Goal: Task Accomplishment & Management: Manage account settings

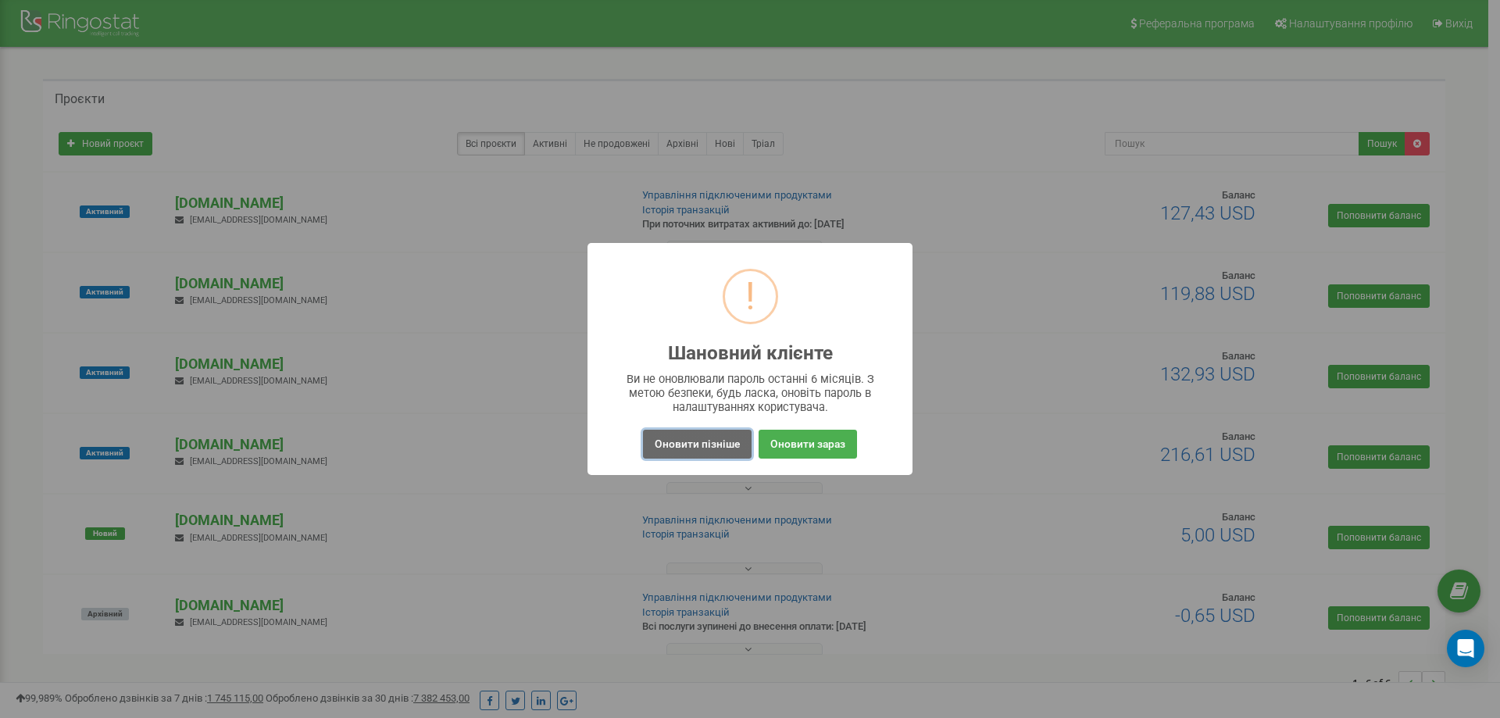
click at [734, 441] on button "Оновити пізніше" at bounding box center [697, 444] width 109 height 29
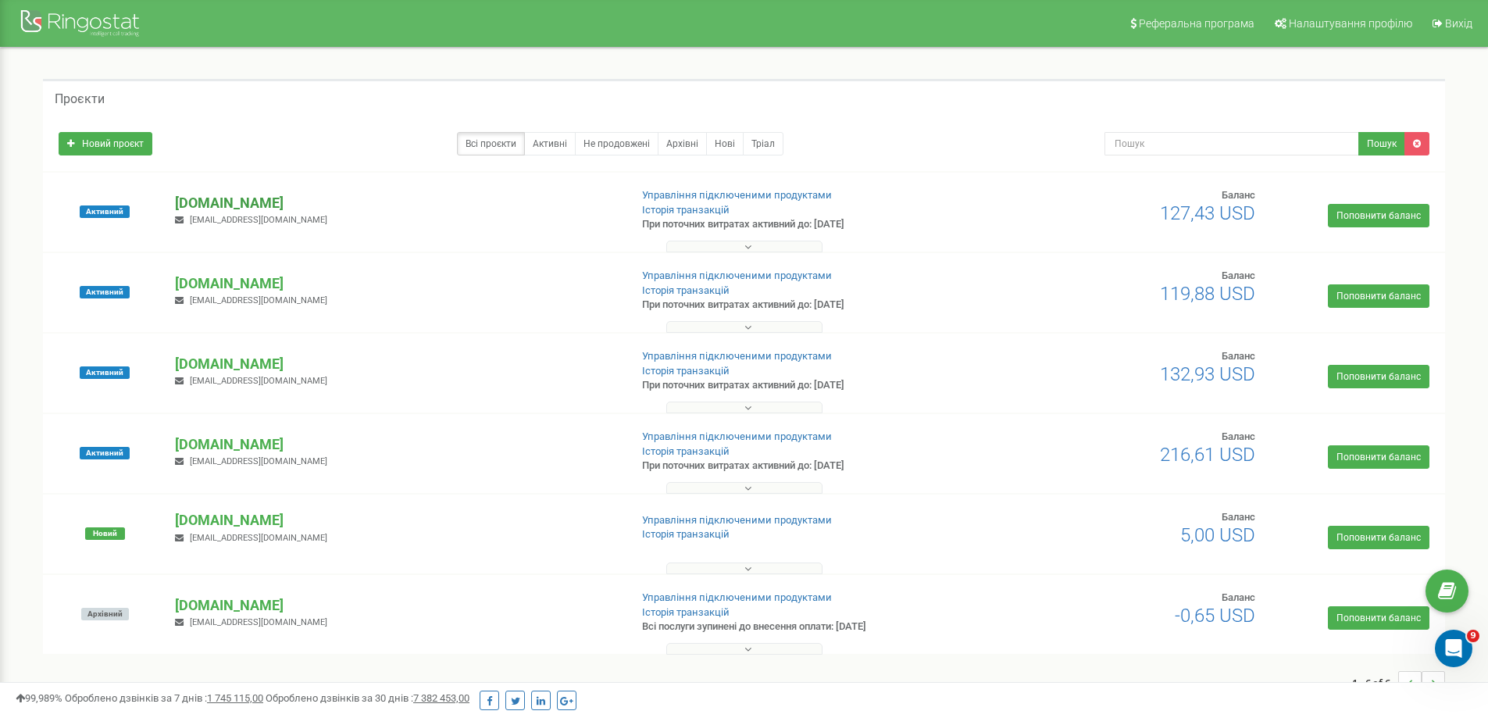
click at [270, 204] on p "[DOMAIN_NAME]" at bounding box center [395, 203] width 441 height 20
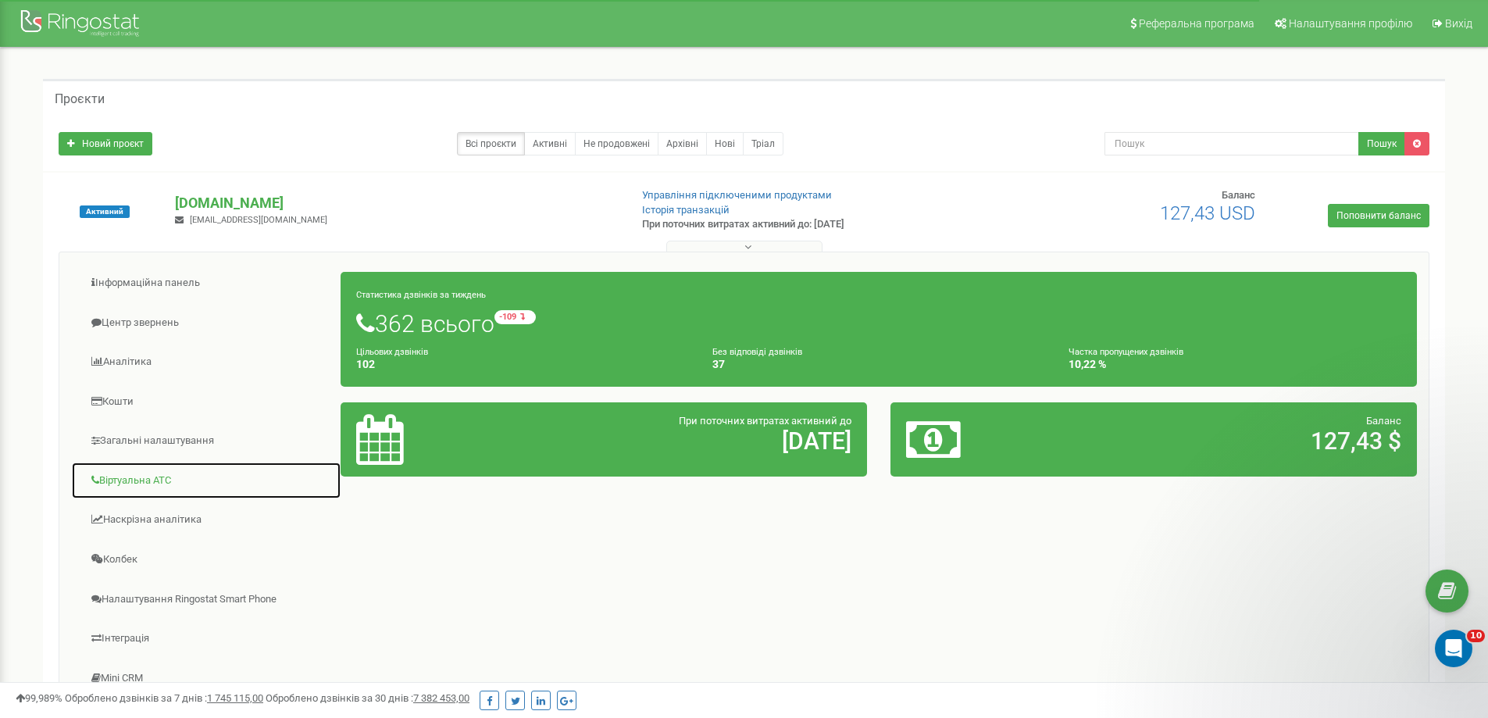
click at [170, 482] on link "Віртуальна АТС" at bounding box center [206, 481] width 270 height 38
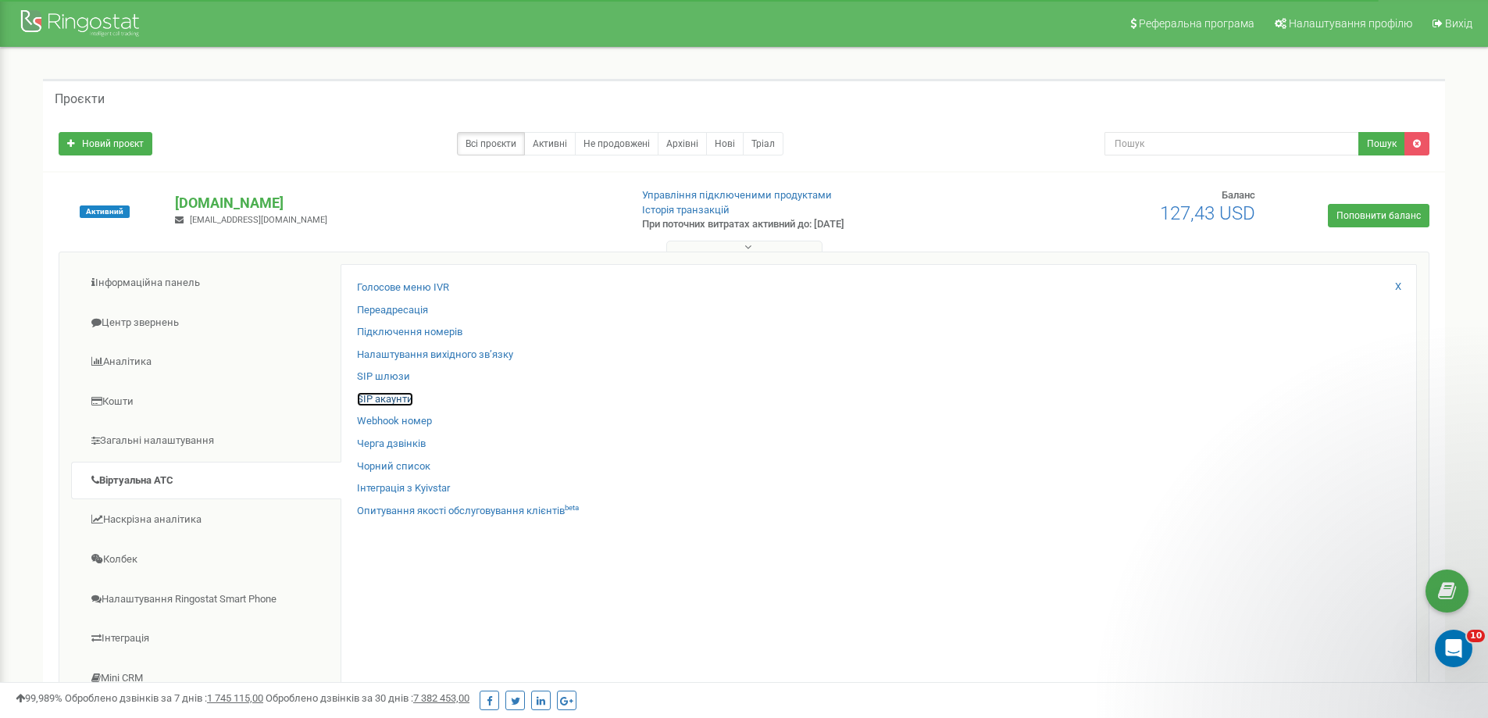
click at [393, 395] on link "SIP акаунти" at bounding box center [385, 399] width 56 height 15
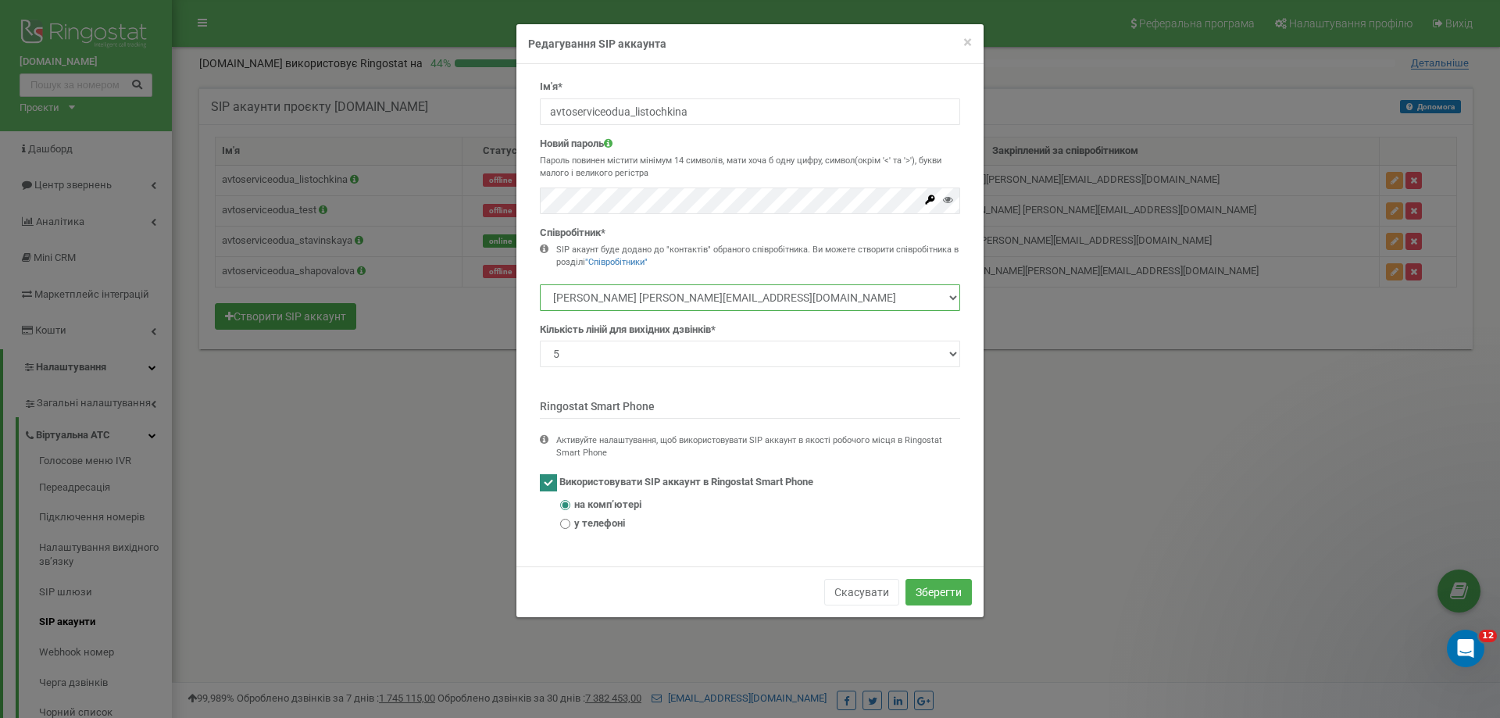
click at [769, 298] on select "[PERSON_NAME] [PERSON_NAME][EMAIL_ADDRESS][DOMAIN_NAME] [PERSON_NAME] [EMAIL_AD…" at bounding box center [750, 297] width 420 height 27
click at [769, 298] on select "Марина Листочкина o.kochetkova@avtoservice.od.ua Ставинская Анна gvozdeva@mitri…" at bounding box center [750, 297] width 420 height 27
click at [707, 113] on input "avtoserviceodua_listochkina" at bounding box center [750, 111] width 420 height 27
drag, startPoint x: 650, startPoint y: 111, endPoint x: 793, endPoint y: 109, distance: 143.0
click at [785, 109] on input "avtoserviceodua_listochkina" at bounding box center [750, 111] width 420 height 27
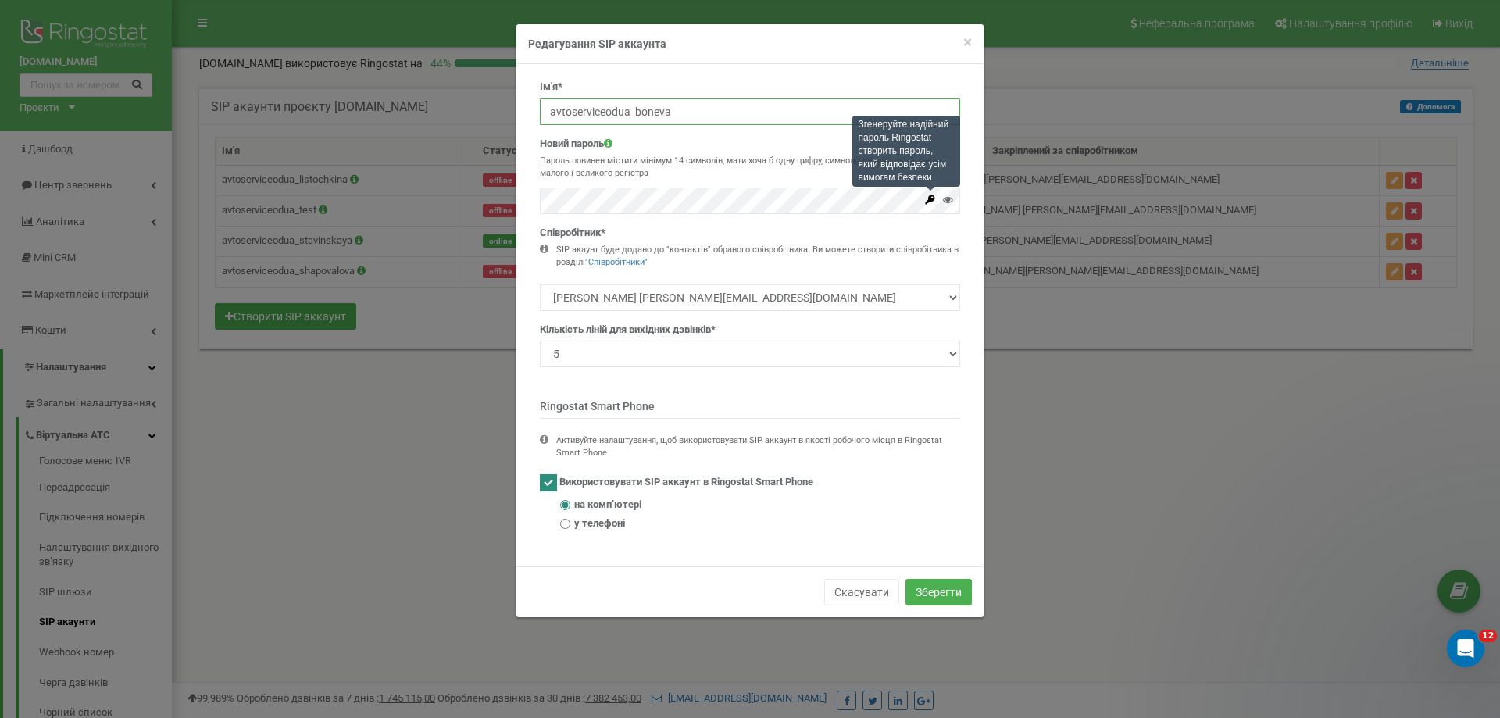
type input "avtoserviceodua_boneva"
click at [927, 204] on icon at bounding box center [930, 199] width 9 height 9
click at [941, 591] on button "Зберегти" at bounding box center [938, 592] width 66 height 27
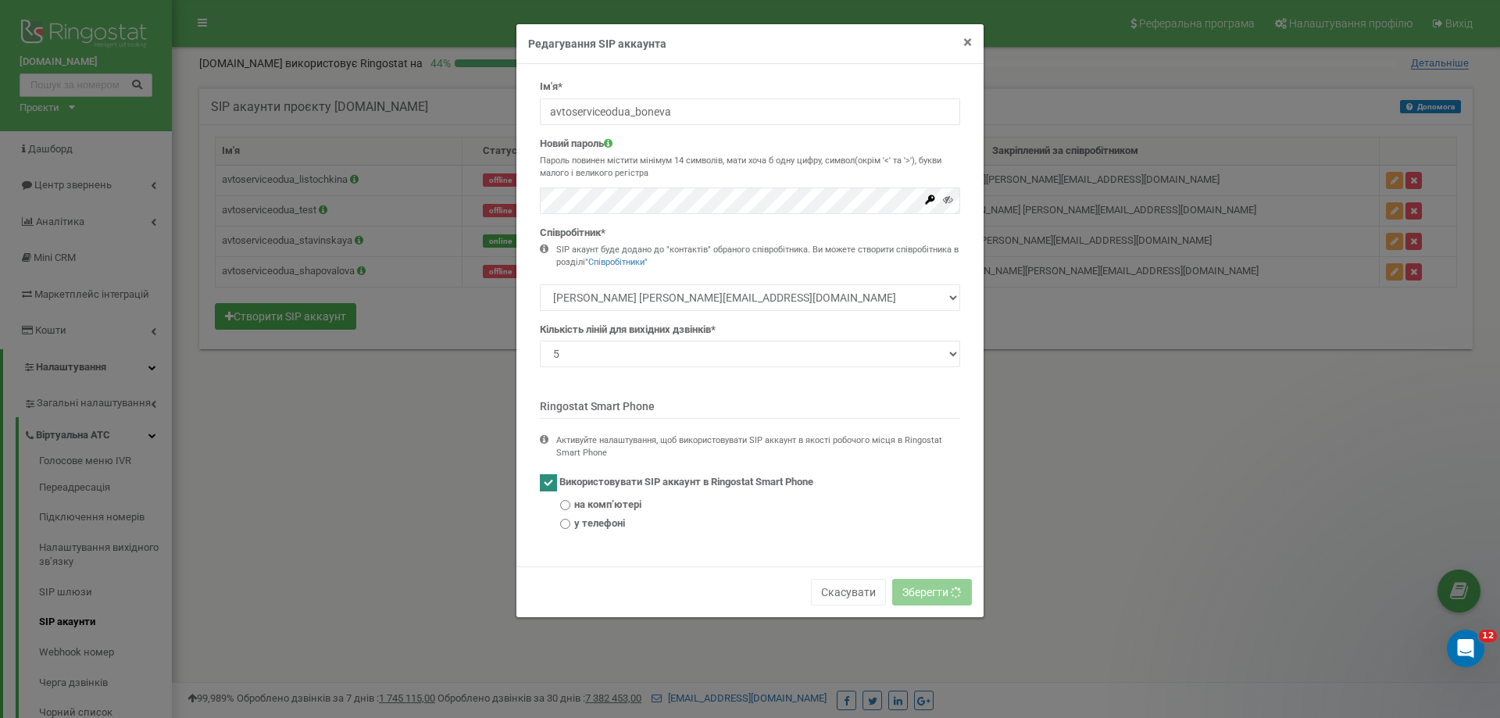
click at [967, 41] on span "×" at bounding box center [967, 42] width 9 height 19
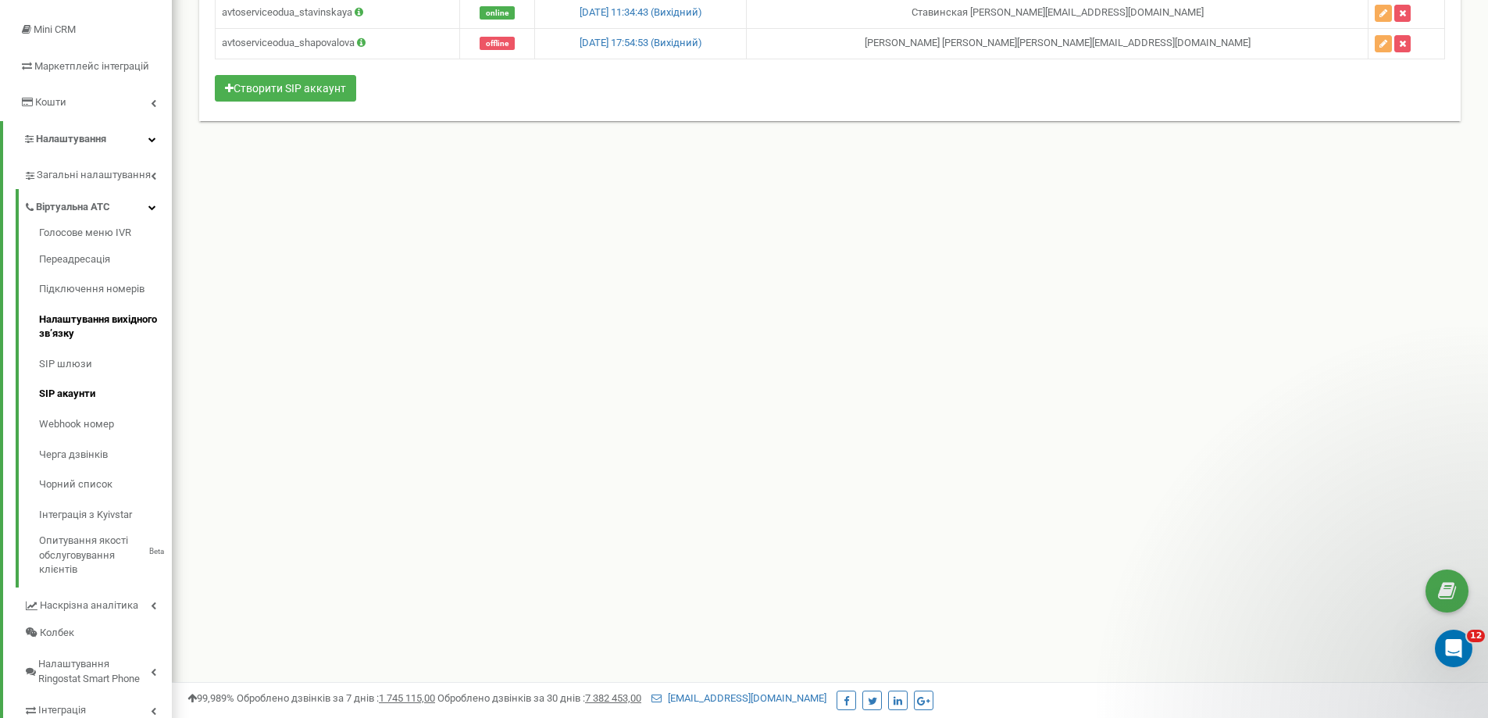
scroll to position [234, 0]
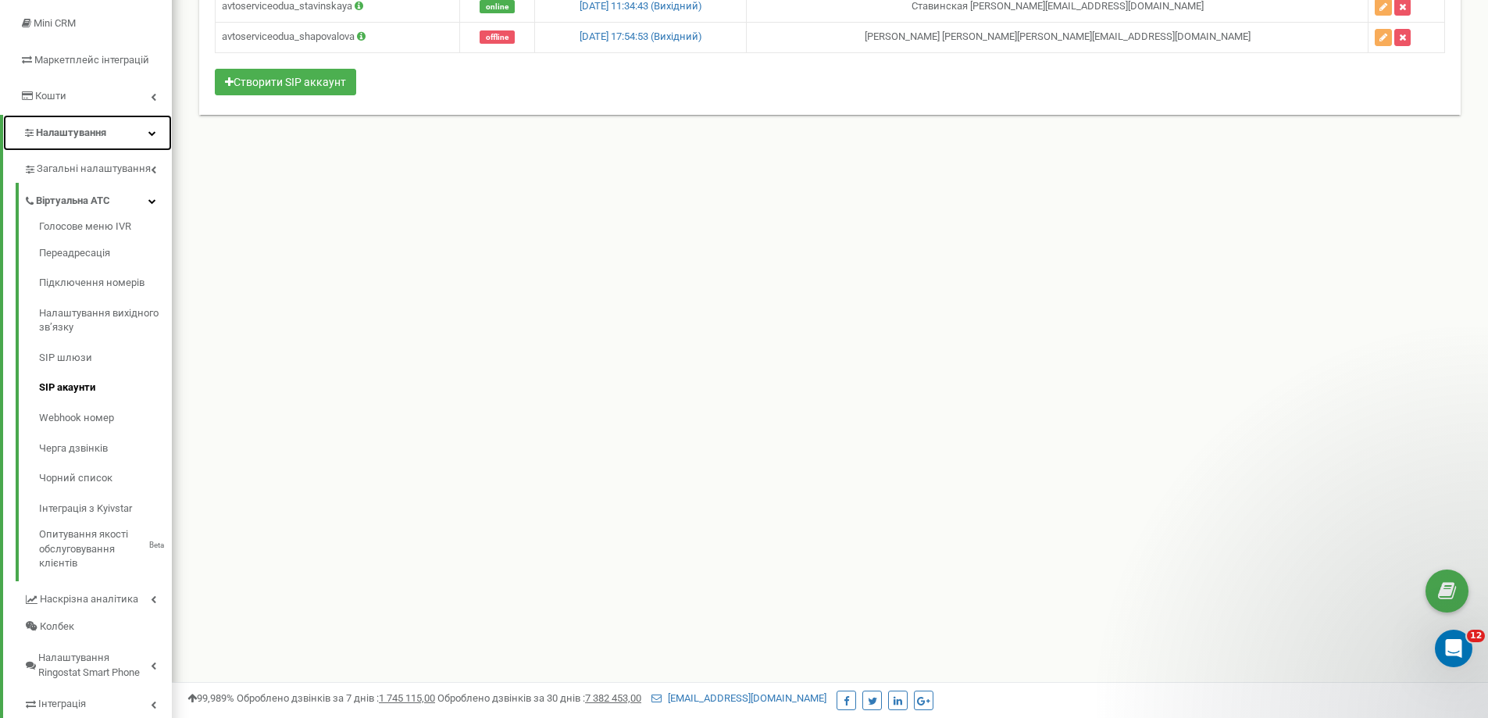
click at [135, 136] on link "Налаштування" at bounding box center [87, 133] width 169 height 37
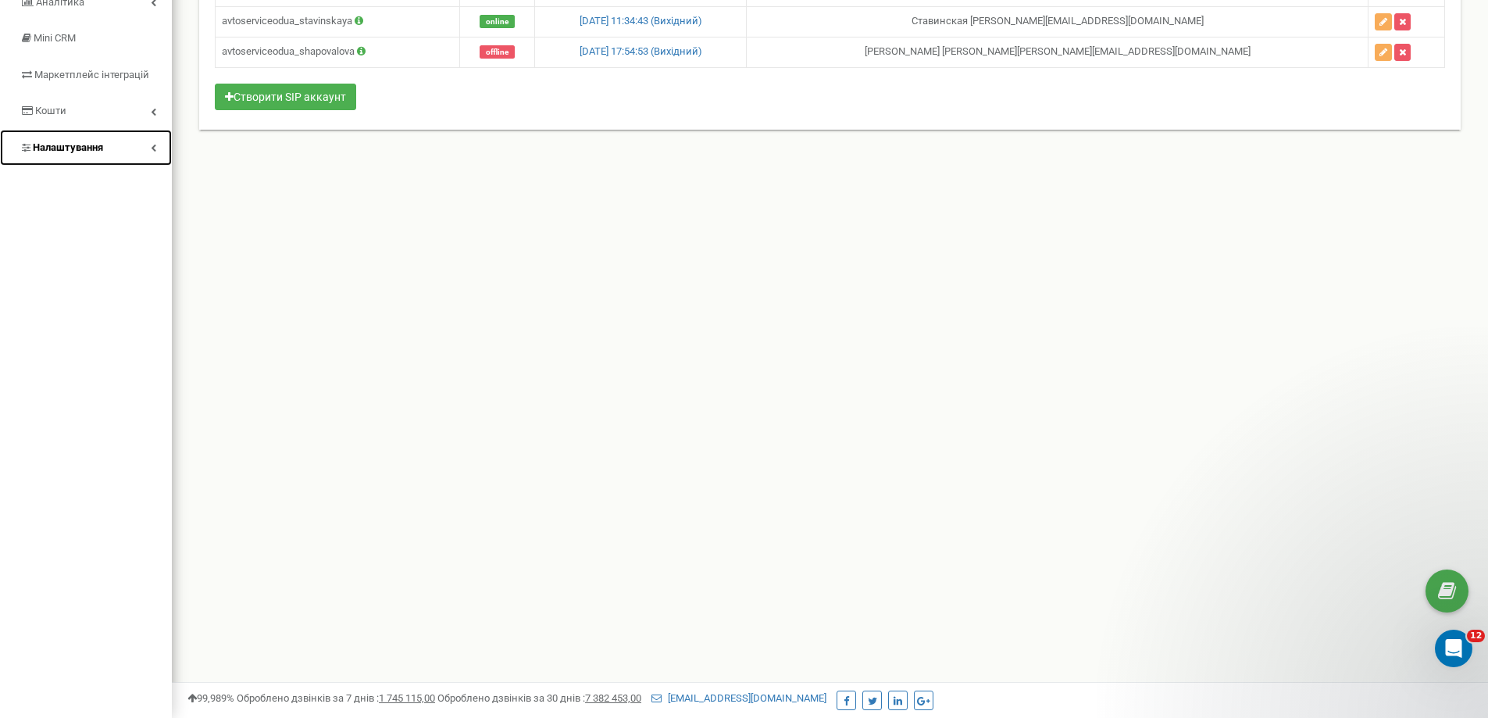
scroll to position [220, 0]
click at [113, 134] on link "Налаштування" at bounding box center [86, 148] width 172 height 37
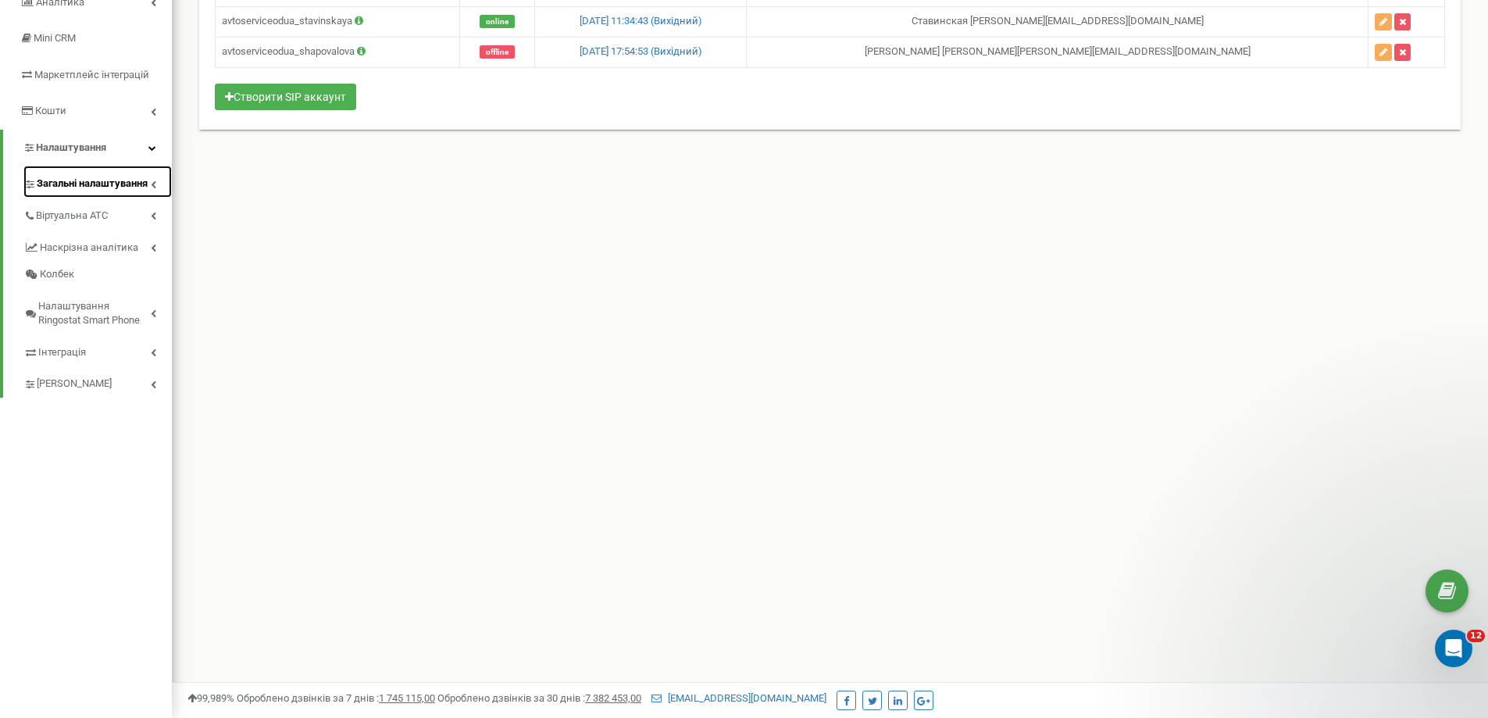
click at [124, 184] on span "Загальні налаштування" at bounding box center [92, 184] width 111 height 15
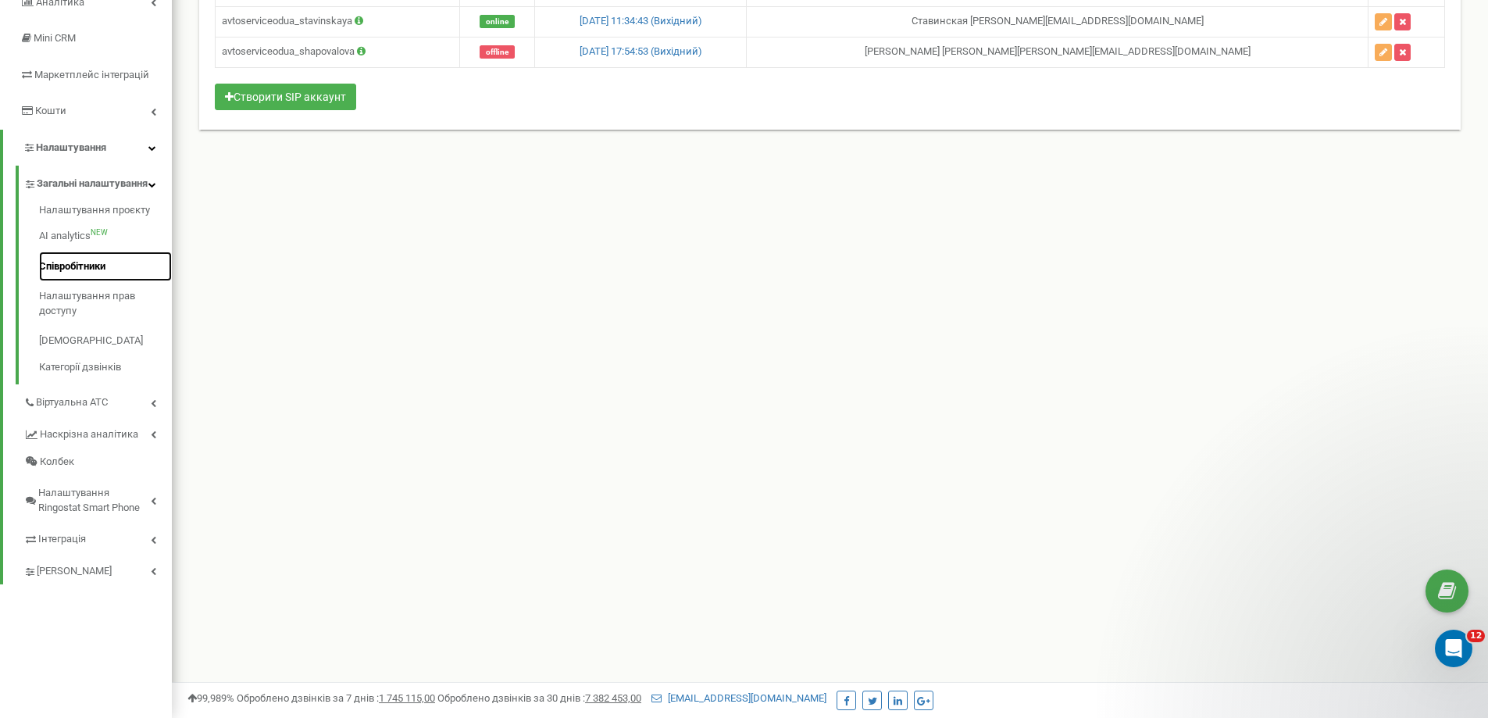
click at [98, 277] on link "Співробітники" at bounding box center [105, 267] width 133 height 30
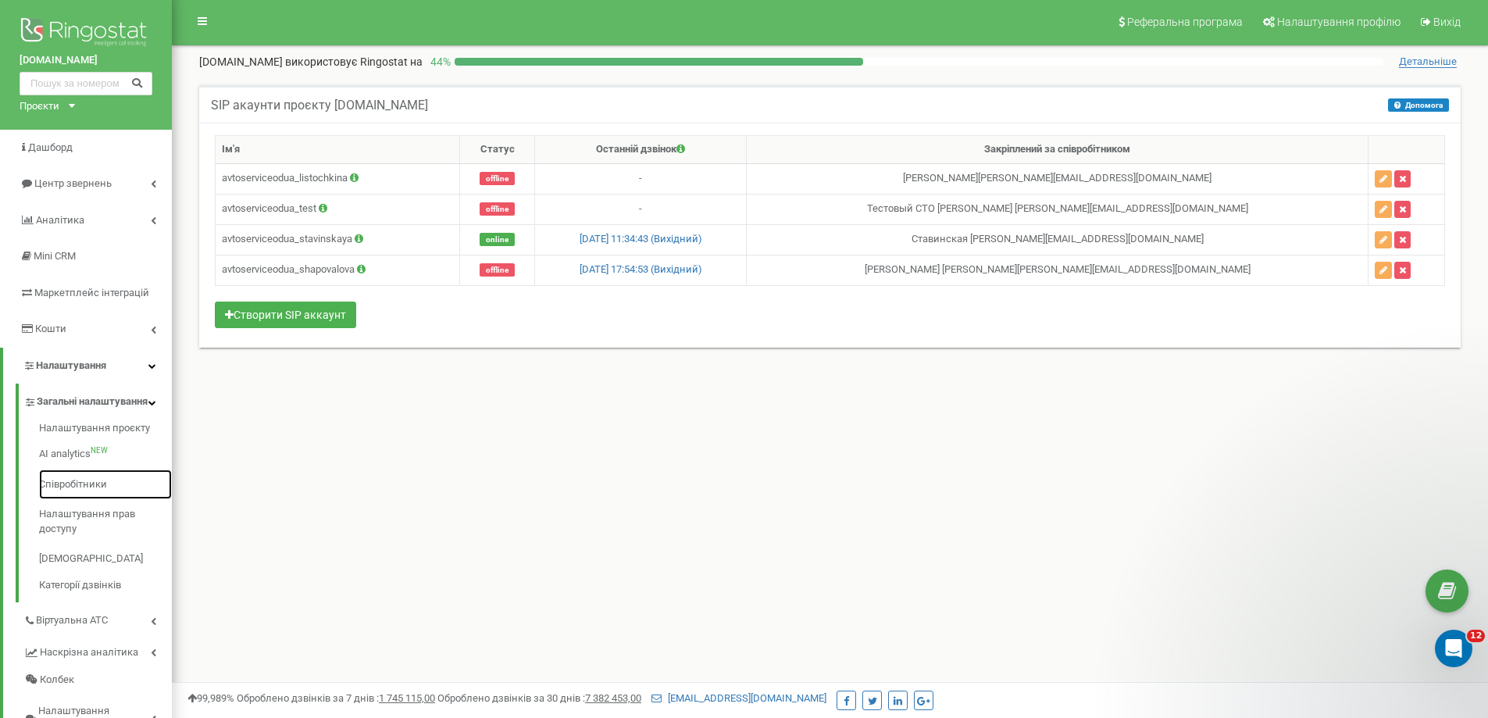
scroll to position [0, 0]
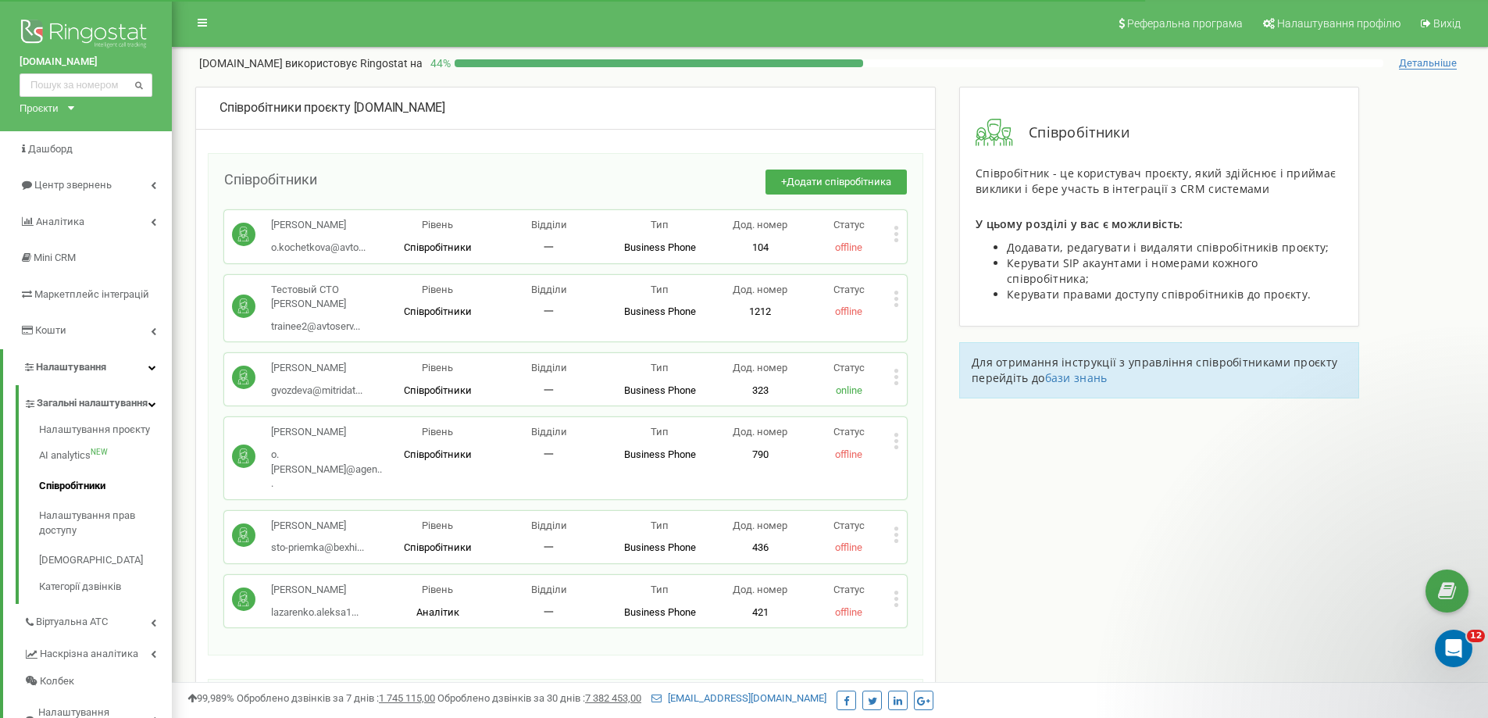
click at [896, 234] on icon at bounding box center [897, 234] width 4 height 4
click at [923, 258] on span "Редагувати" at bounding box center [946, 260] width 62 height 10
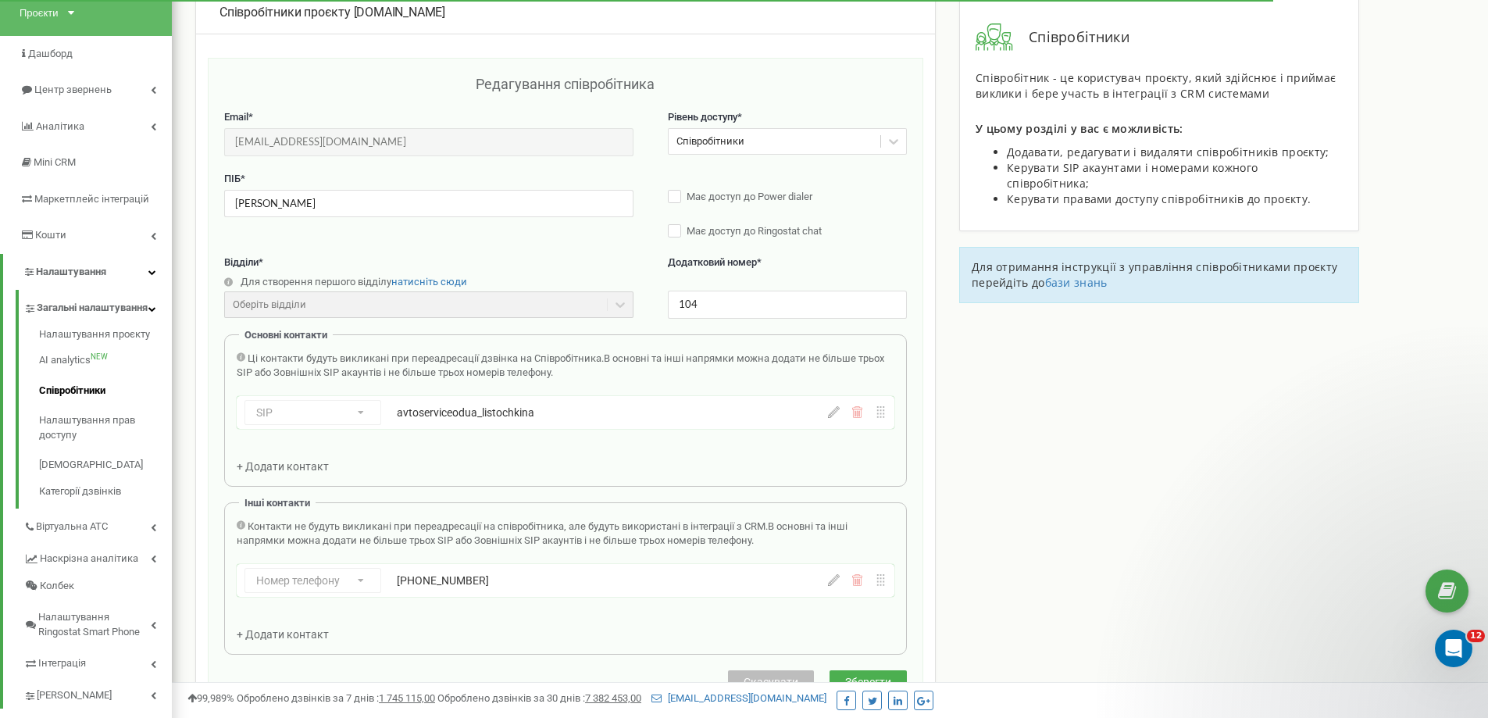
scroll to position [156, 0]
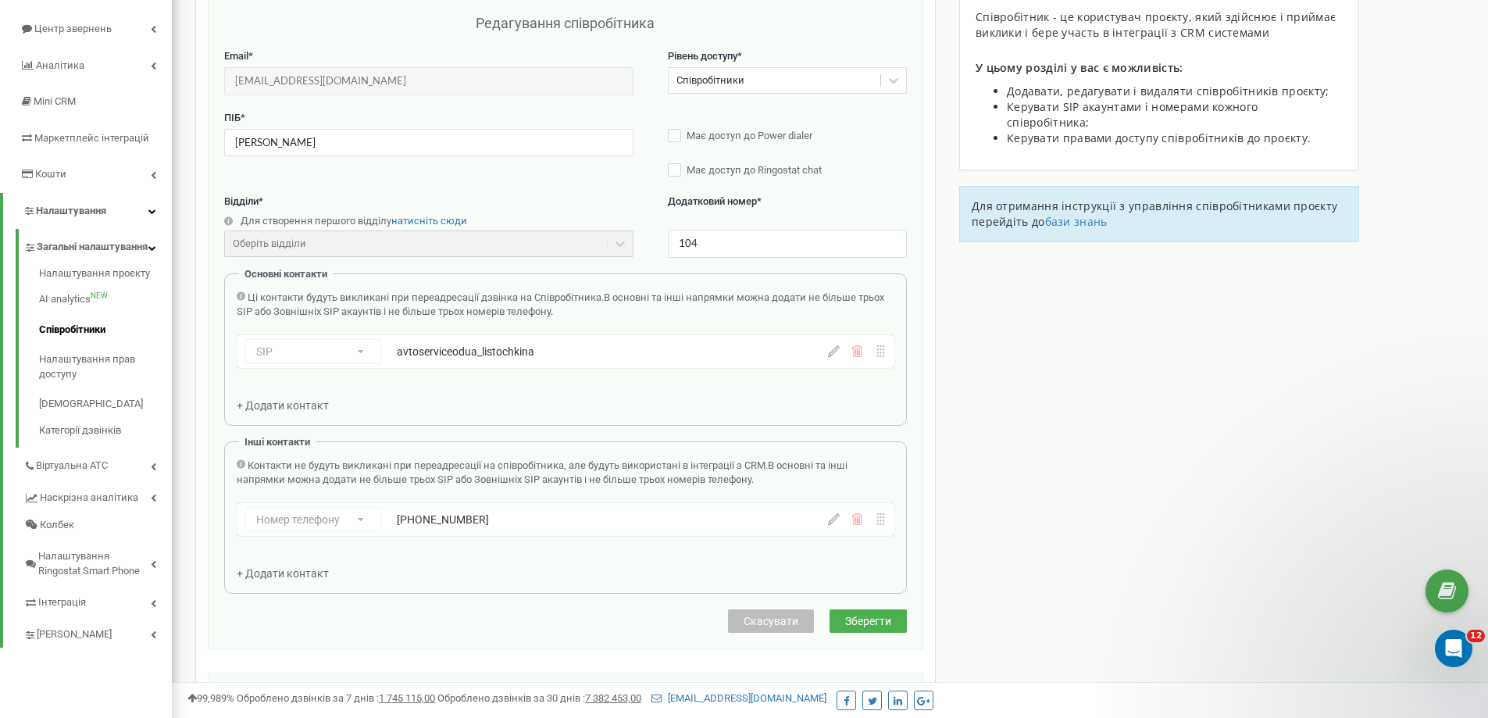
click at [833, 349] on icon at bounding box center [834, 351] width 12 height 12
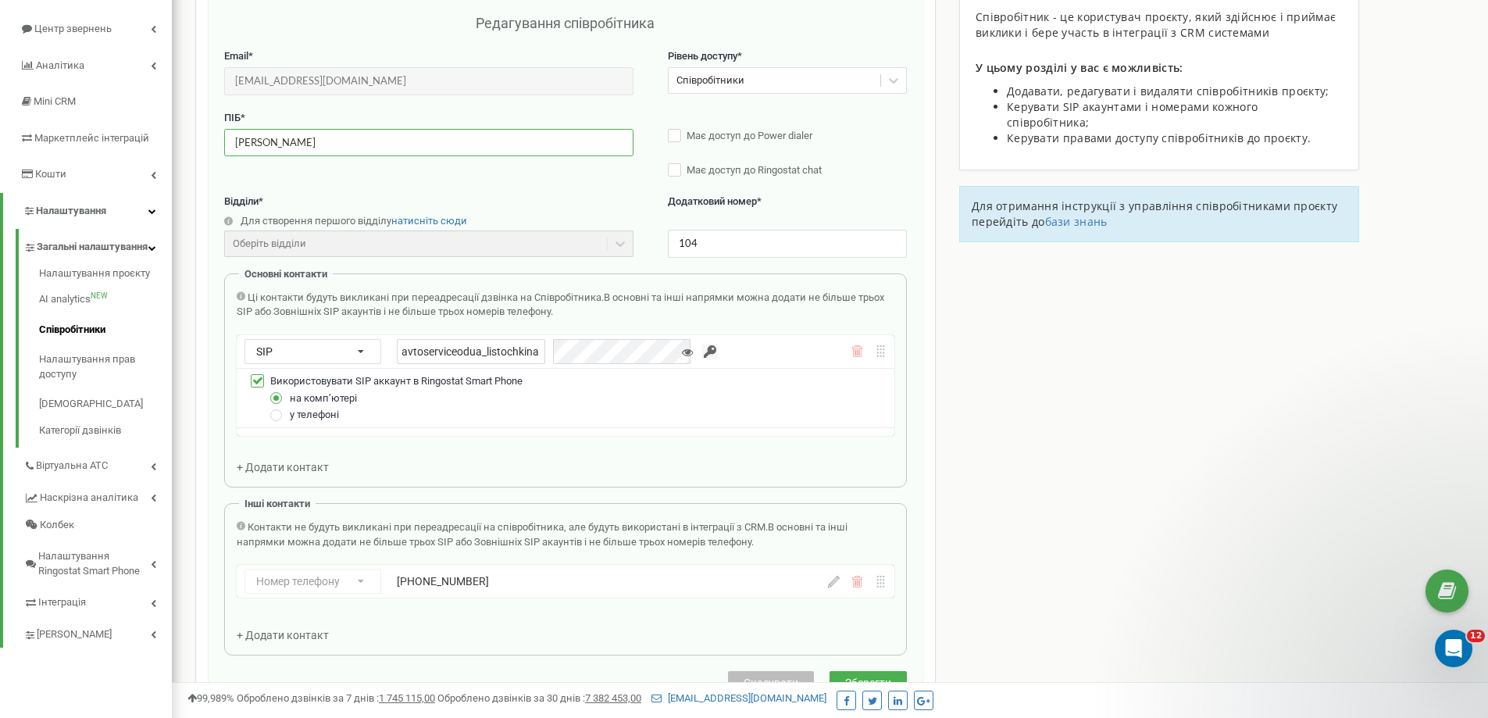
drag, startPoint x: 332, startPoint y: 145, endPoint x: 185, endPoint y: 142, distance: 146.9
click at [190, 142] on div "Співробітники проєкту avtoservice.od.ua Редагування співробітника Email * o.koc…" at bounding box center [830, 508] width 1293 height 1156
paste input "онєва Людмил"
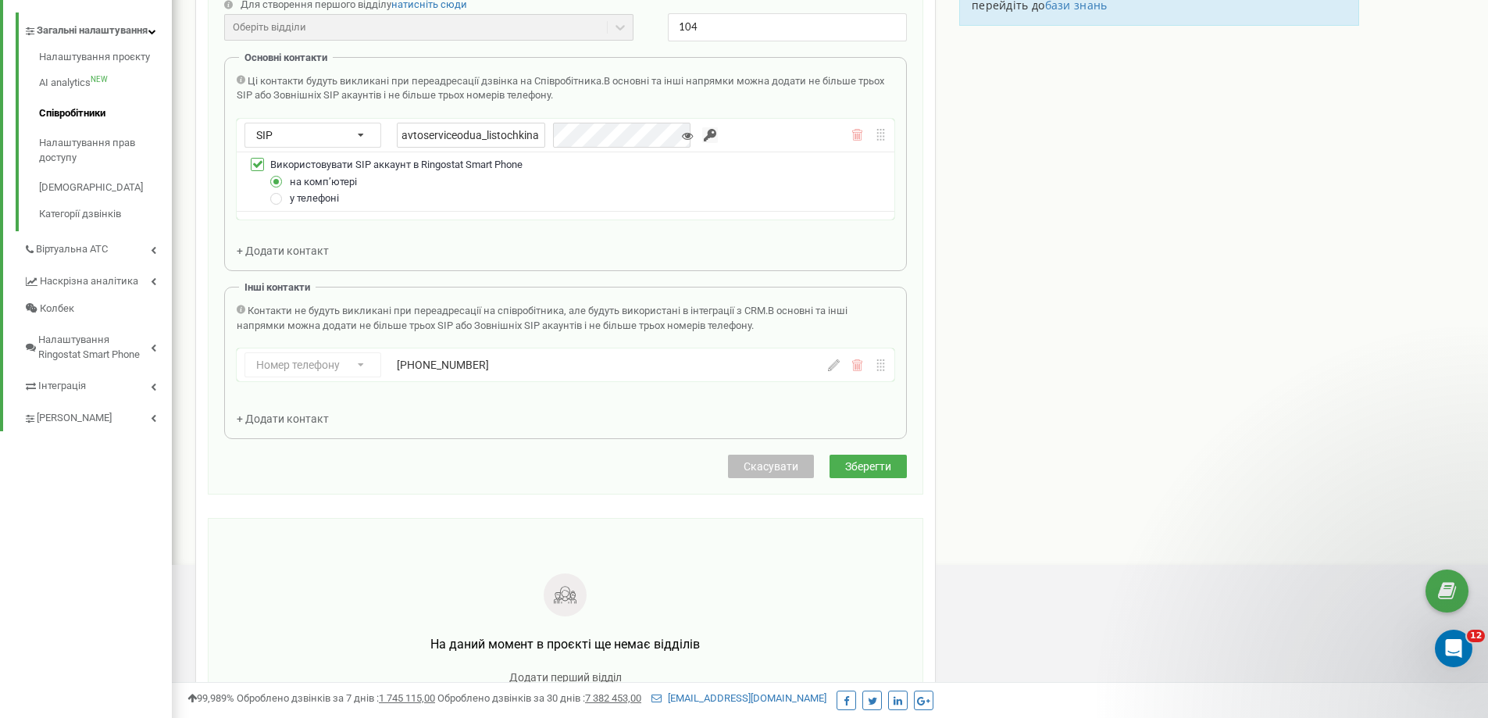
scroll to position [391, 0]
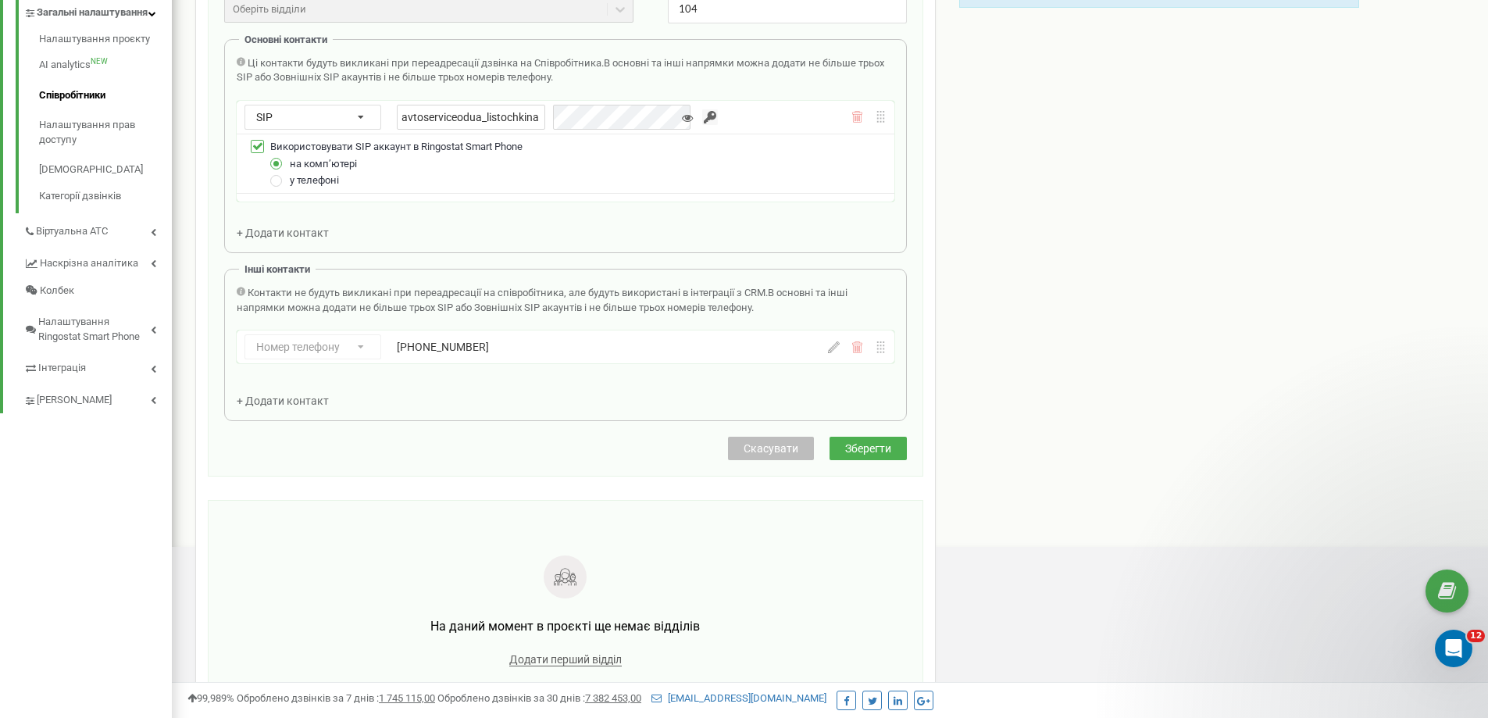
type input "Бонєва Людмила"
click at [861, 445] on span "Зберегти" at bounding box center [868, 448] width 46 height 13
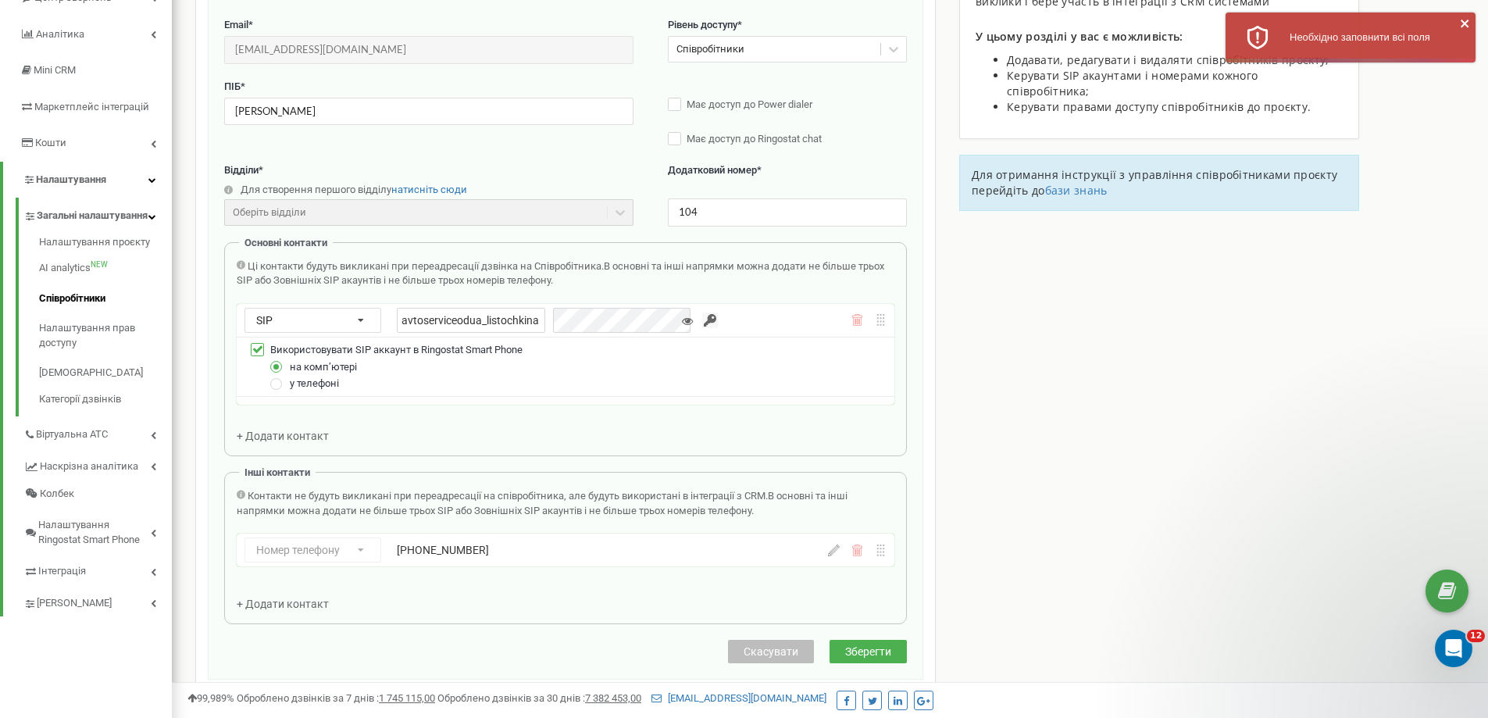
scroll to position [313, 0]
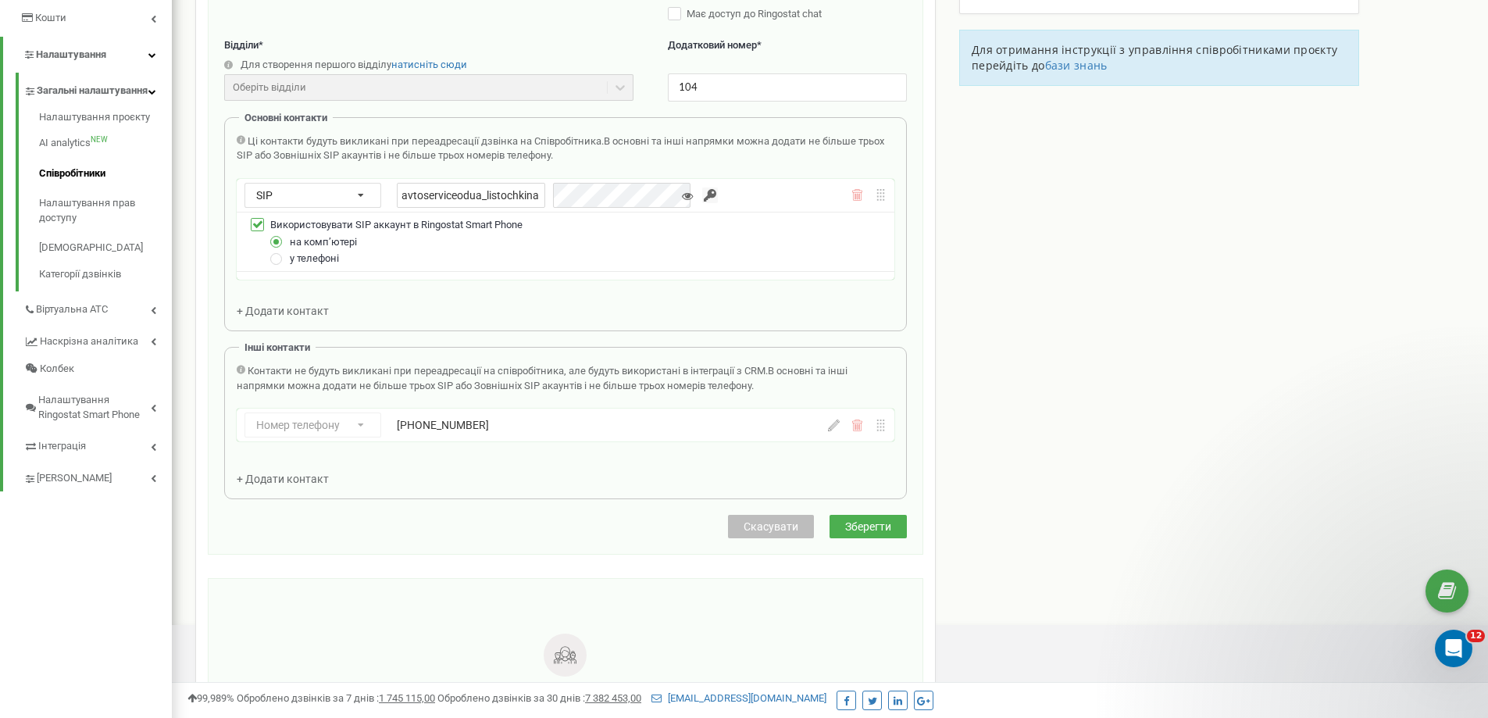
click at [682, 192] on icon at bounding box center [687, 196] width 11 height 11
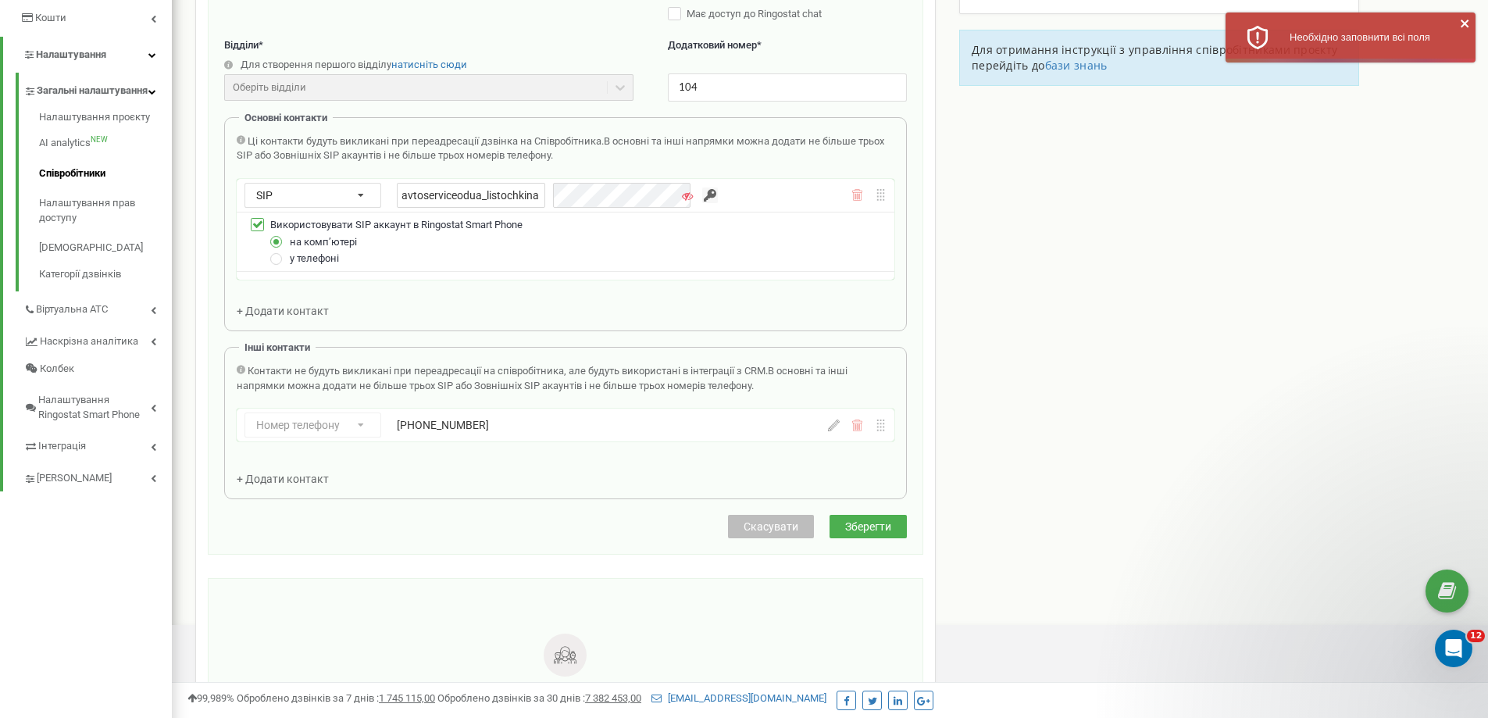
click at [702, 195] on input "button" at bounding box center [710, 196] width 16 height 16
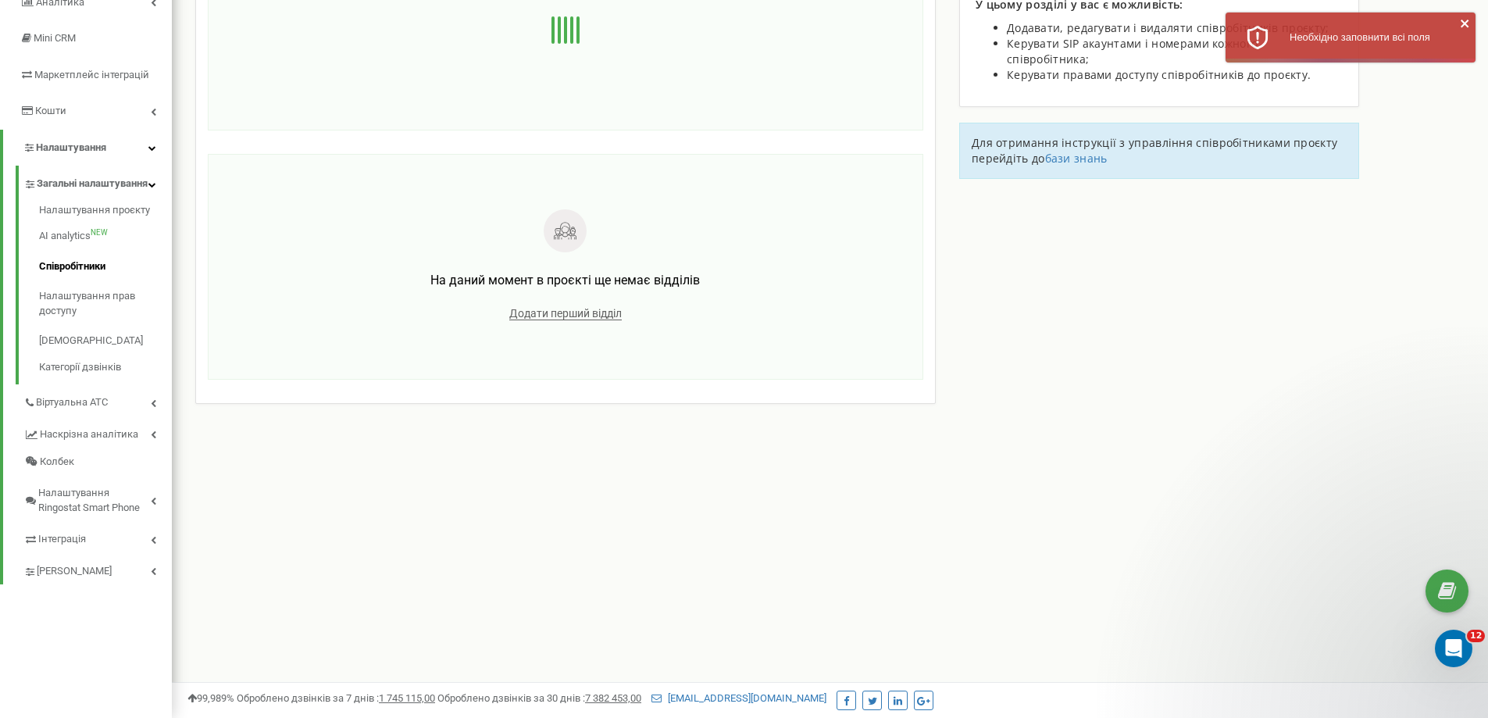
scroll to position [0, 0]
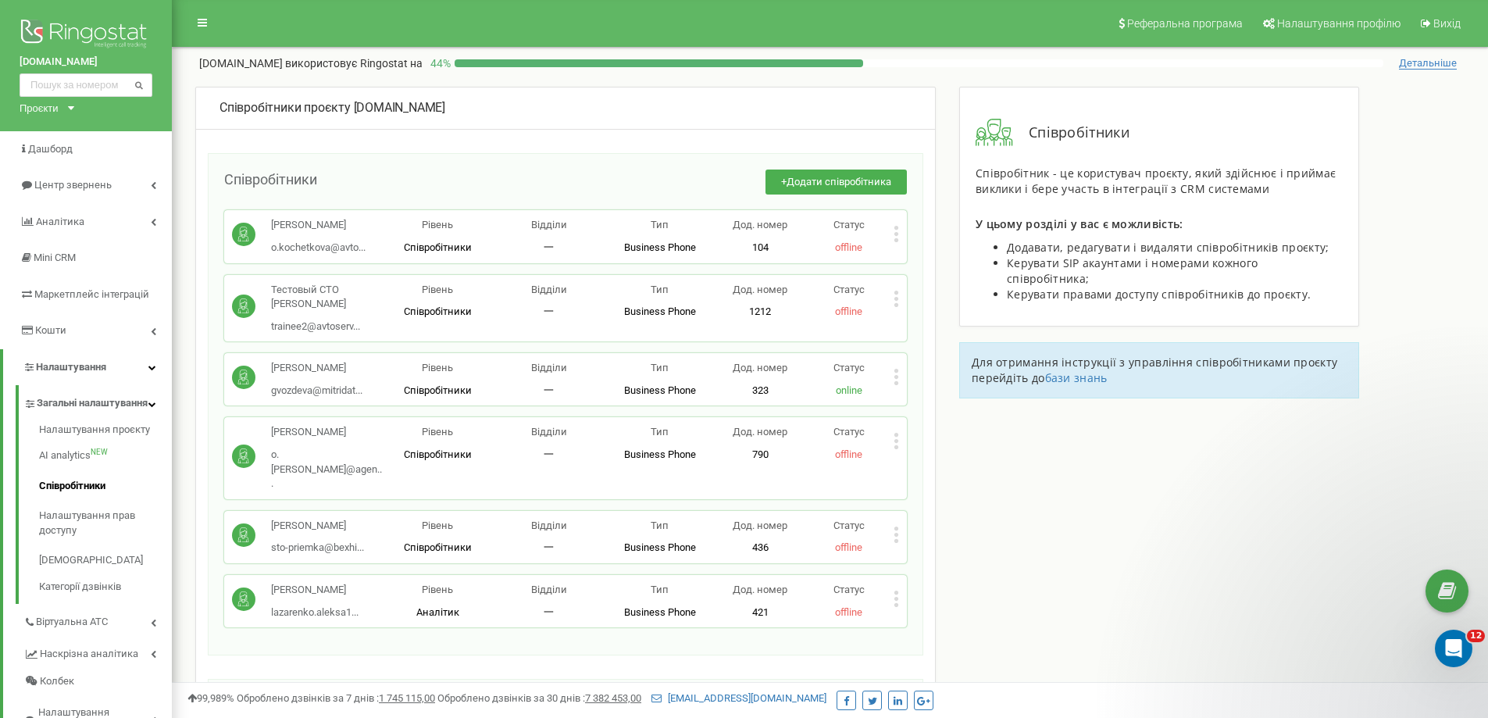
click at [897, 232] on icon at bounding box center [896, 234] width 5 height 16
click at [960, 260] on span "Редагувати" at bounding box center [946, 260] width 62 height 10
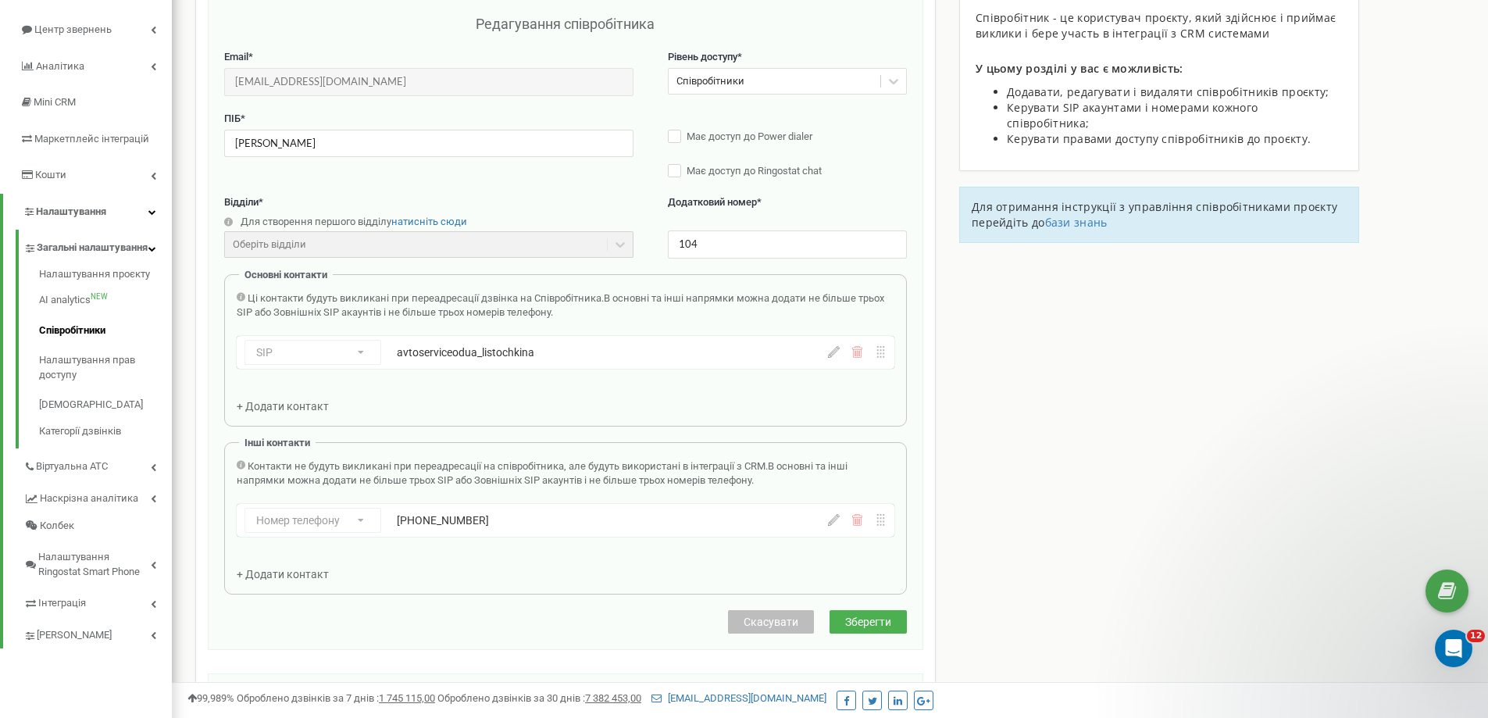
scroll to position [156, 0]
click at [859, 355] on icon at bounding box center [858, 351] width 12 height 12
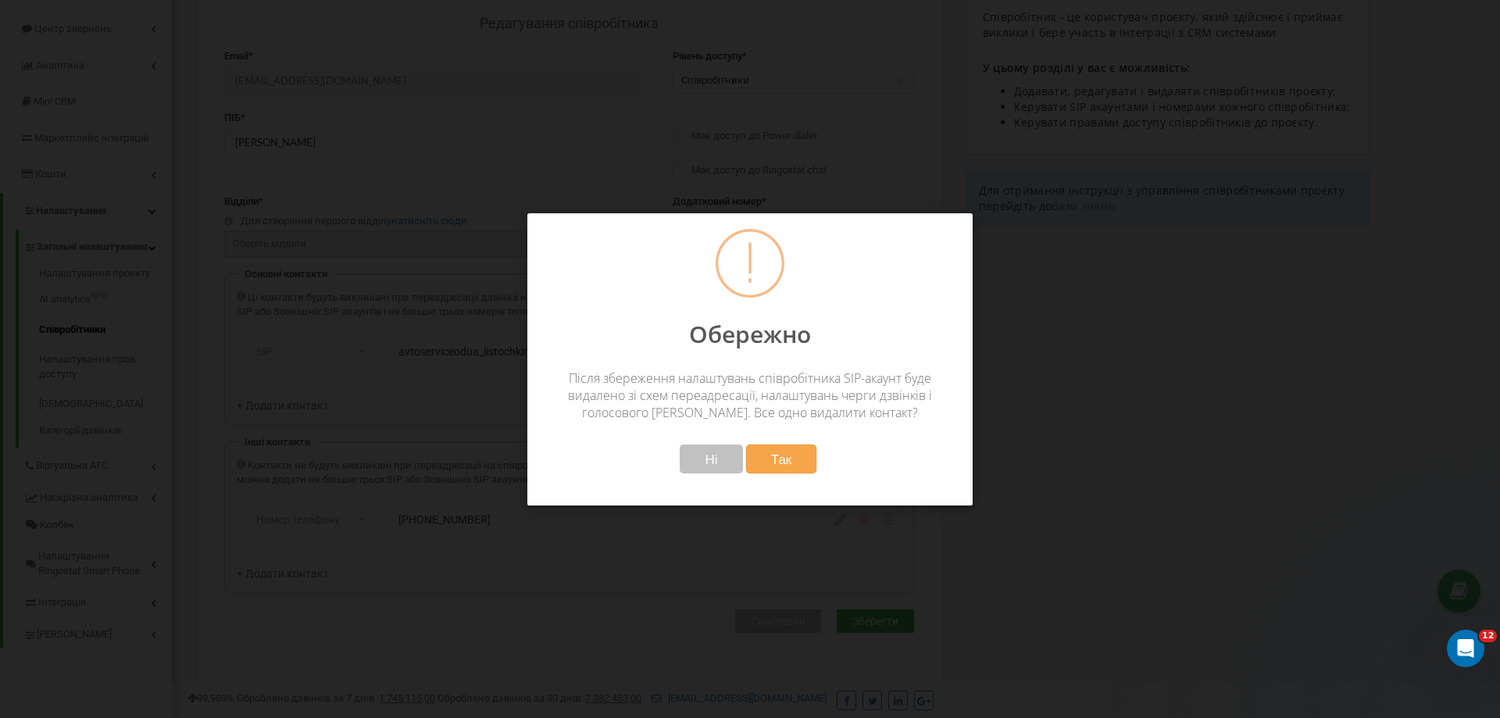
click at [771, 461] on span "Так" at bounding box center [781, 459] width 21 height 16
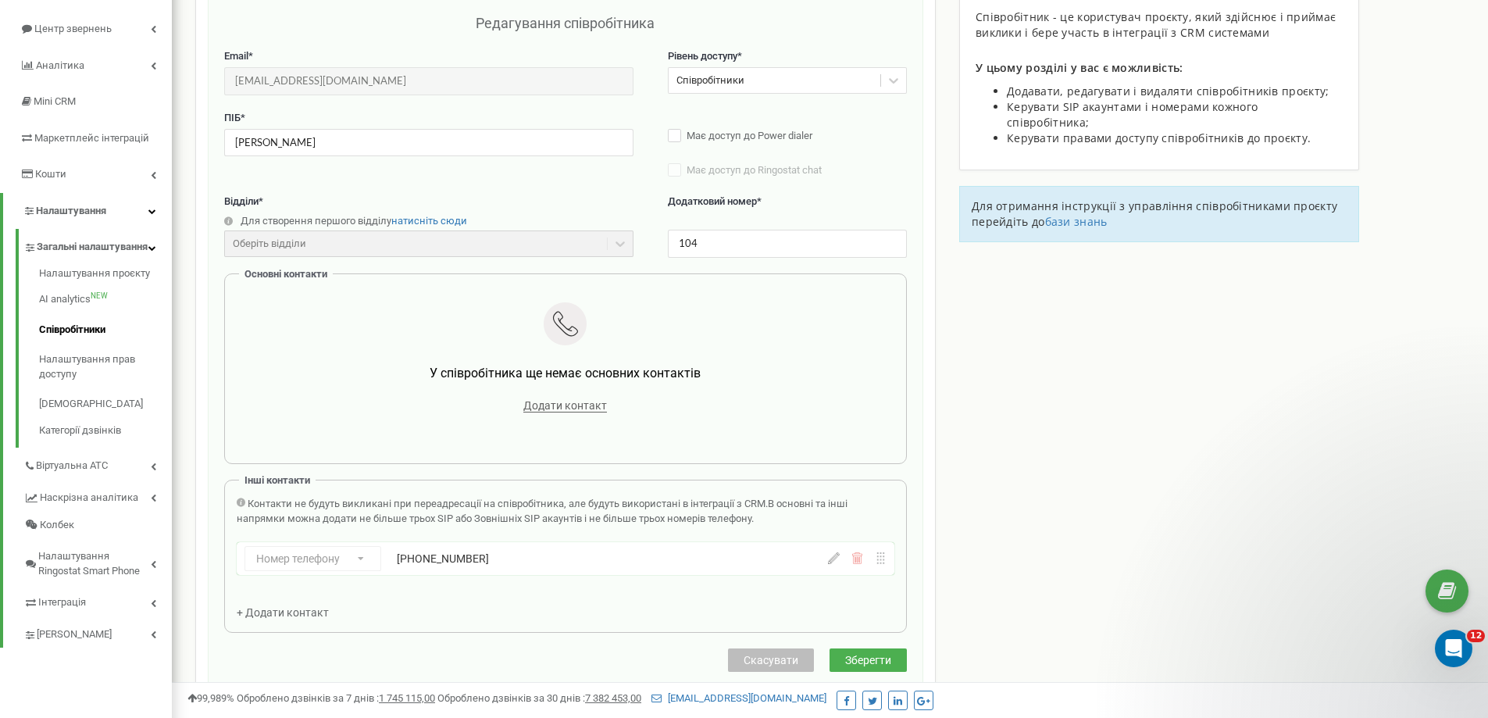
click at [862, 659] on span "Зберегти" at bounding box center [868, 660] width 46 height 13
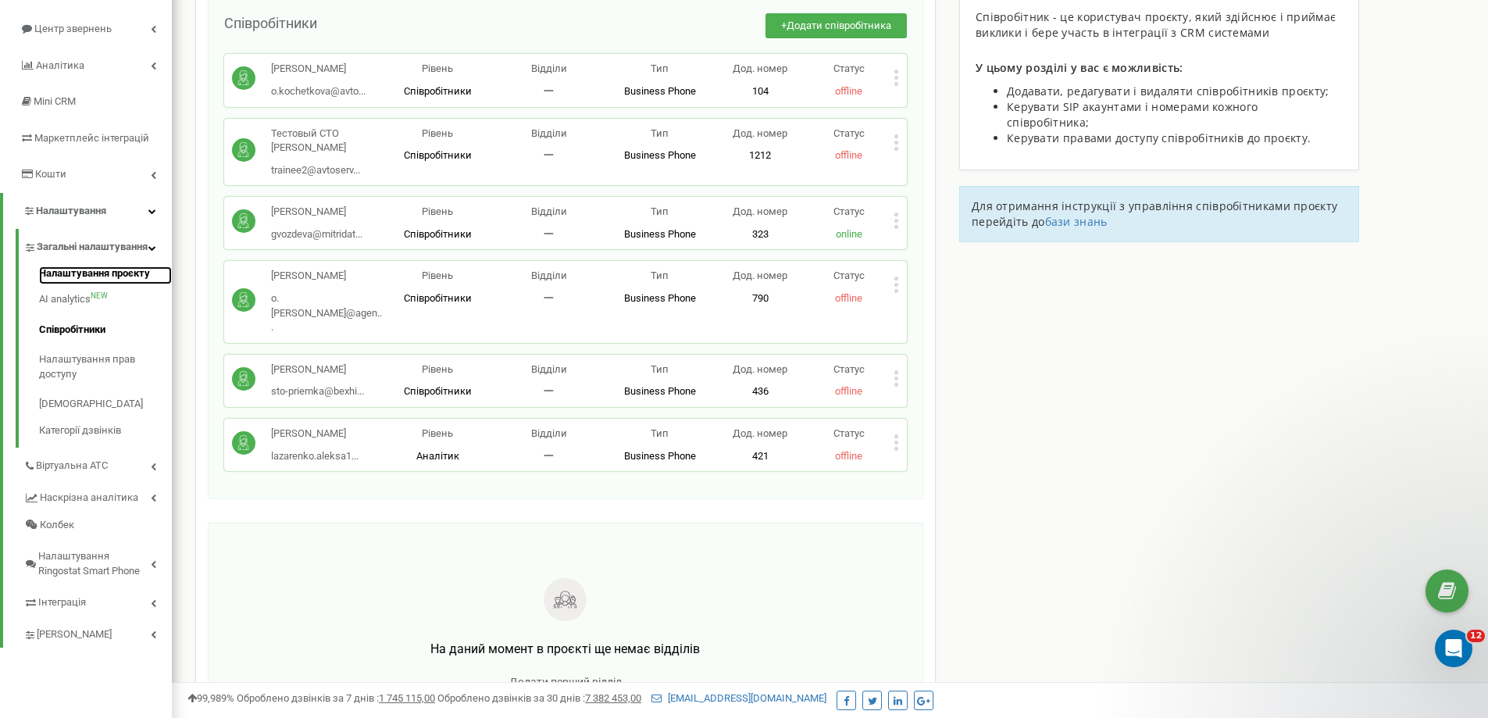
click at [116, 285] on link "Налаштування проєкту" at bounding box center [105, 275] width 133 height 19
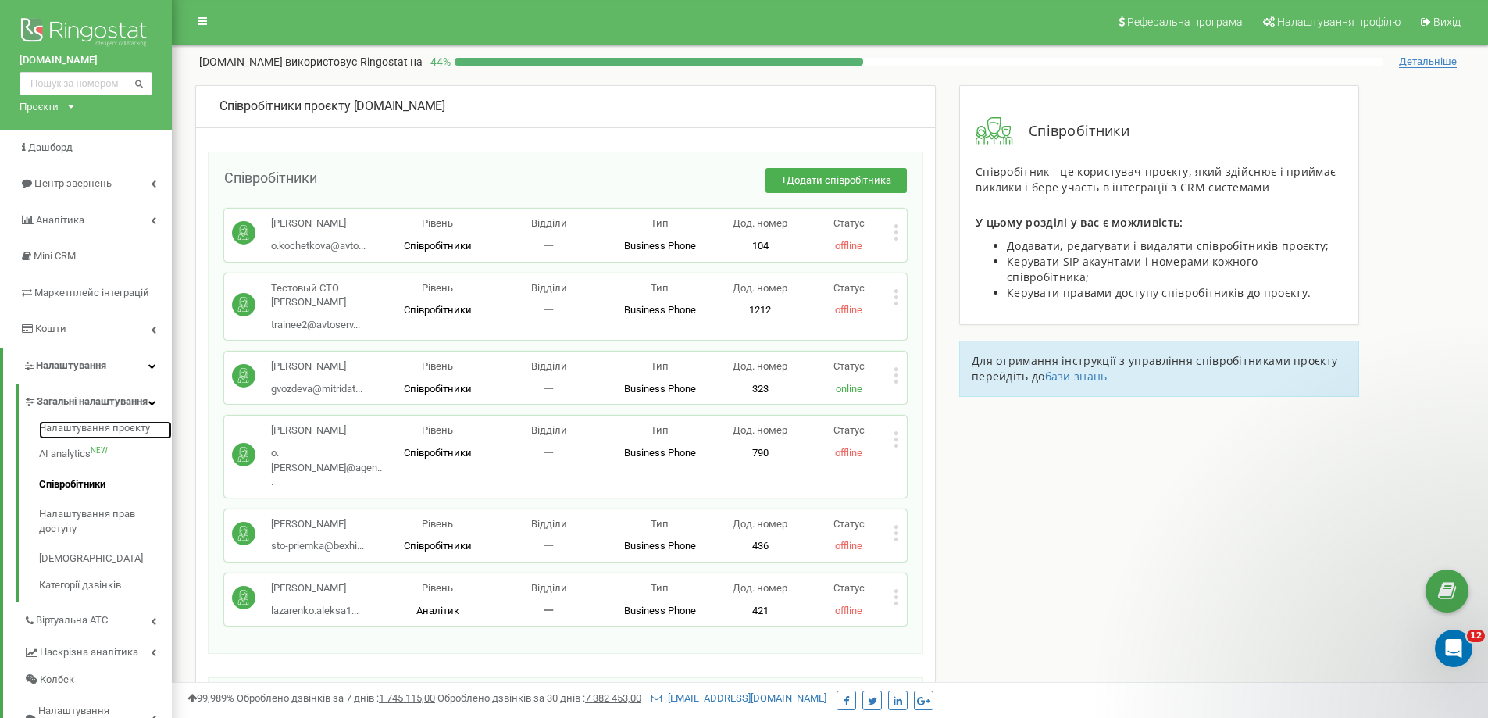
scroll to position [0, 0]
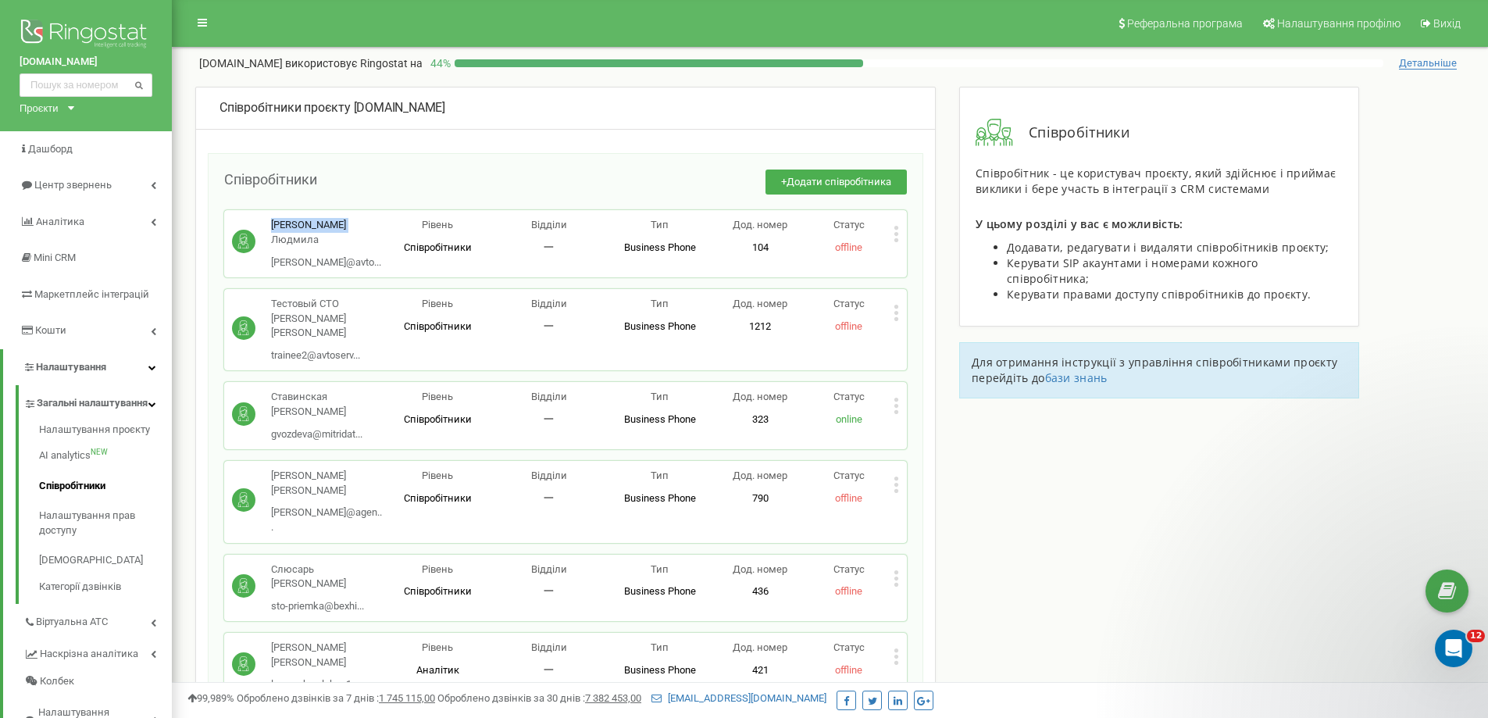
drag, startPoint x: 269, startPoint y: 223, endPoint x: 361, endPoint y: 225, distance: 92.2
click at [361, 225] on div "Бонєва Людмила o.kochetkova@avto... o.kochetkova@avtoservice.od.ua" at bounding box center [307, 244] width 150 height 52
copy p "Бонєва Людмила"
click at [897, 234] on icon at bounding box center [897, 234] width 4 height 4
click at [957, 284] on span "Видалити співробітника" at bounding box center [977, 284] width 124 height 10
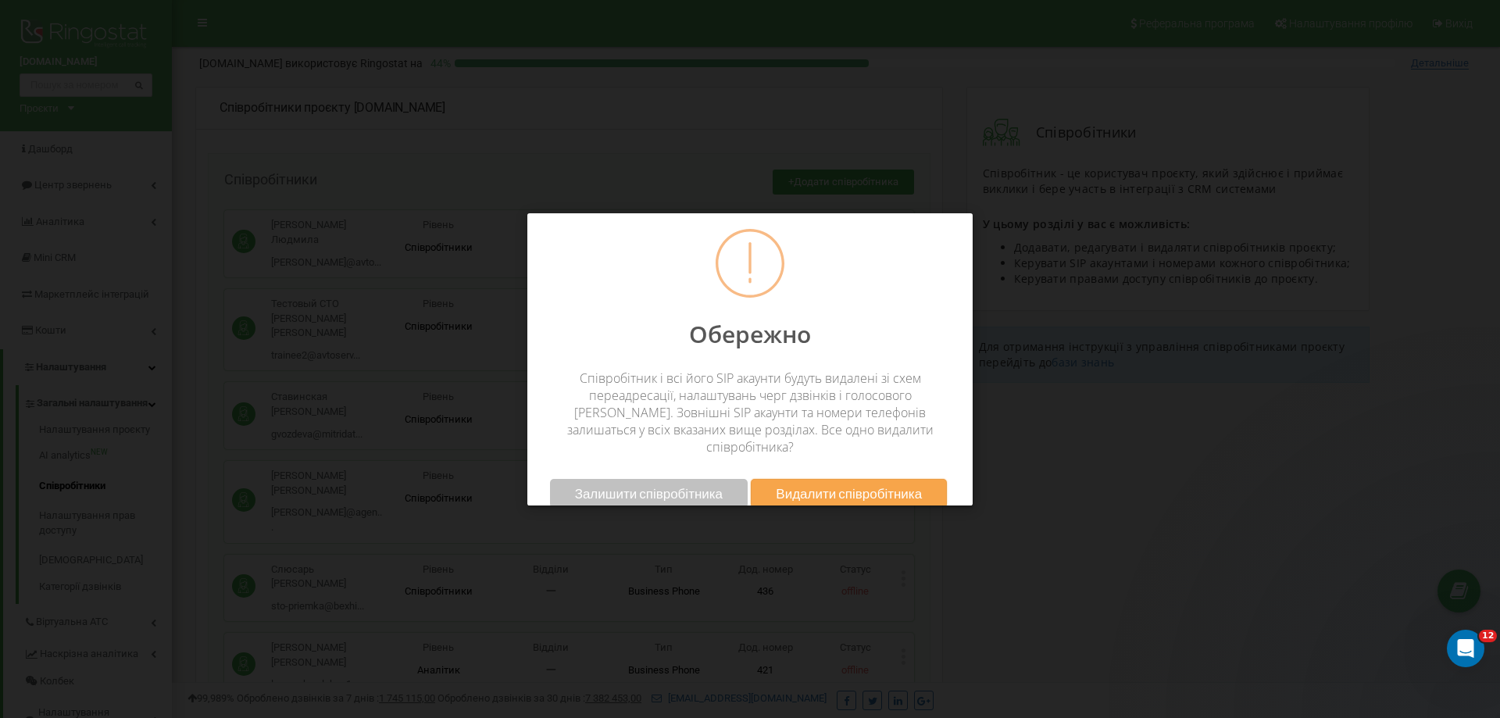
click at [843, 485] on span "Видалити співробітника" at bounding box center [849, 493] width 146 height 16
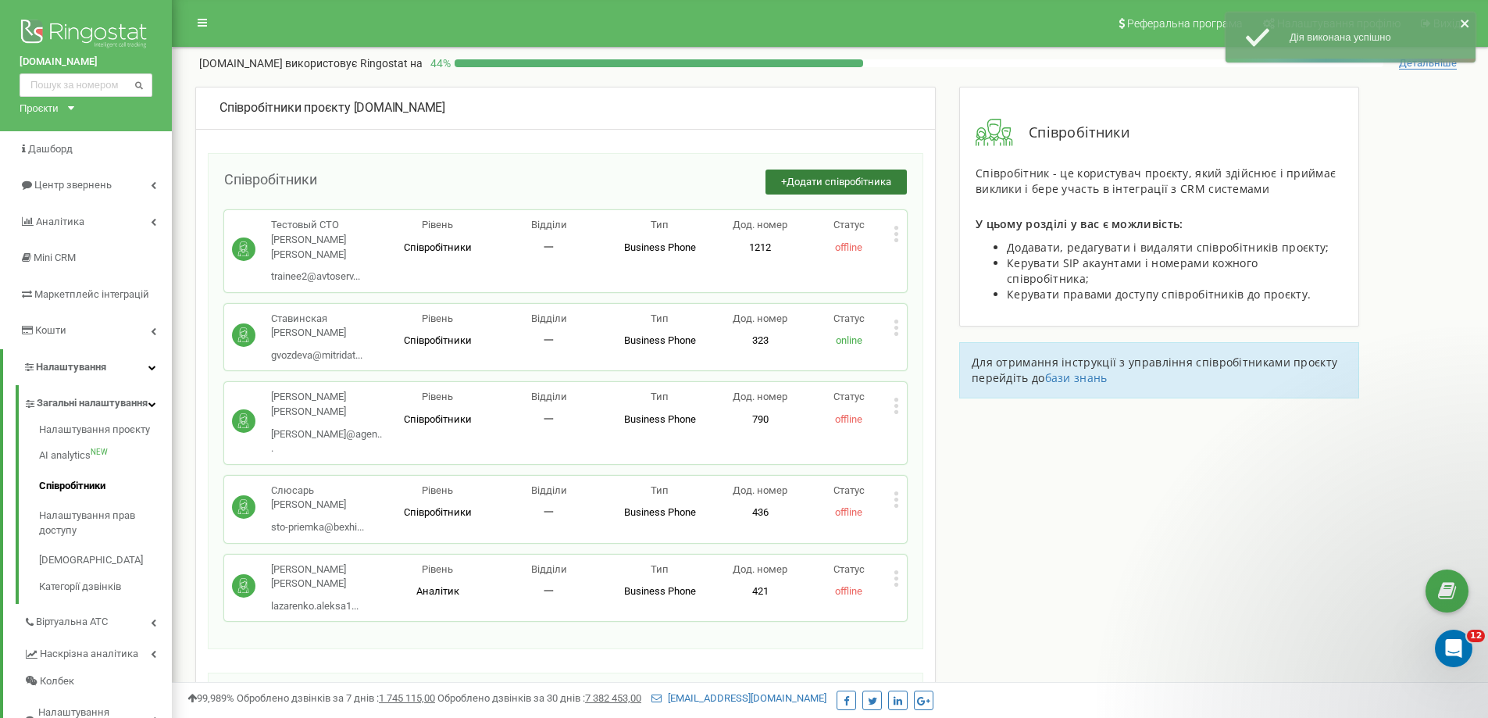
click at [885, 180] on span "Додати співробітника" at bounding box center [839, 182] width 105 height 12
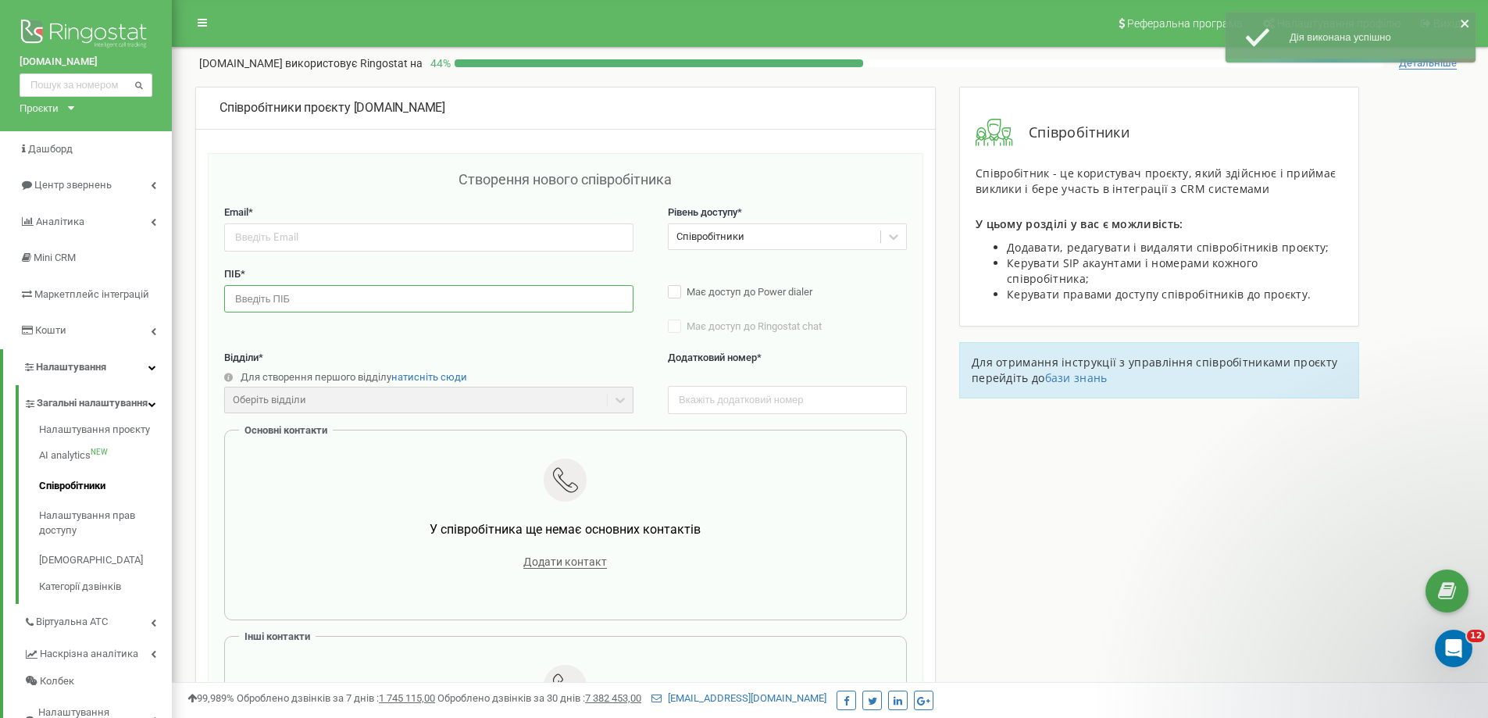
click at [358, 300] on input "text" at bounding box center [428, 298] width 409 height 27
paste input "Бонєва Людмила"
type input "Бонєва Людмила"
click at [284, 234] on input "email" at bounding box center [428, 236] width 409 height 27
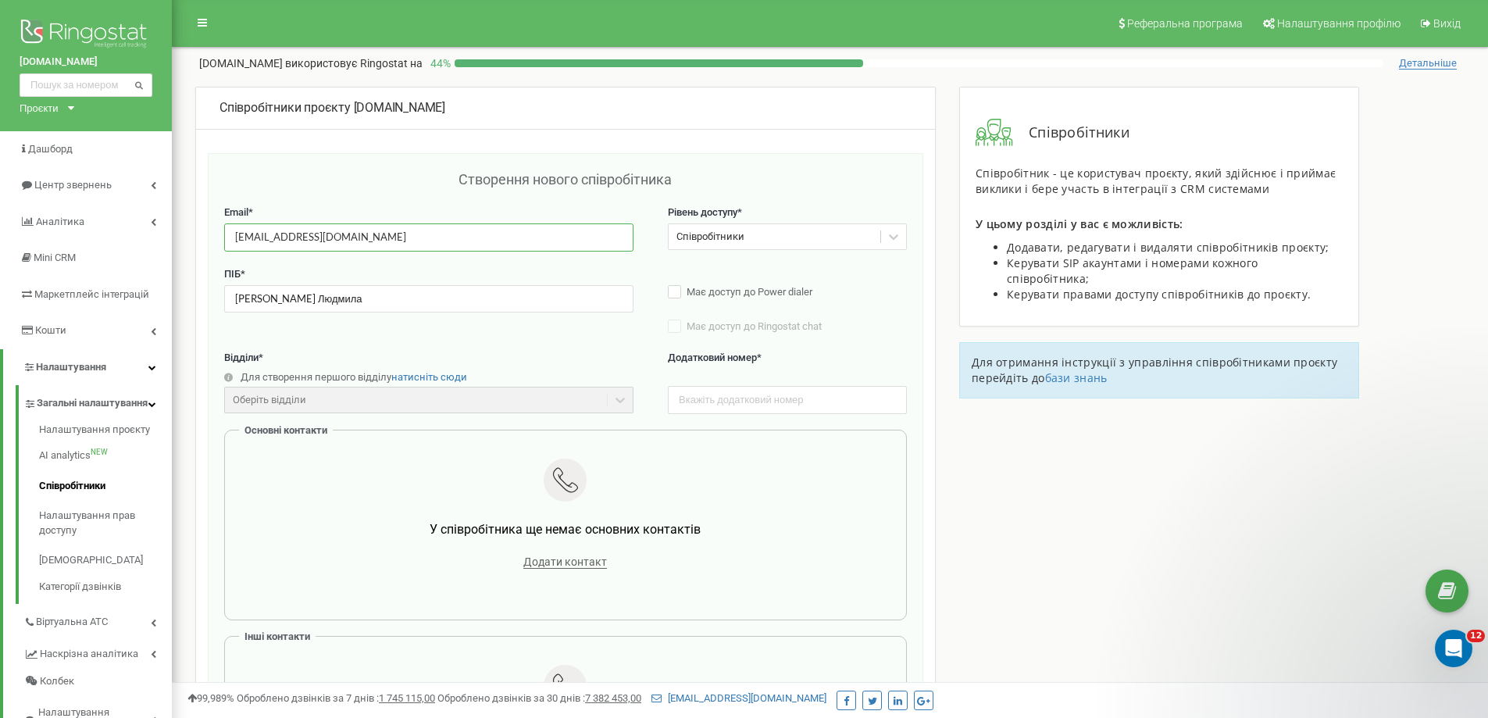
drag, startPoint x: 306, startPoint y: 239, endPoint x: 295, endPoint y: 237, distance: 12.0
click at [295, 237] on input "blank.mobile111@gmail.com" at bounding box center [428, 236] width 409 height 27
type input "blank.mobile65645454545@gmail.com"
click at [713, 407] on input "text" at bounding box center [787, 399] width 239 height 27
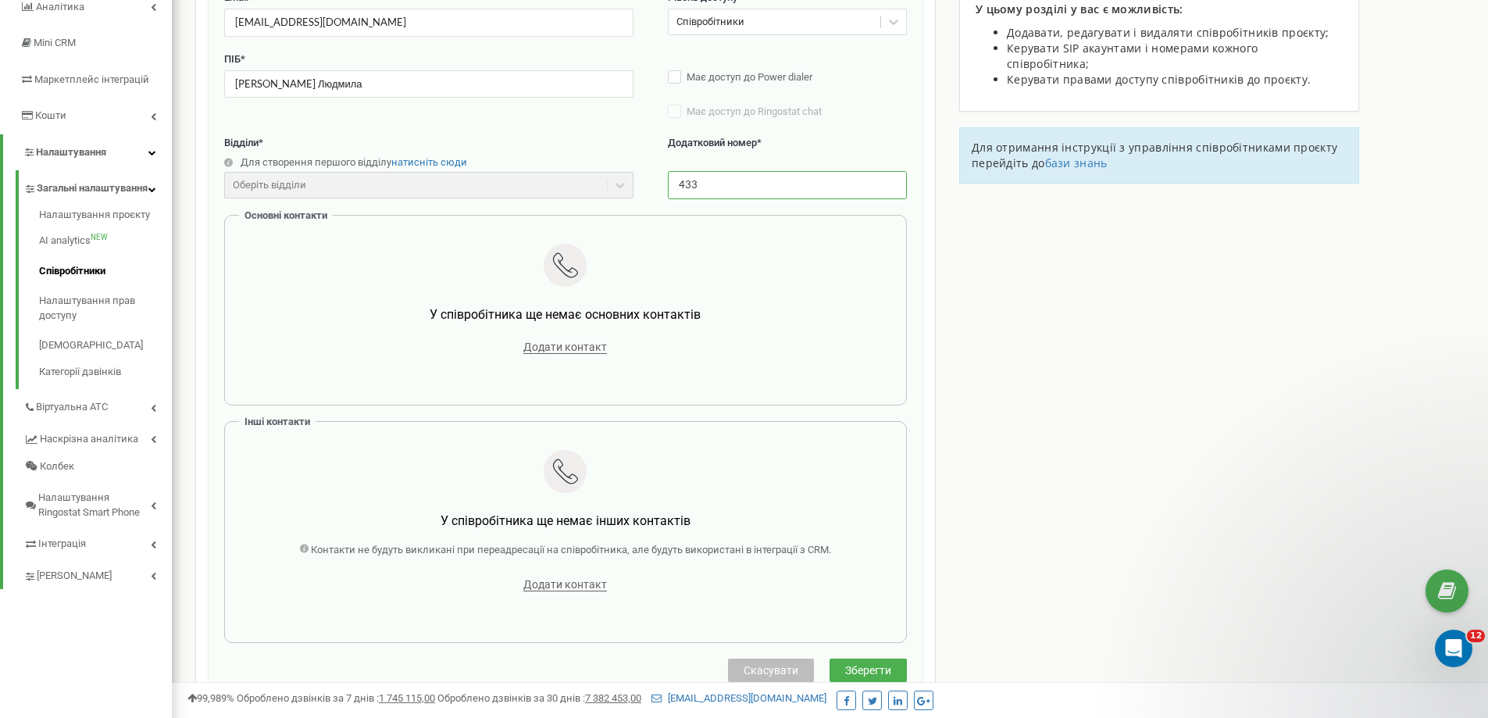
scroll to position [234, 0]
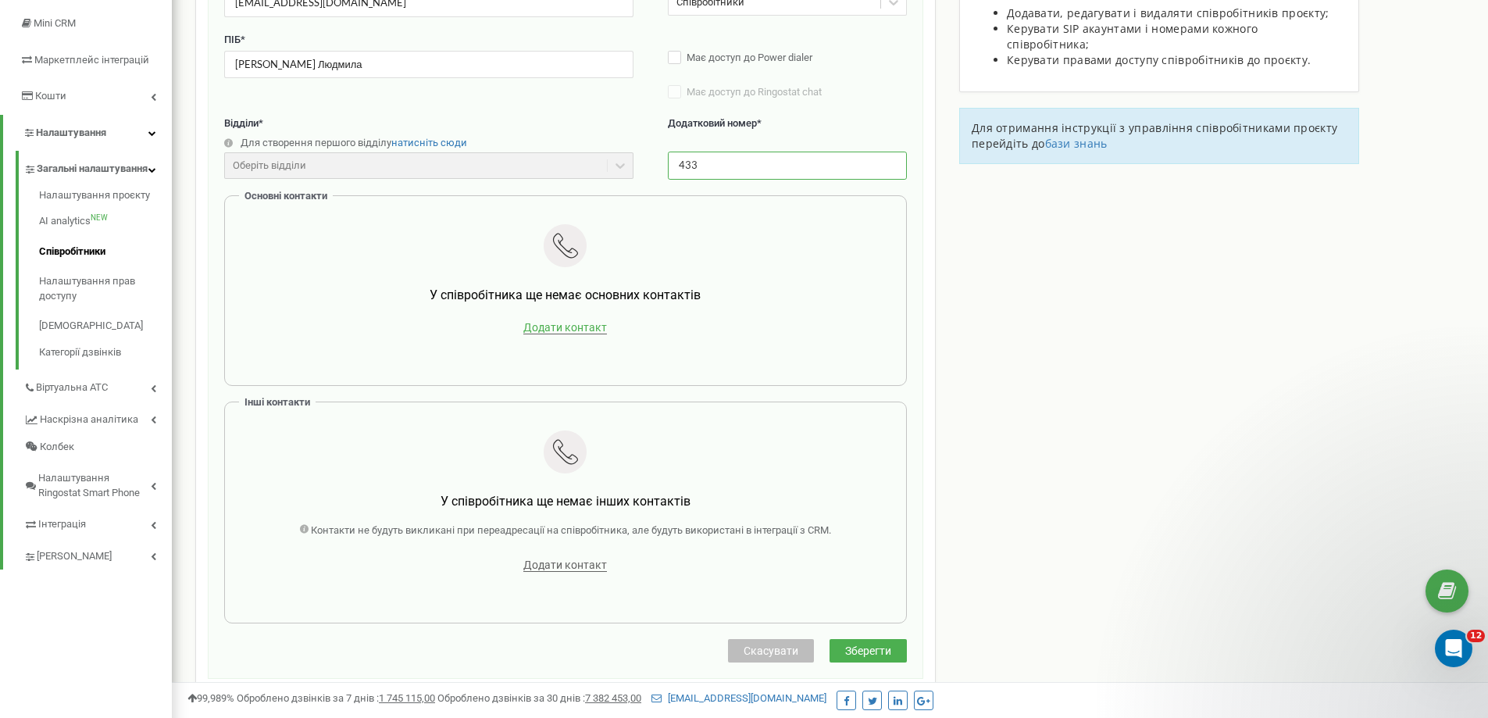
type input "433"
click at [571, 324] on span "Додати контакт" at bounding box center [565, 327] width 84 height 13
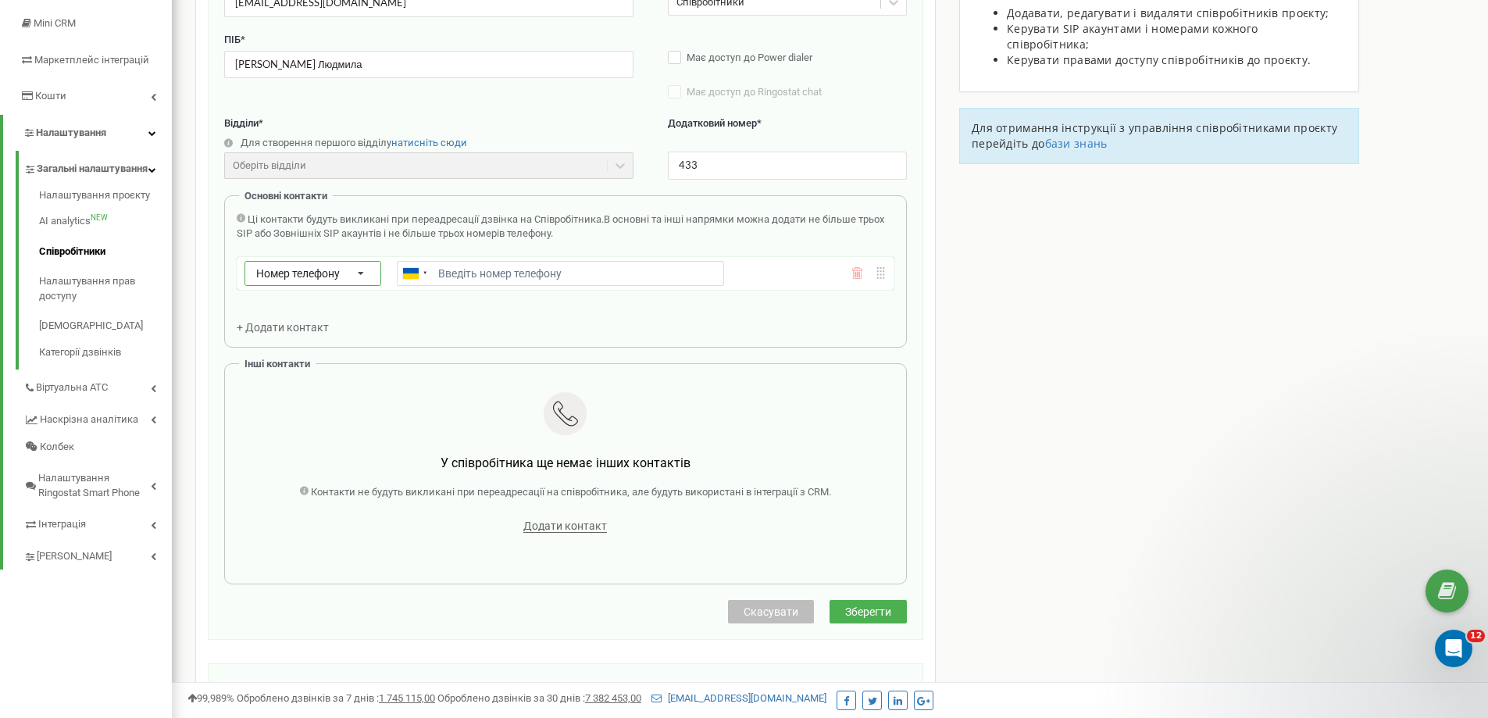
click at [341, 262] on div "Номер телефону Номер телефону SIP Зовнішній SIP" at bounding box center [313, 273] width 137 height 25
click at [323, 321] on div "SIP" at bounding box center [312, 318] width 135 height 23
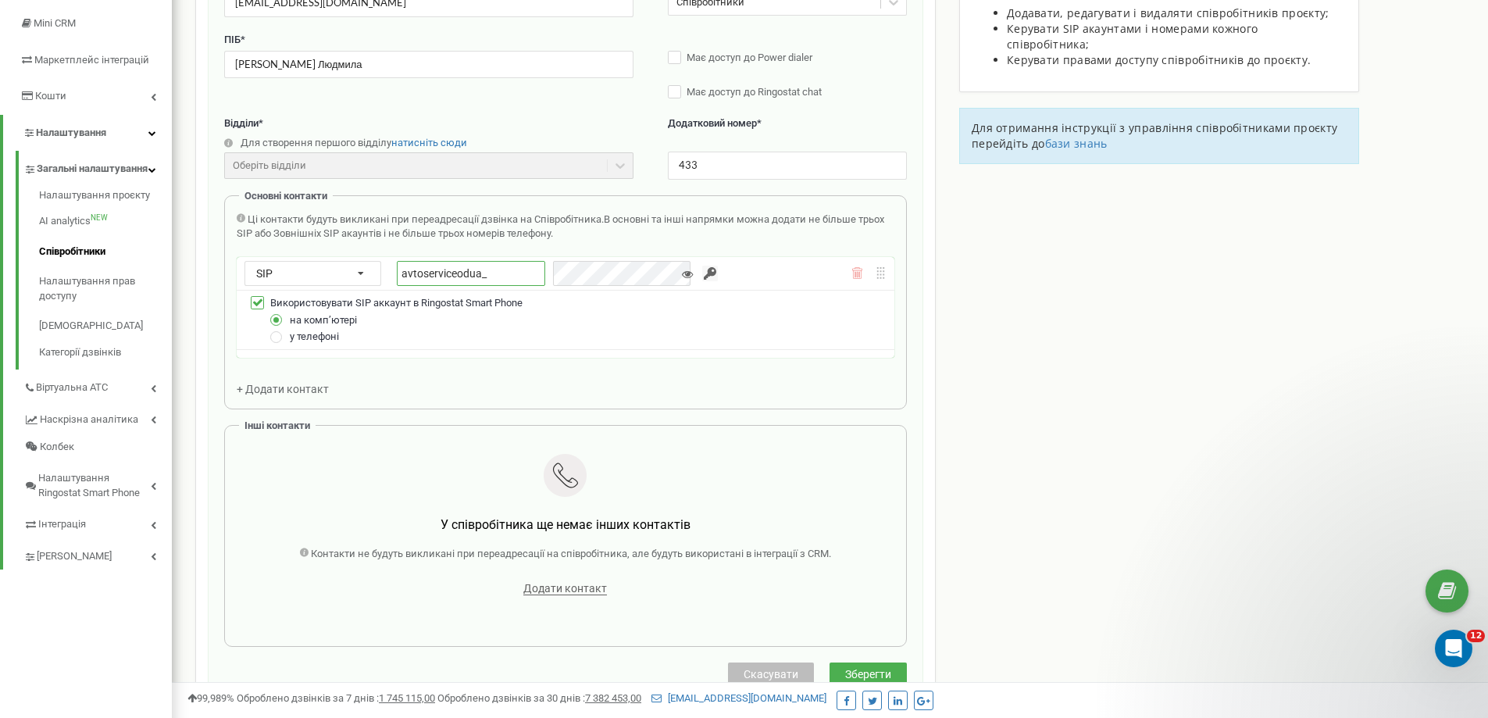
click at [498, 273] on input "avtoserviceodua_" at bounding box center [471, 273] width 148 height 25
drag, startPoint x: 523, startPoint y: 273, endPoint x: 485, endPoint y: 273, distance: 38.3
click at [485, 273] on input "avtoserviceodua_boneva" at bounding box center [471, 273] width 148 height 25
type input "avtoserviceodua_boneva"
click at [702, 271] on input "button" at bounding box center [710, 274] width 16 height 16
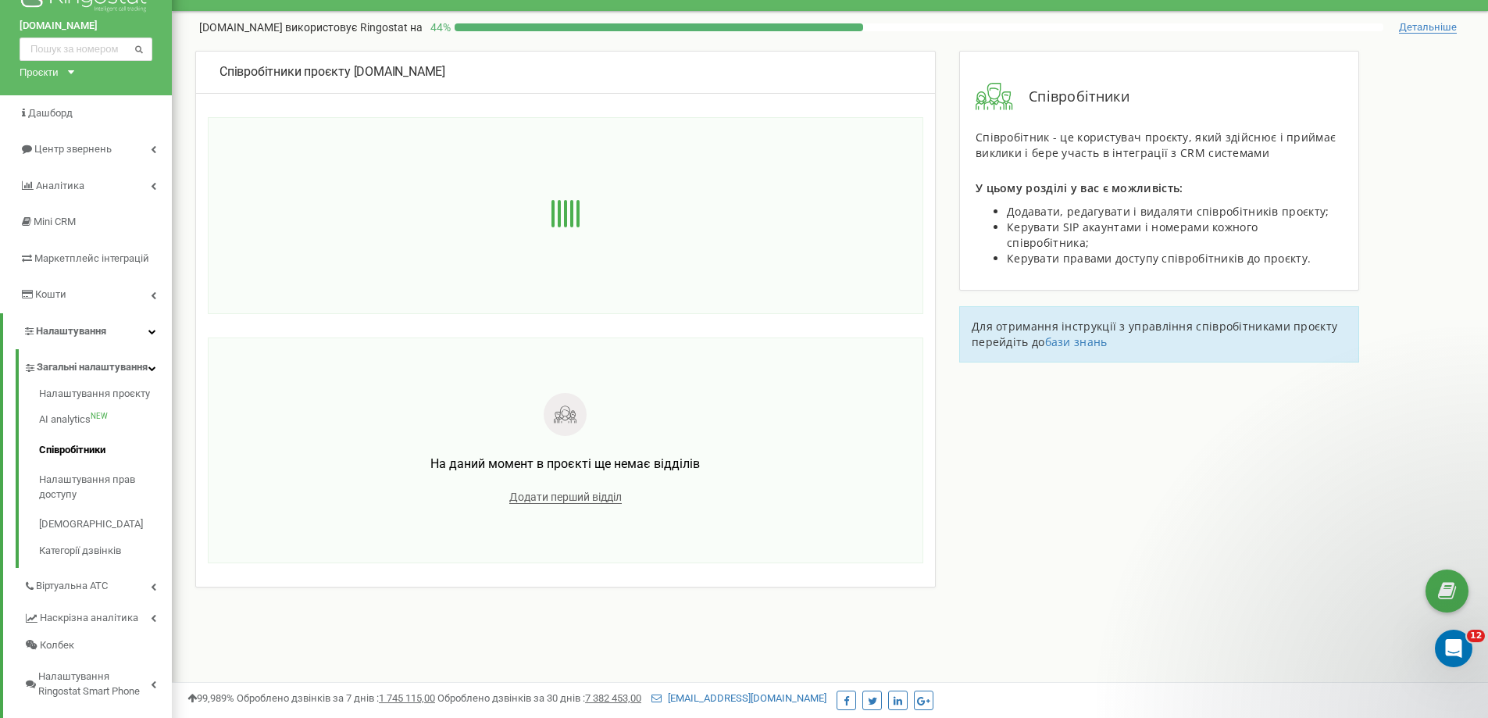
scroll to position [0, 0]
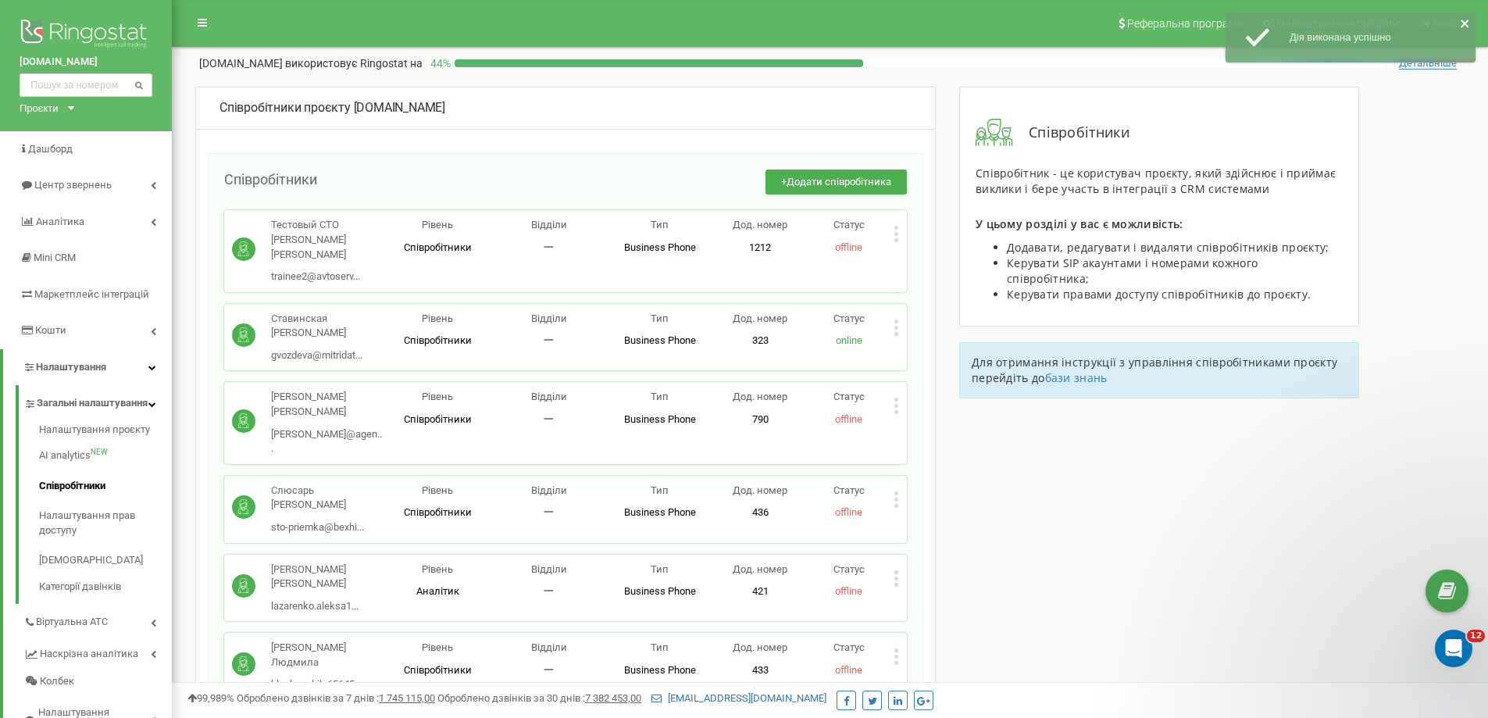
click at [495, 623] on div "Співробітники + Додати співробітника Тестовый СТО Петрочук Владислав trainee2@a…" at bounding box center [566, 440] width 716 height 575
click at [896, 655] on icon at bounding box center [897, 657] width 4 height 4
click at [929, 677] on span "Редагувати" at bounding box center [946, 682] width 62 height 10
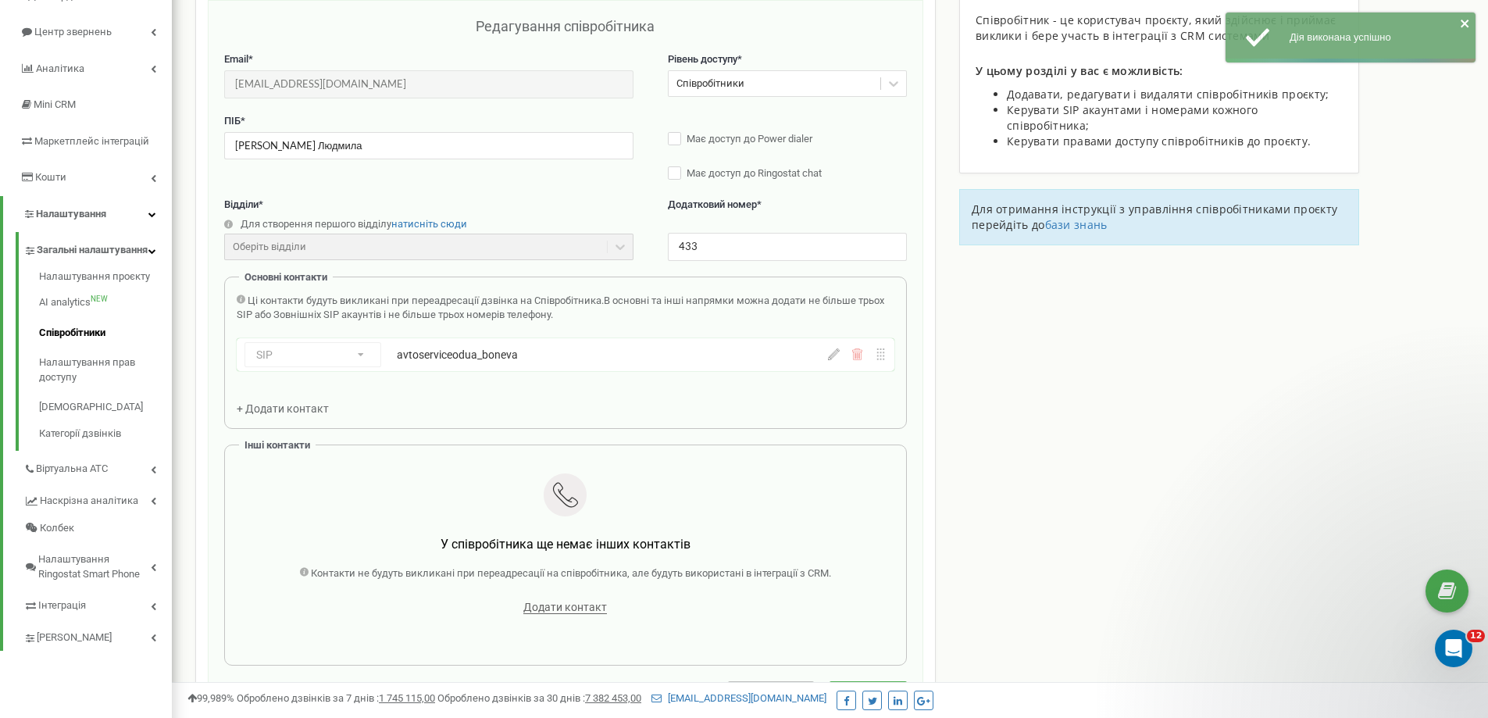
scroll to position [156, 0]
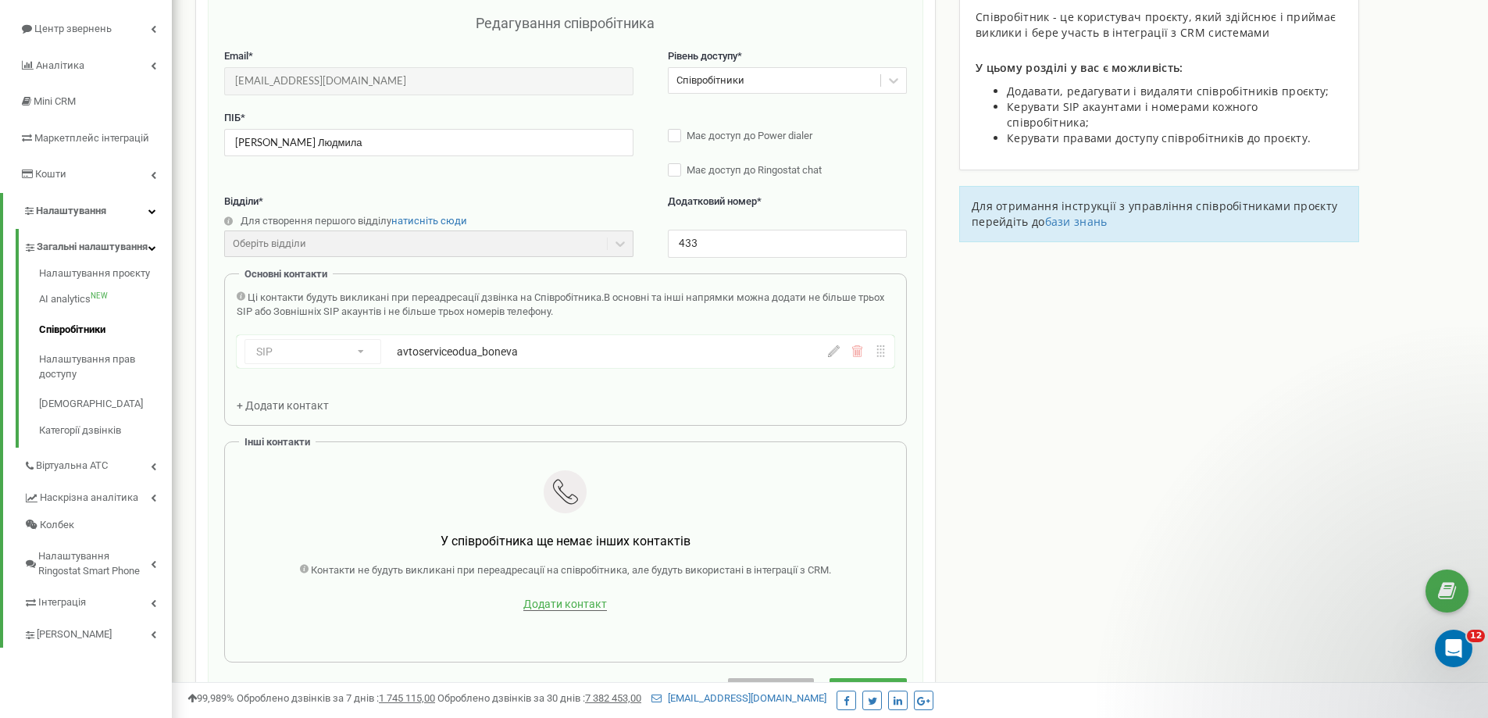
click at [584, 604] on span "Додати контакт" at bounding box center [565, 604] width 84 height 13
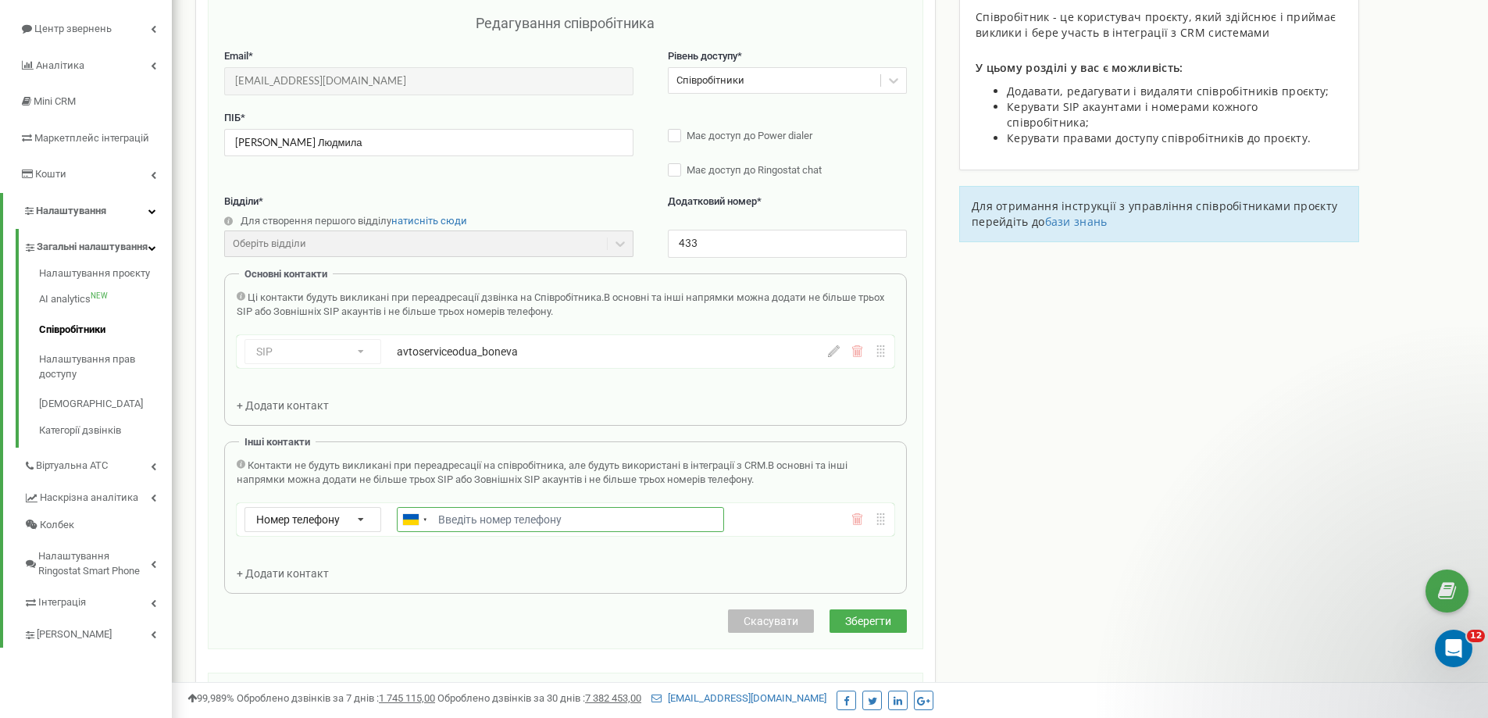
paste input "380671741035"
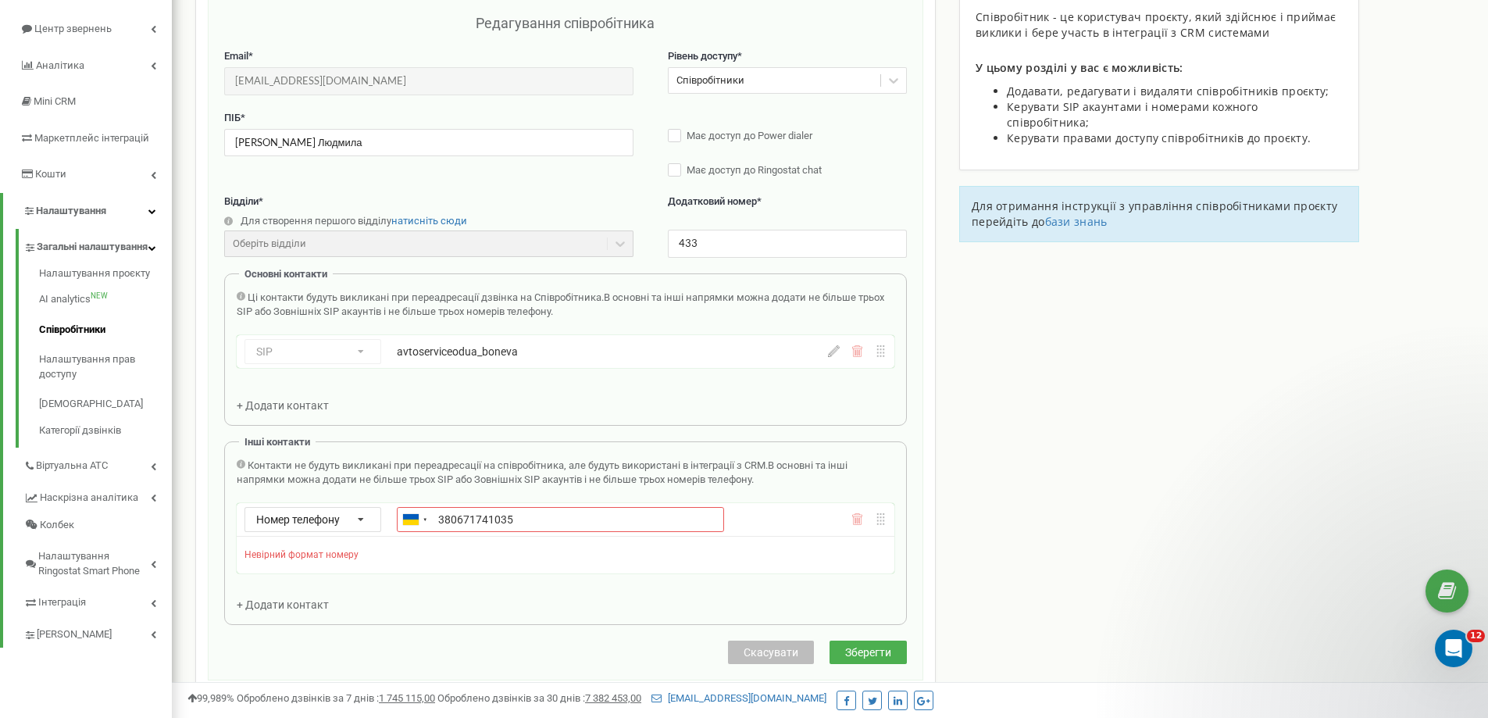
click at [880, 620] on div "Редагування співробітника Email * blank.mobile65645454545@gmail.com Email недос…" at bounding box center [566, 339] width 716 height 684
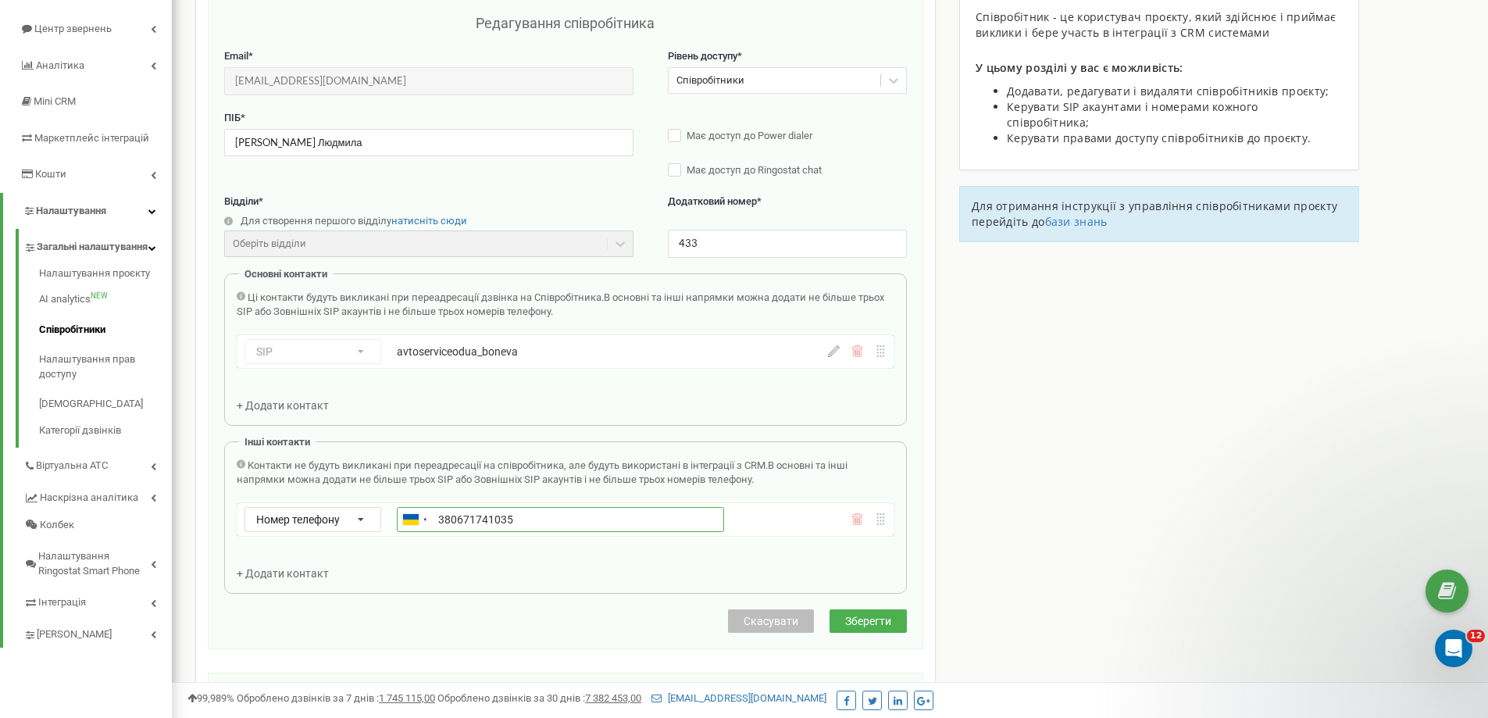
drag, startPoint x: 450, startPoint y: 519, endPoint x: 470, endPoint y: 555, distance: 41.6
click at [451, 523] on input "380671741035" at bounding box center [560, 519] width 327 height 25
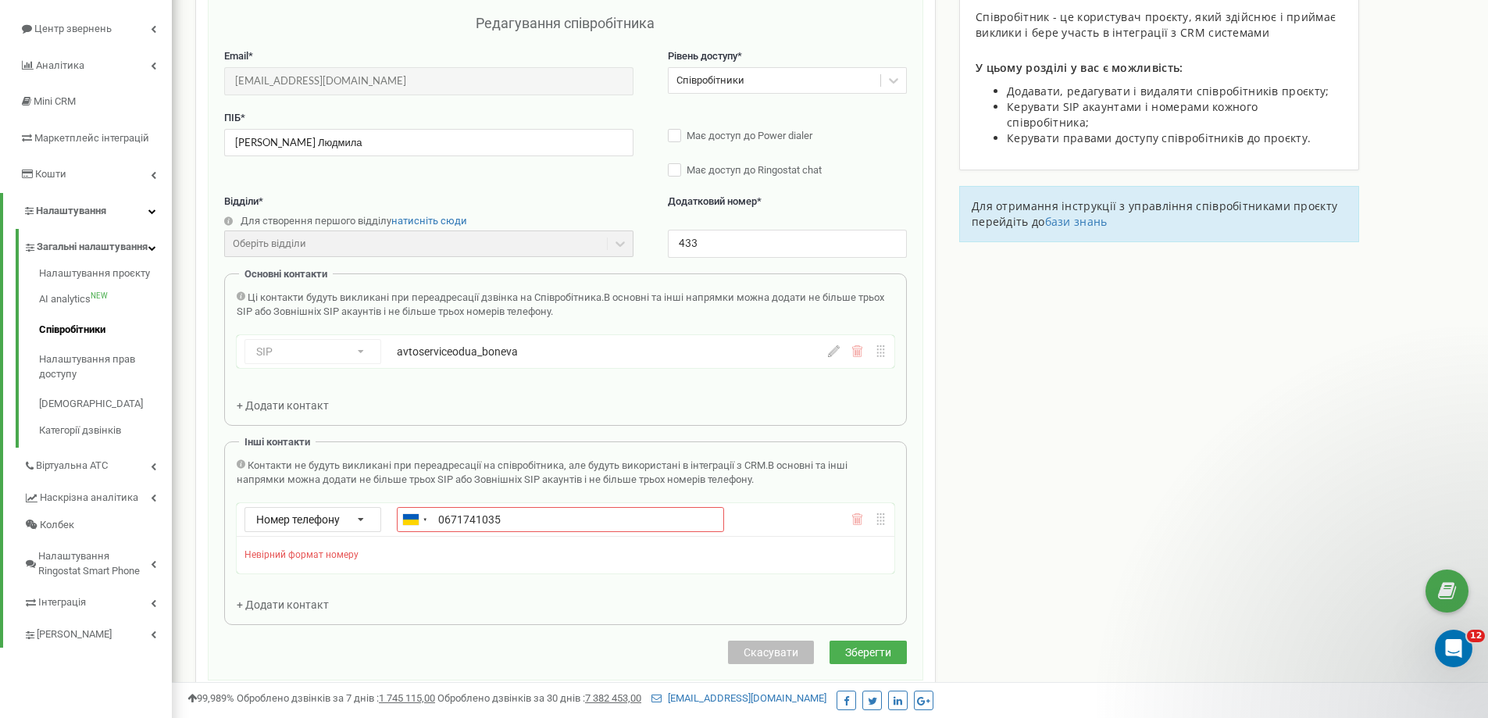
click at [865, 626] on div "Редагування співробітника Email * blank.mobile65645454545@gmail.com Email недос…" at bounding box center [566, 339] width 716 height 684
click at [441, 520] on input "0671741035" at bounding box center [560, 519] width 327 height 25
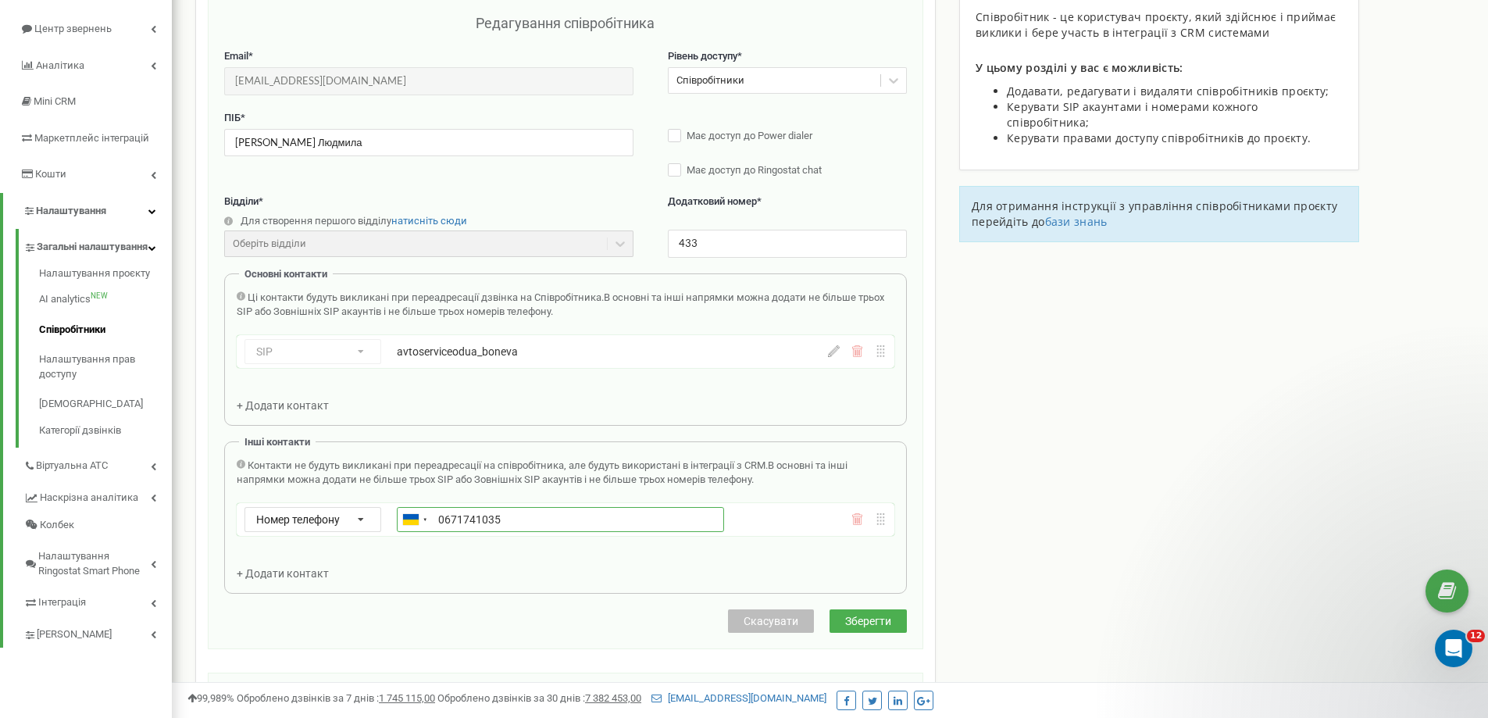
click at [443, 517] on input "0671741035" at bounding box center [560, 519] width 327 height 25
type input "+380671741035"
click at [855, 617] on span "Зберегти" at bounding box center [868, 621] width 46 height 13
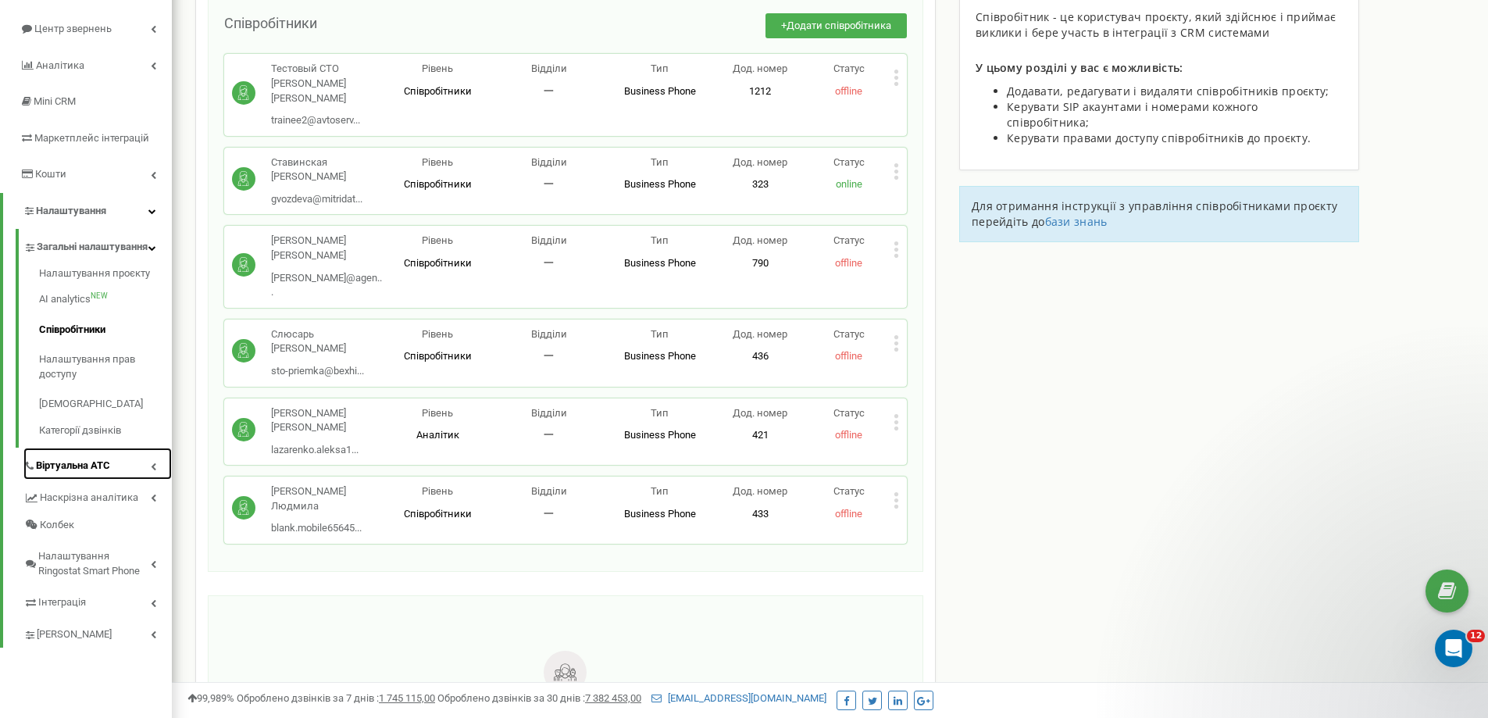
click at [113, 476] on link "Віртуальна АТС" at bounding box center [97, 464] width 148 height 32
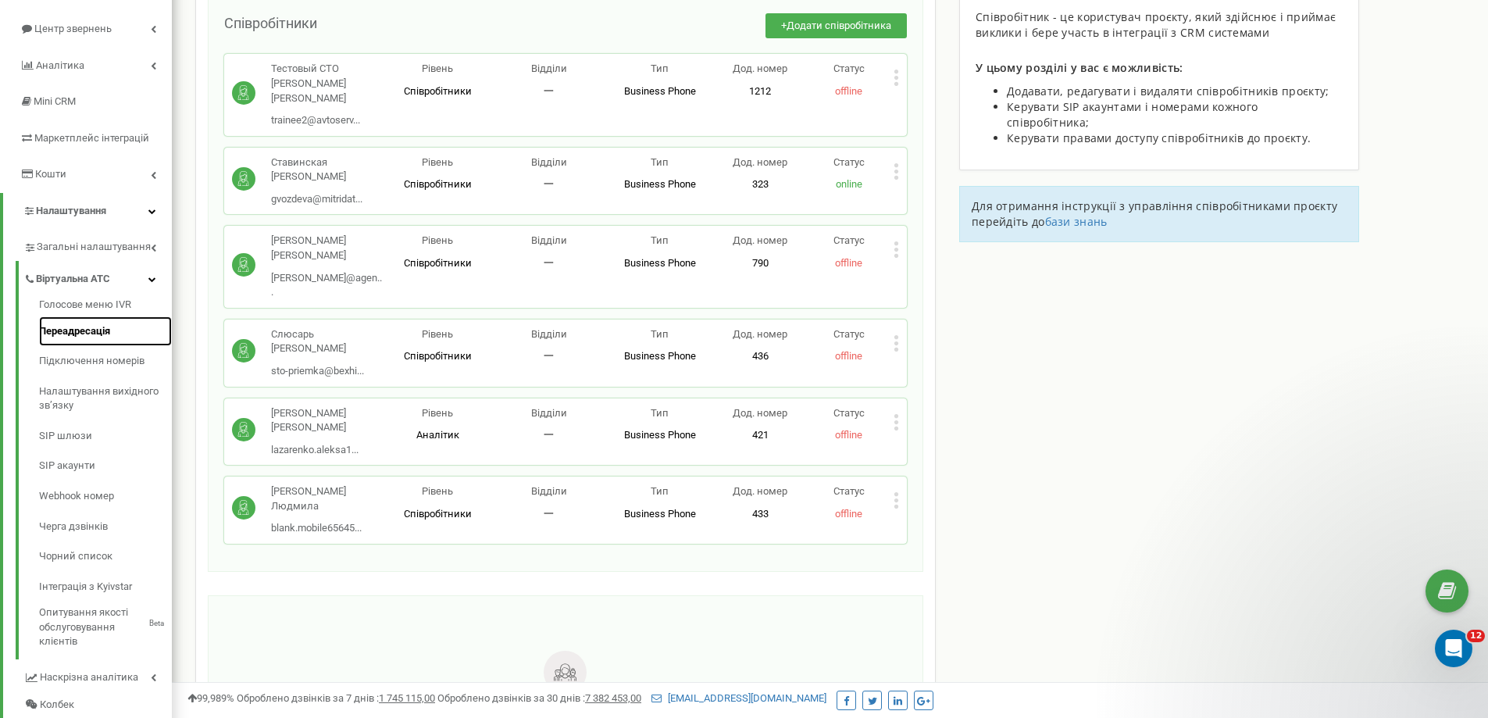
click at [116, 334] on link "Переадресація" at bounding box center [105, 331] width 133 height 30
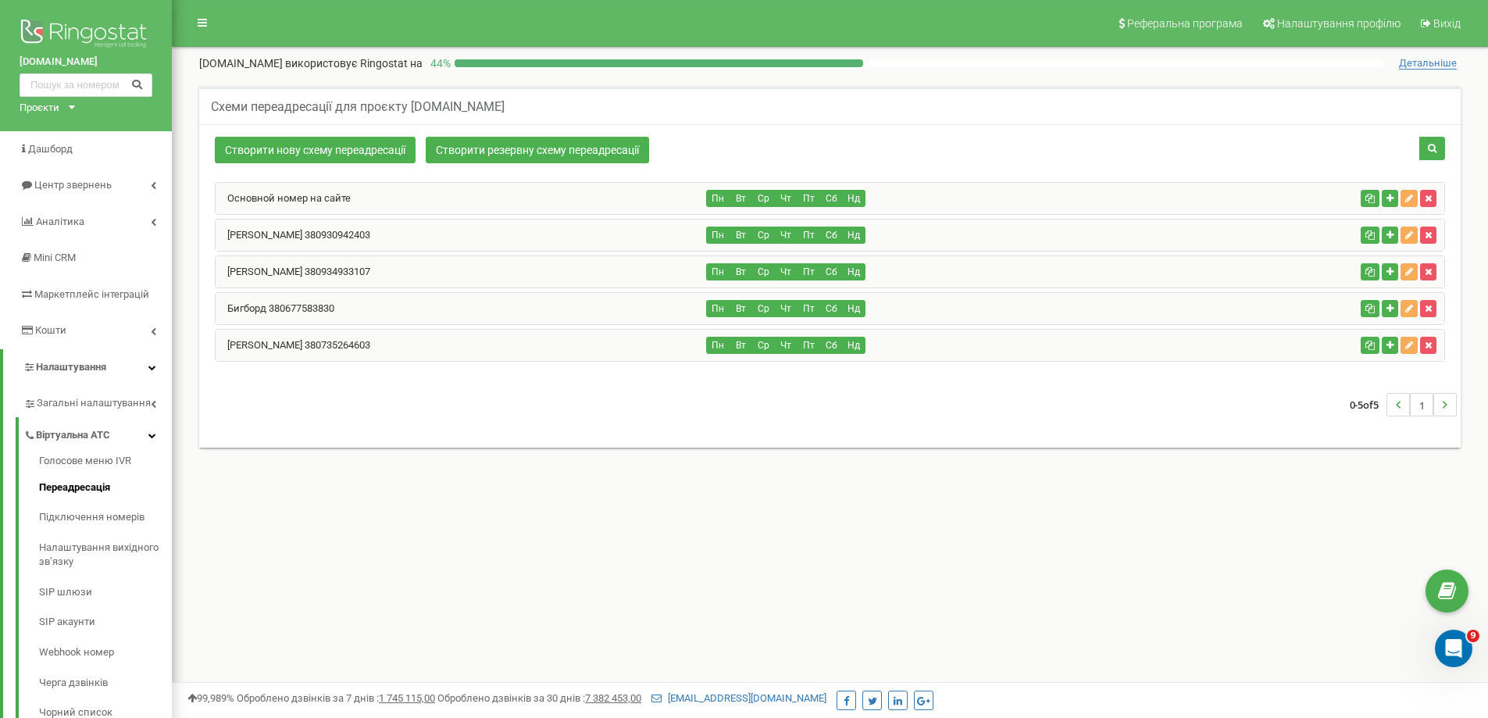
click at [414, 234] on div "[PERSON_NAME] 380930942403" at bounding box center [461, 235] width 491 height 31
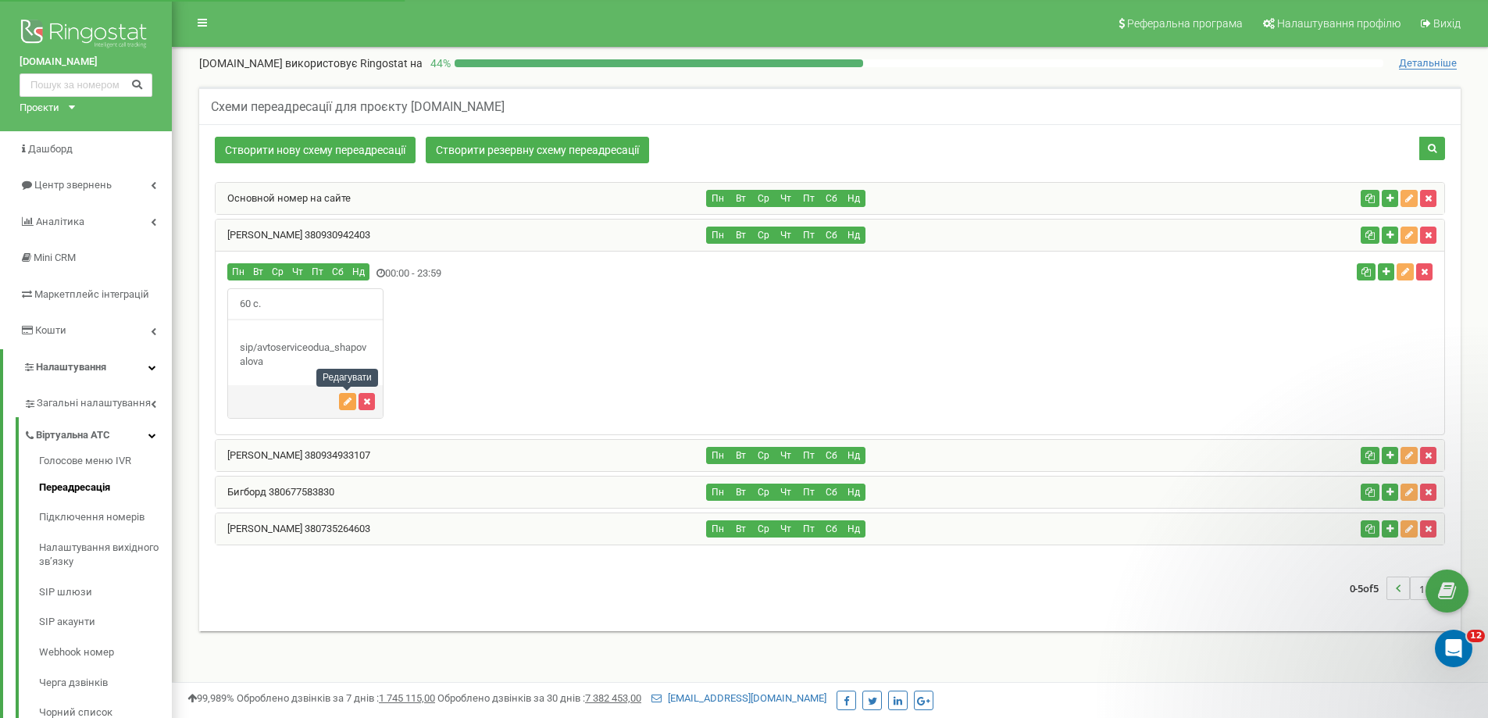
click at [348, 400] on icon "button" at bounding box center [348, 401] width 8 height 9
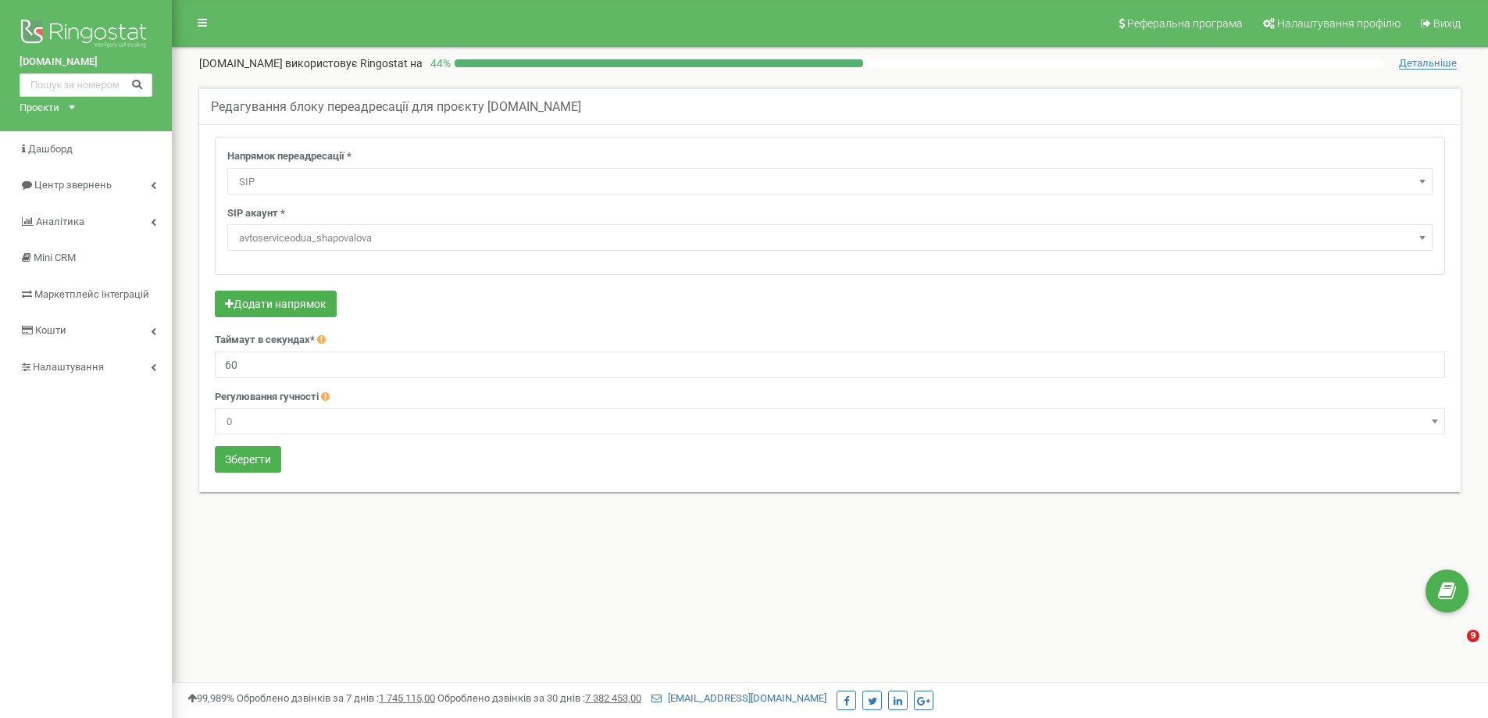
select select "SIP"
click at [916, 239] on span "avtoserviceodua_shapovalova" at bounding box center [830, 238] width 1195 height 22
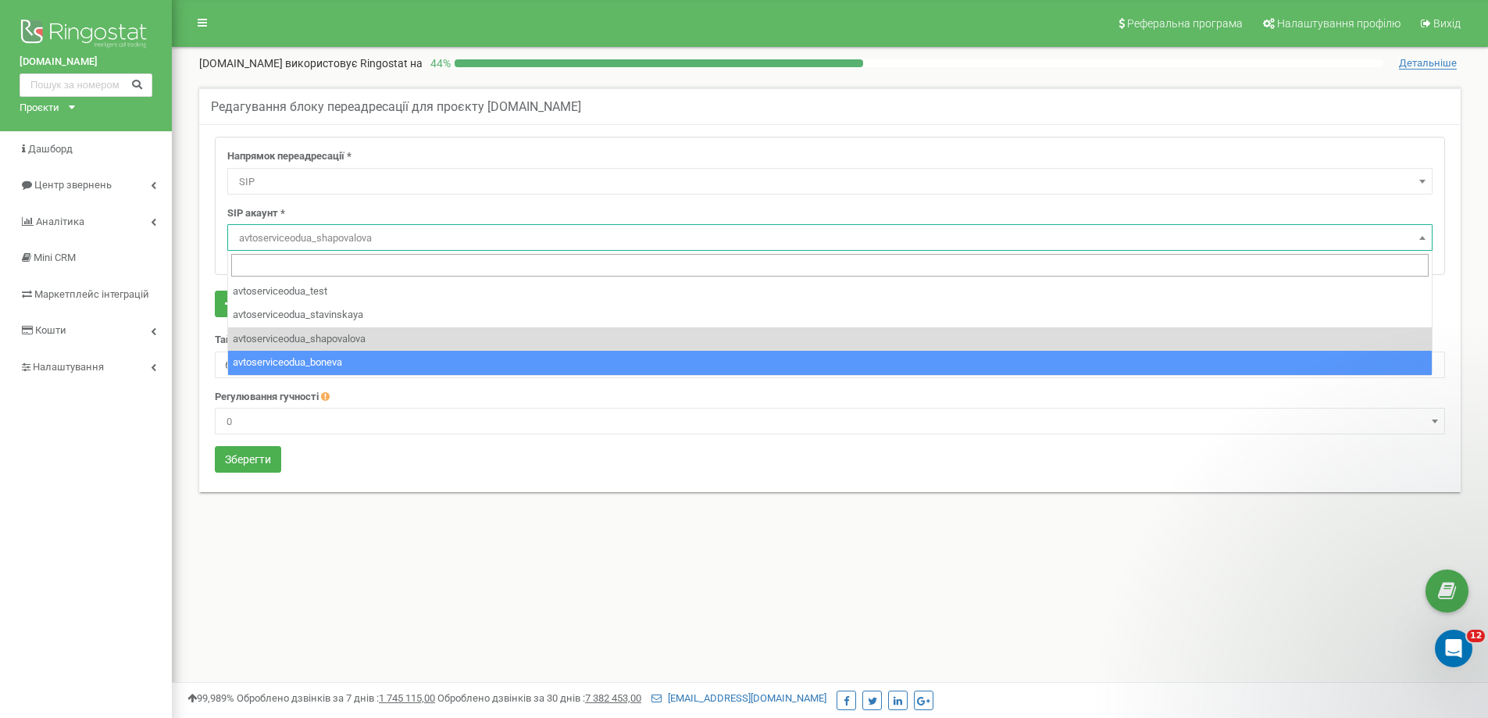
select select "avtoserviceodua_boneva"
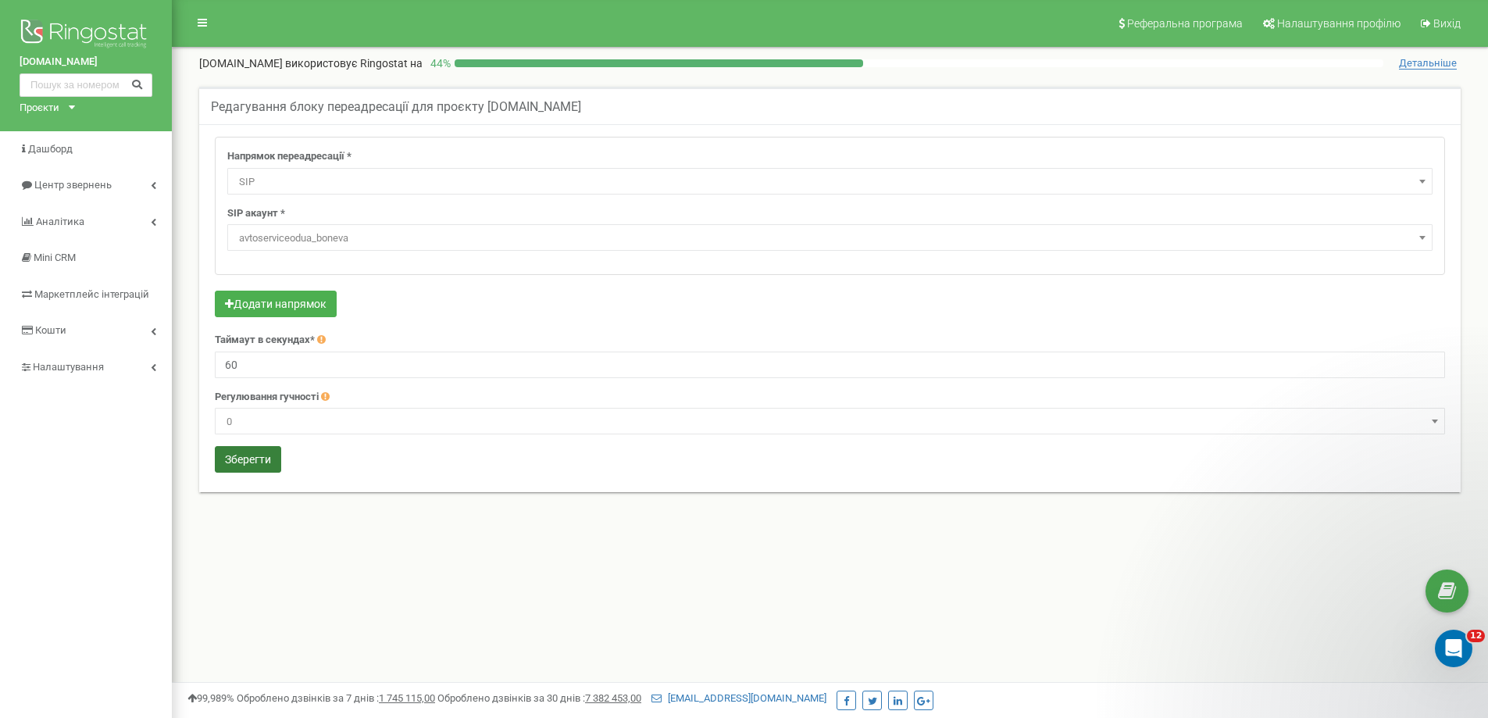
click at [263, 461] on button "Зберегти" at bounding box center [248, 459] width 66 height 27
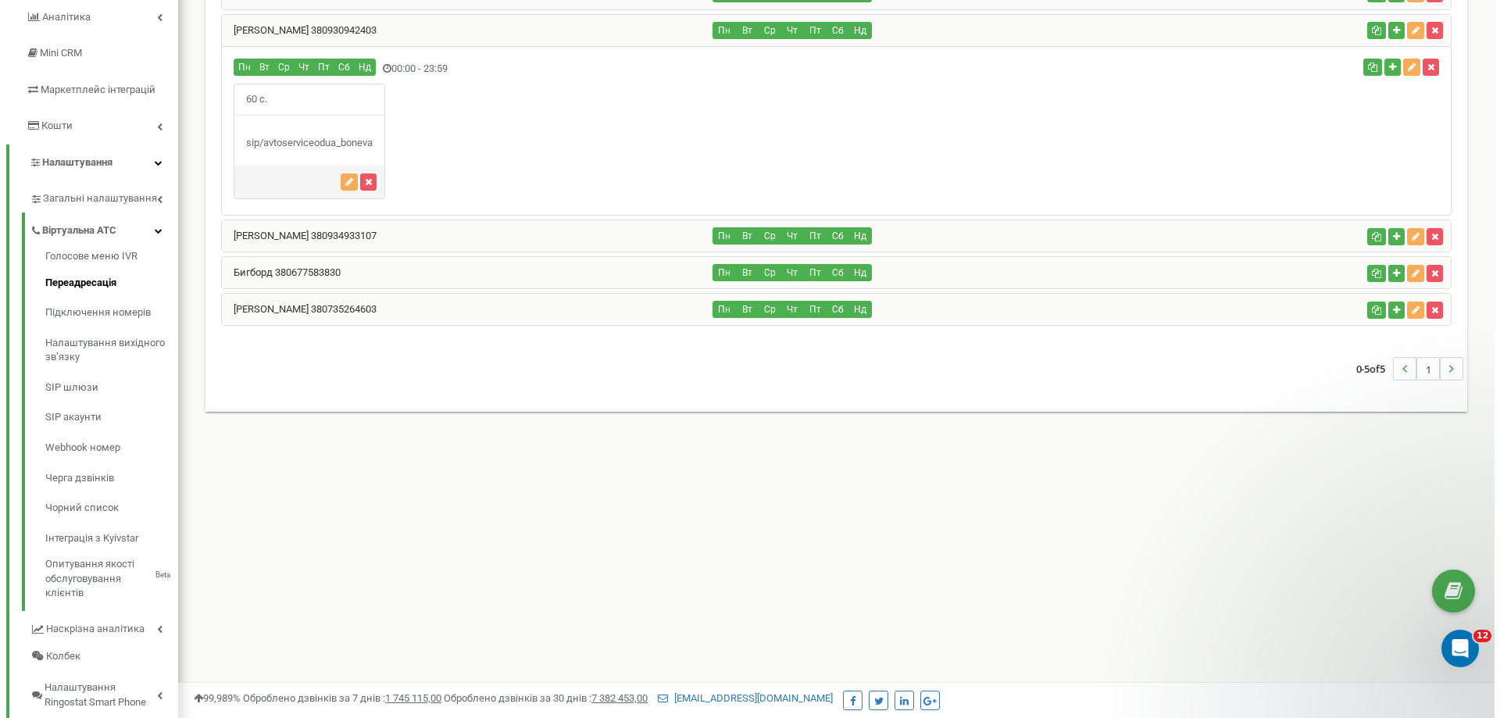
scroll to position [16, 0]
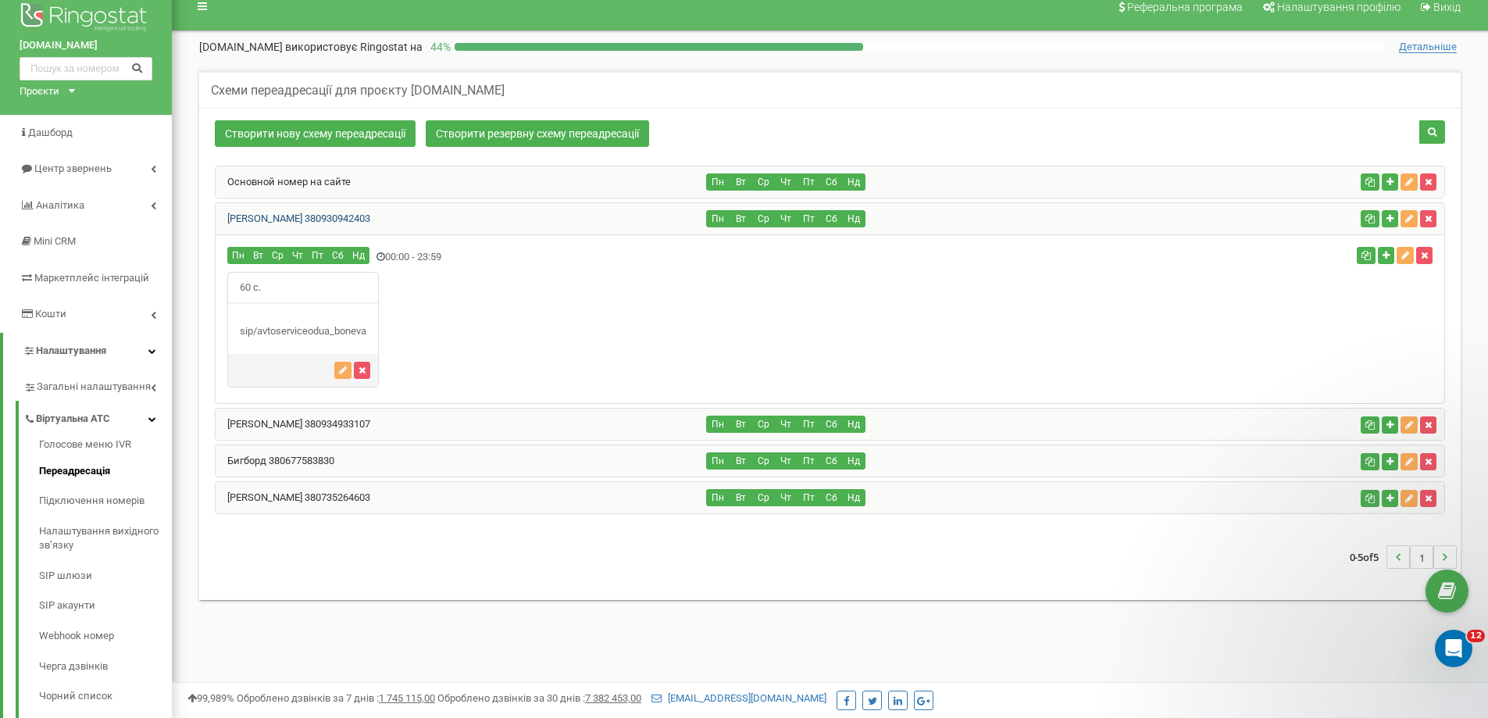
drag, startPoint x: 388, startPoint y: 217, endPoint x: 327, endPoint y: 219, distance: 61.0
click at [327, 219] on div "[PERSON_NAME] 380930942403" at bounding box center [461, 218] width 491 height 31
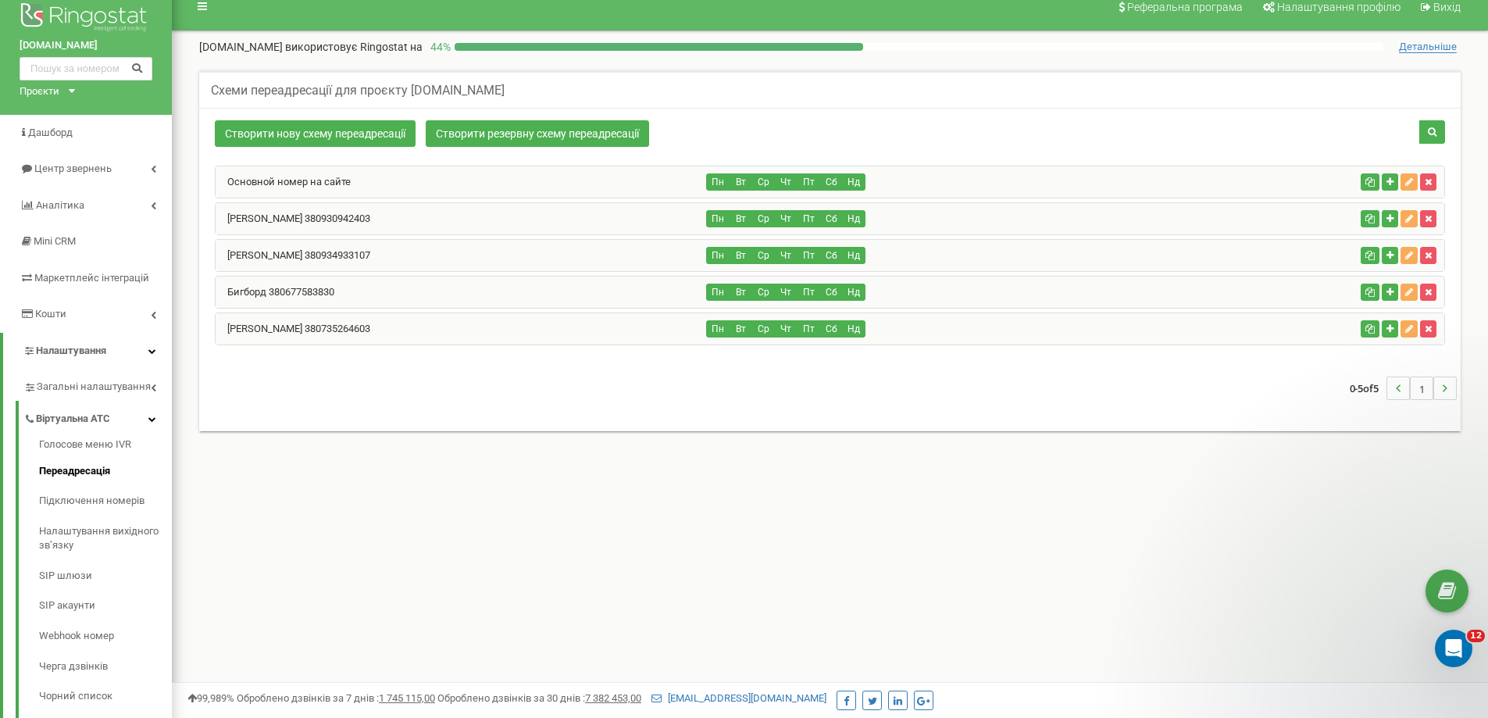
copy link "380930942403"
click at [270, 217] on link "[PERSON_NAME] 380930942403" at bounding box center [293, 219] width 155 height 12
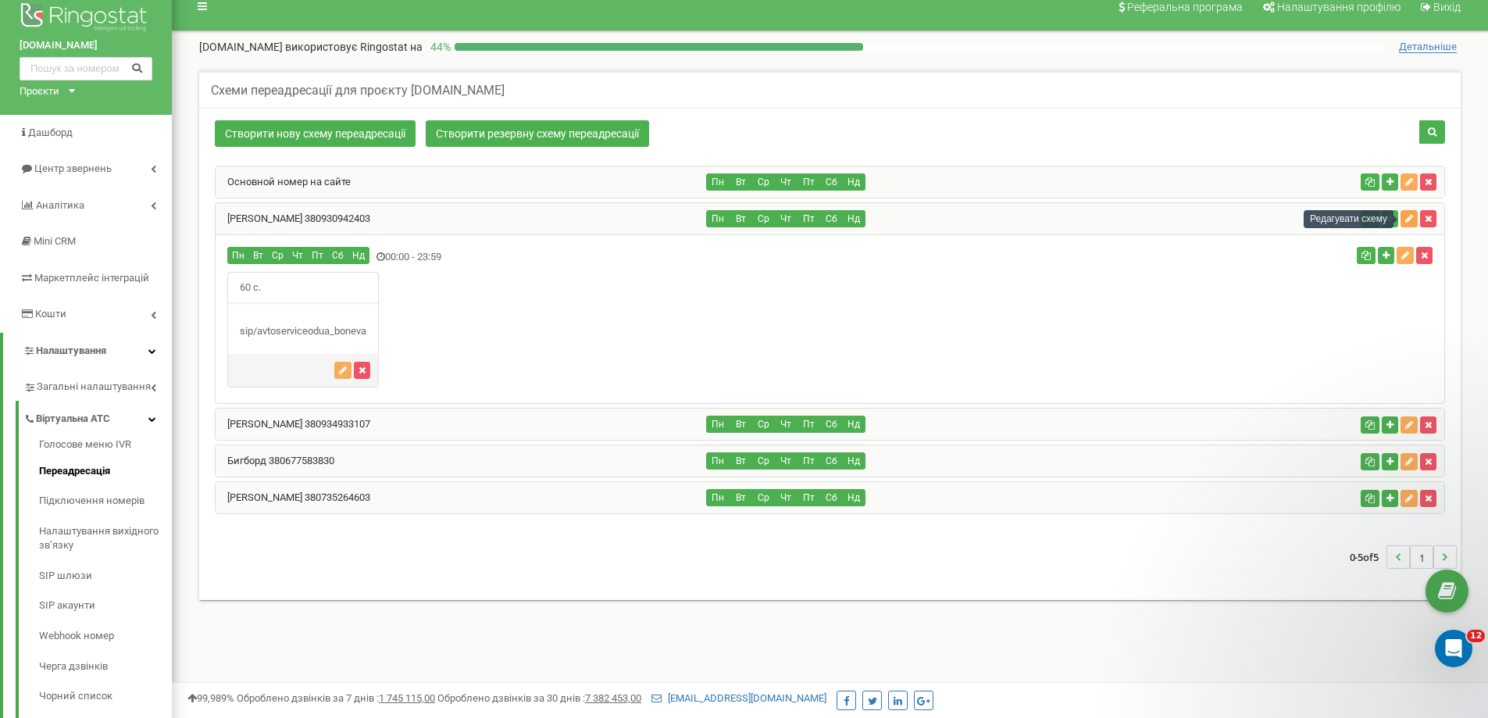
click at [1411, 218] on icon "button" at bounding box center [1410, 218] width 8 height 9
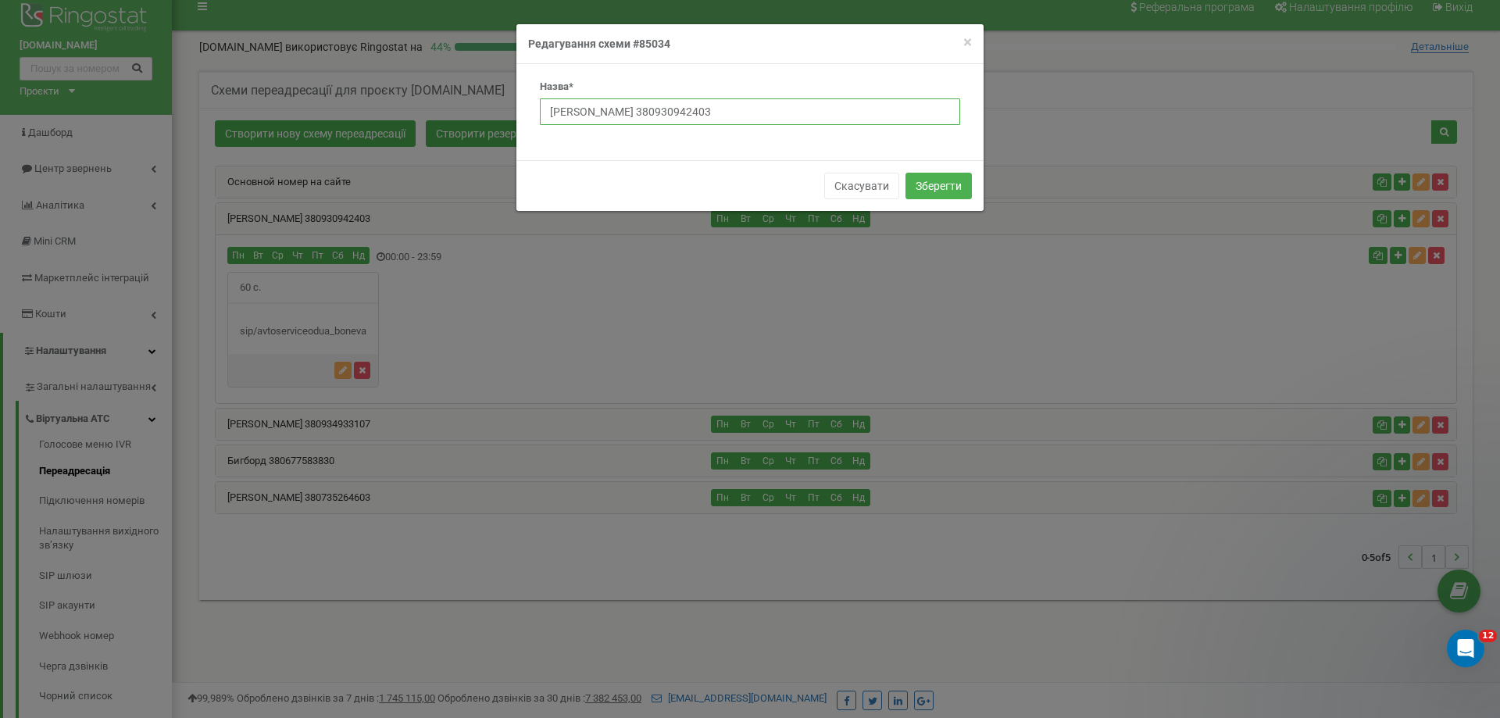
drag, startPoint x: 652, startPoint y: 110, endPoint x: 481, endPoint y: 102, distance: 171.3
click at [484, 102] on div "× Close Редагування схеми #85034 Назва* Марина Листочкина 380930942403 Скасуват…" at bounding box center [750, 359] width 1500 height 718
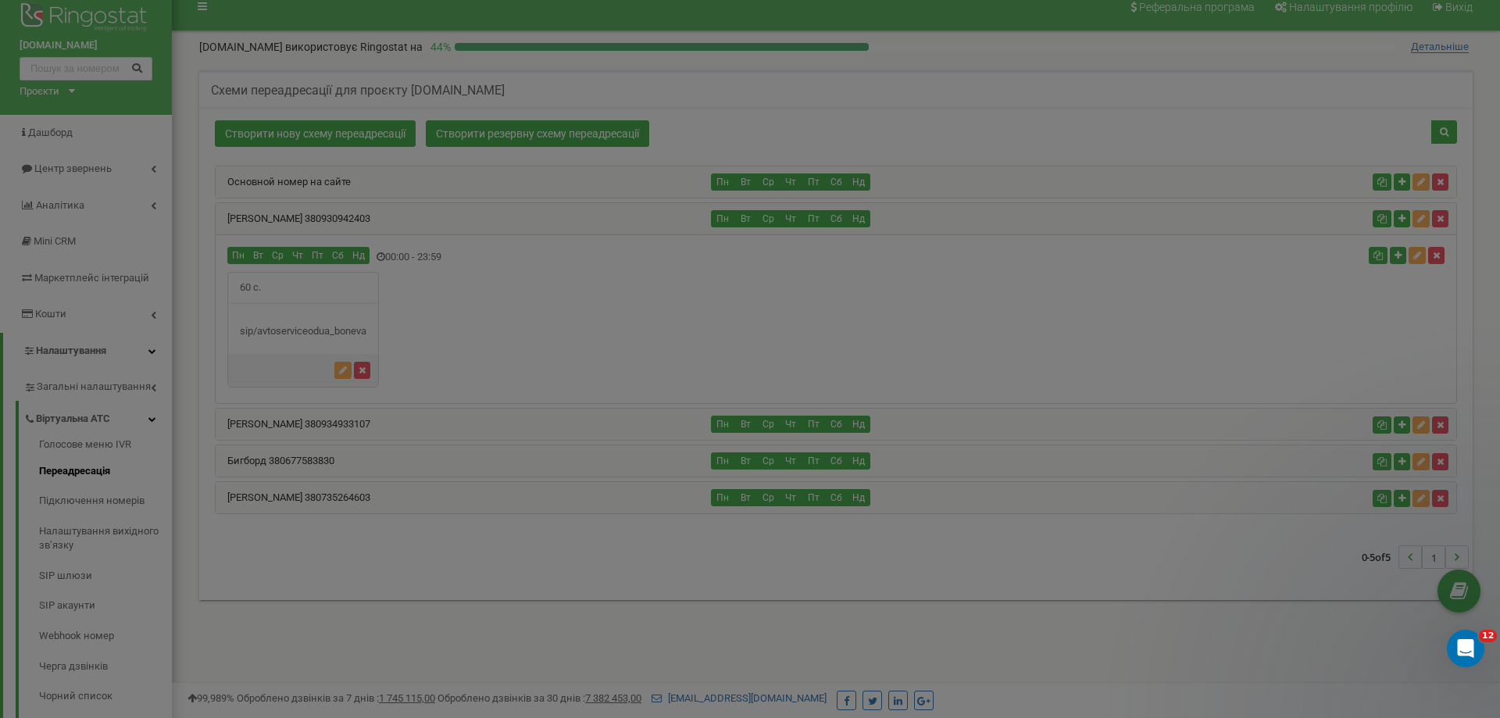
paste input "онєва Людмил"
type input "[PERSON_NAME] 380930942403"
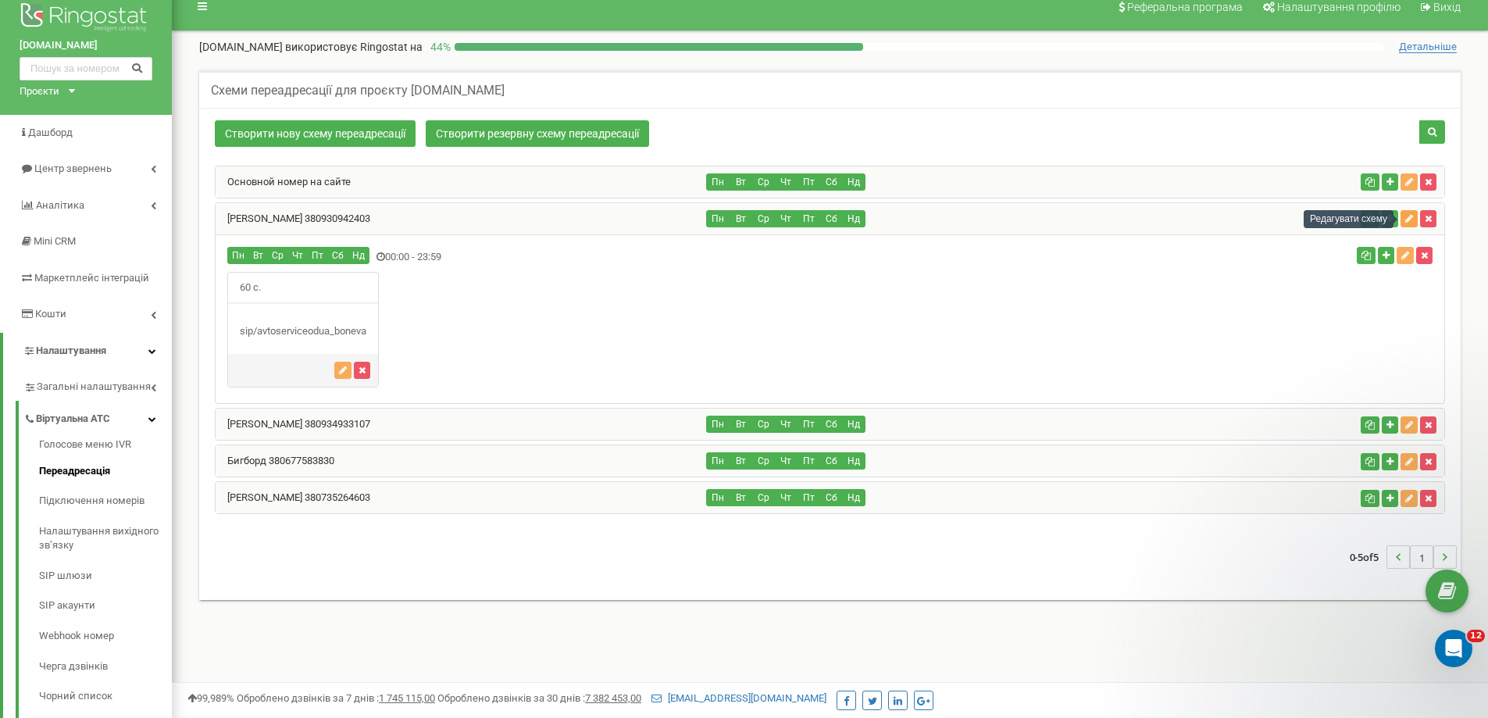
click at [1409, 222] on icon "button" at bounding box center [1410, 218] width 8 height 9
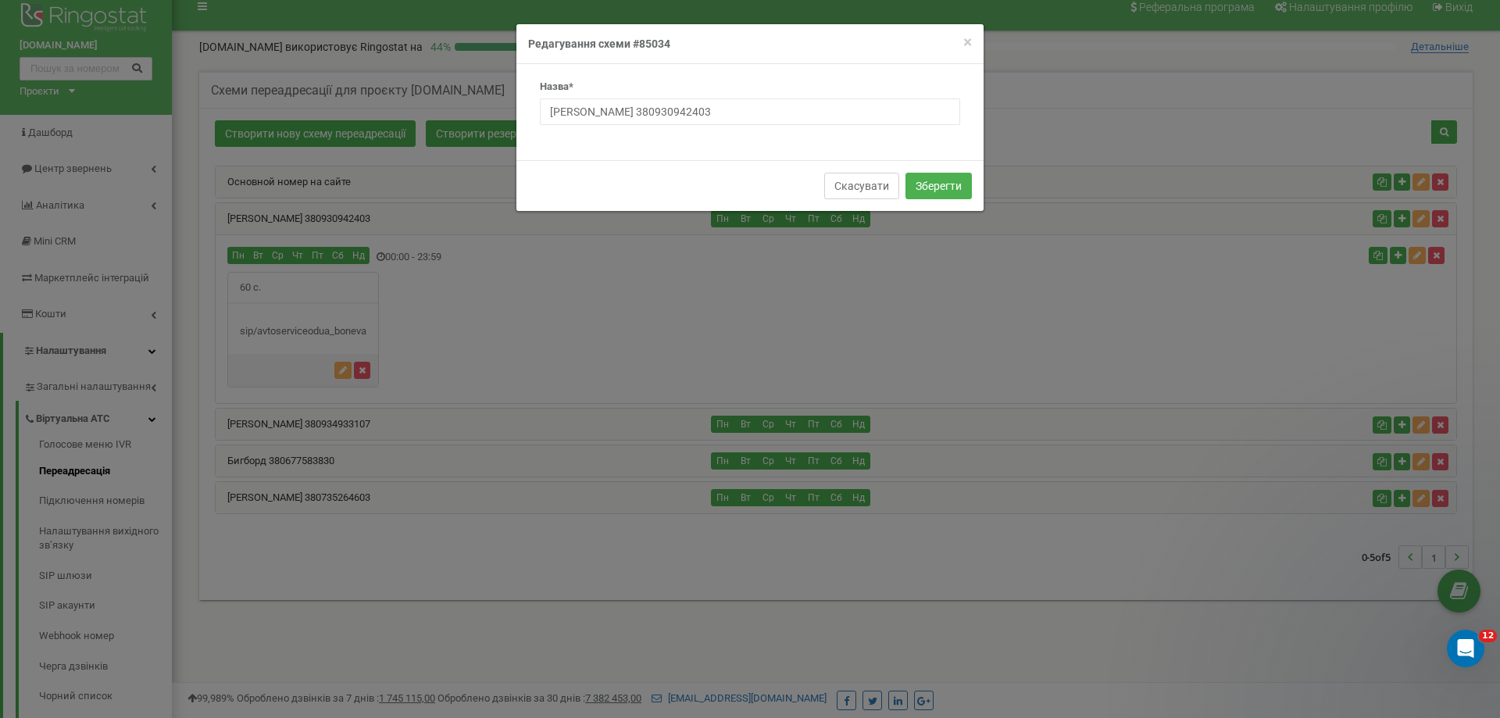
click at [857, 186] on button "Скасувати" at bounding box center [861, 186] width 75 height 27
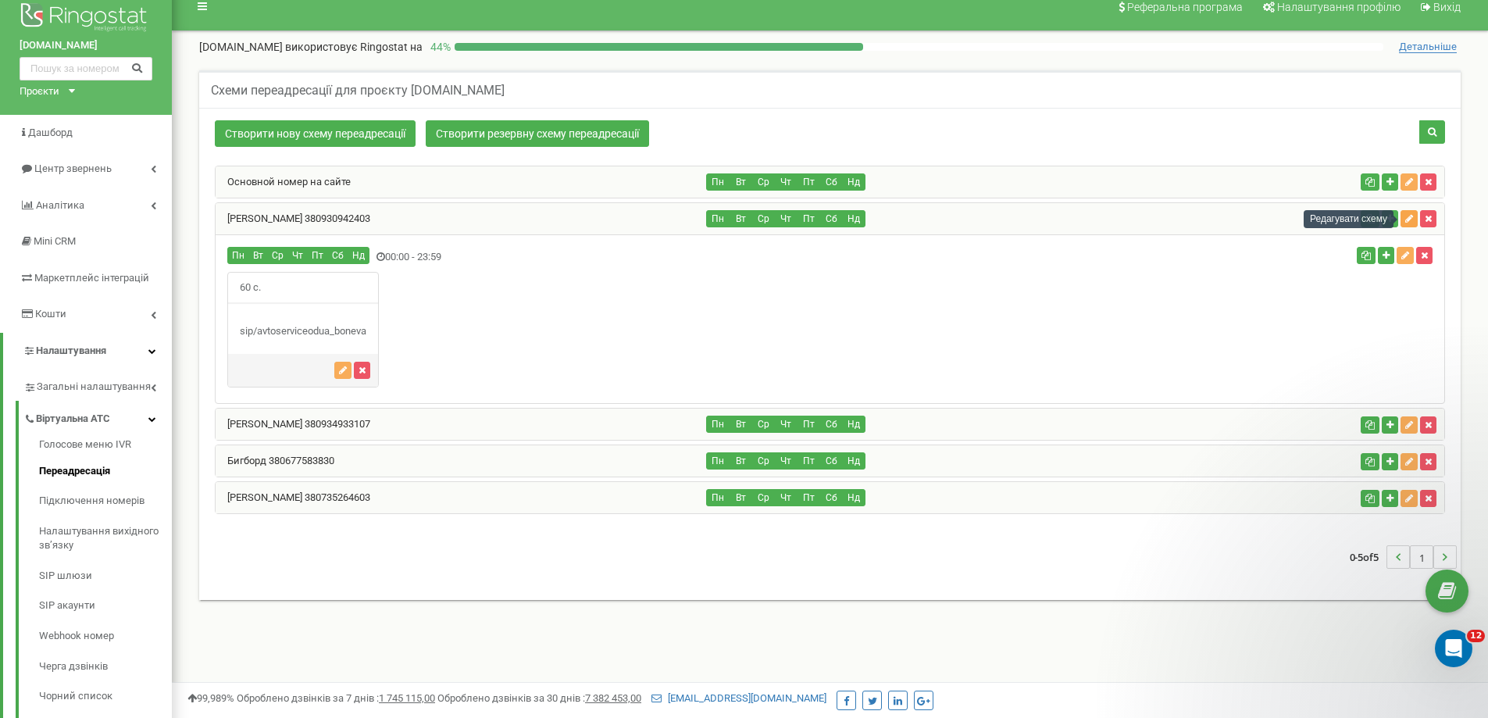
click at [1409, 216] on icon "button" at bounding box center [1410, 218] width 8 height 9
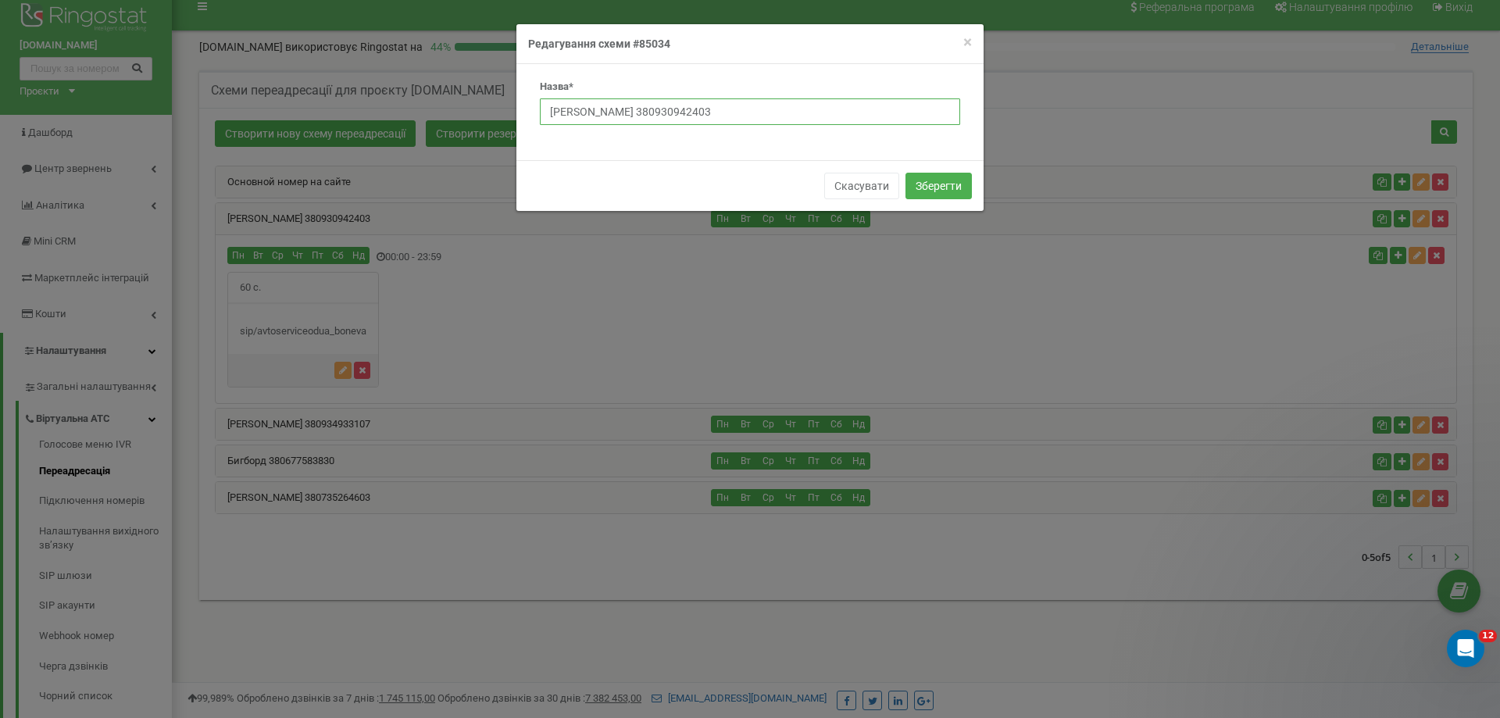
drag, startPoint x: 655, startPoint y: 110, endPoint x: 670, endPoint y: 128, distance: 22.8
click at [655, 112] on input "Марина Листочкина 380930942403" at bounding box center [750, 111] width 420 height 27
paste input "Бонєва Людмила"
drag, startPoint x: 652, startPoint y: 109, endPoint x: 576, endPoint y: 108, distance: 76.6
click at [576, 108] on input "Марина ЛисточкинаБонєва Людмила 380930942403" at bounding box center [750, 111] width 420 height 27
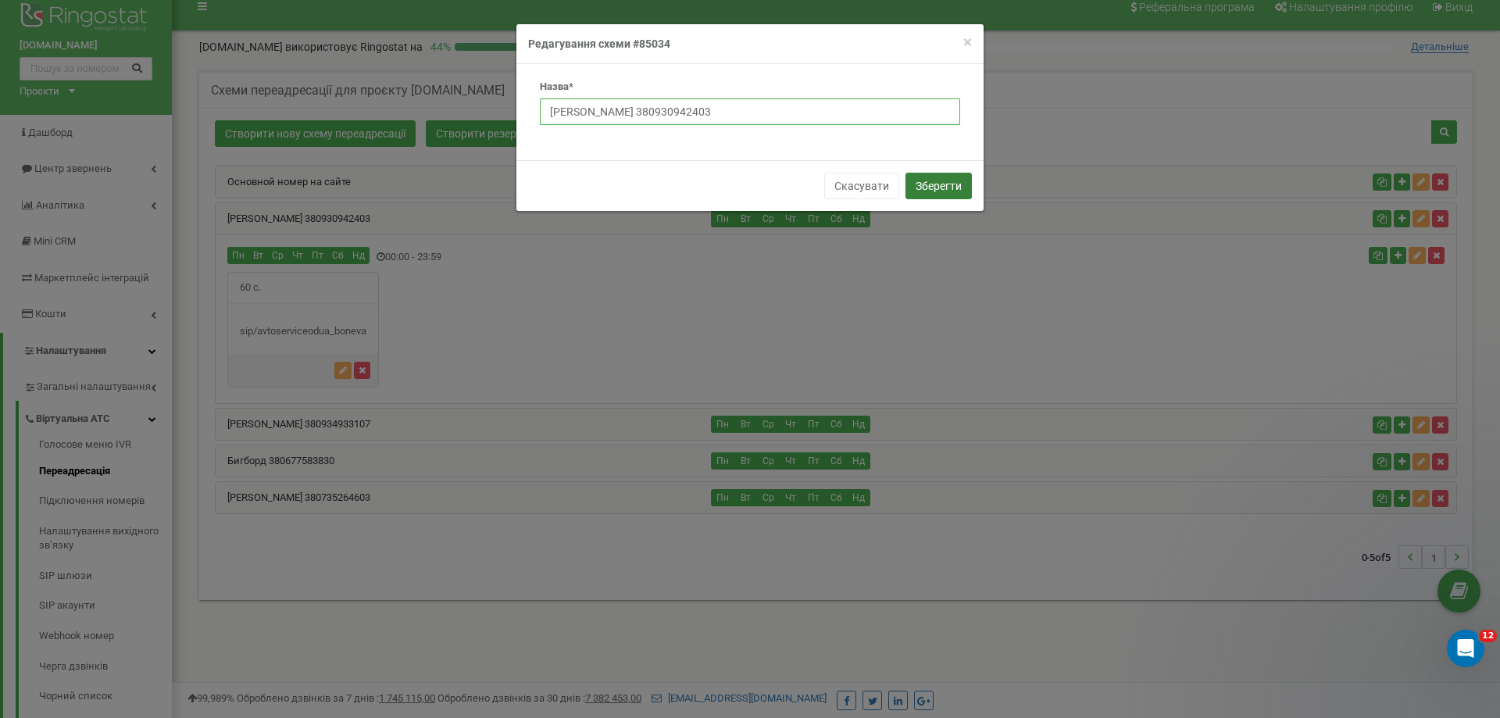
type input "Бонєва Людмила 380930942403"
click at [954, 185] on button "Зберегти" at bounding box center [938, 186] width 66 height 27
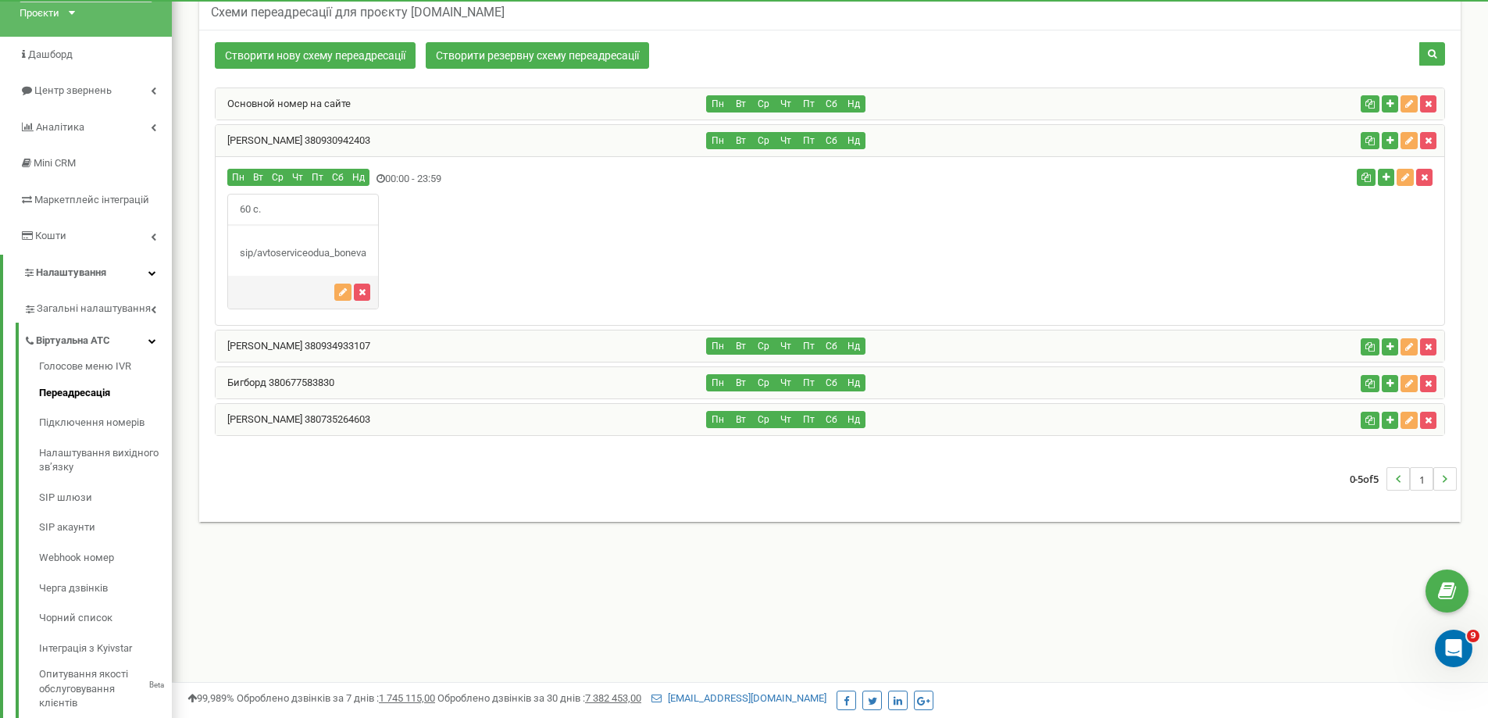
click at [415, 134] on div "[PERSON_NAME] 380930942403" at bounding box center [461, 140] width 491 height 31
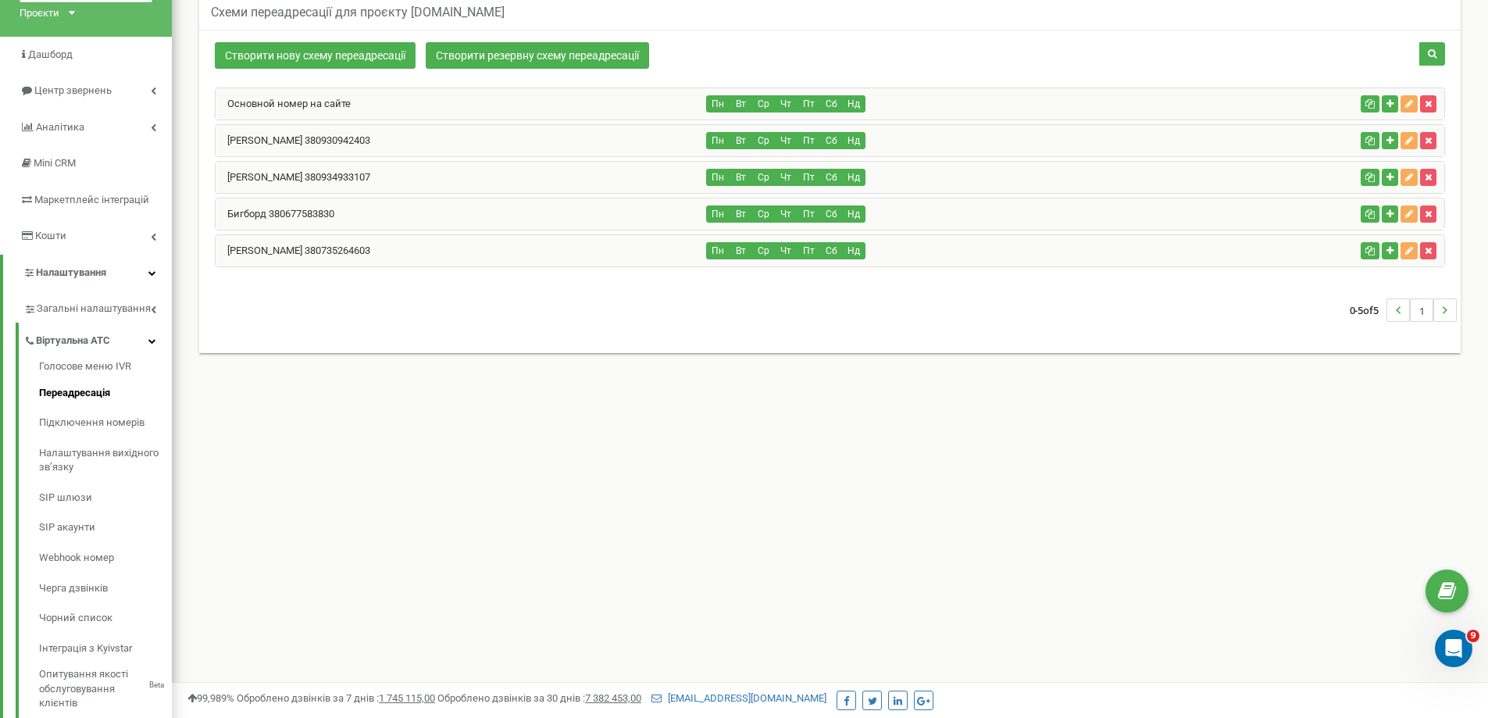
click at [415, 134] on div "[PERSON_NAME] 380930942403" at bounding box center [461, 140] width 491 height 31
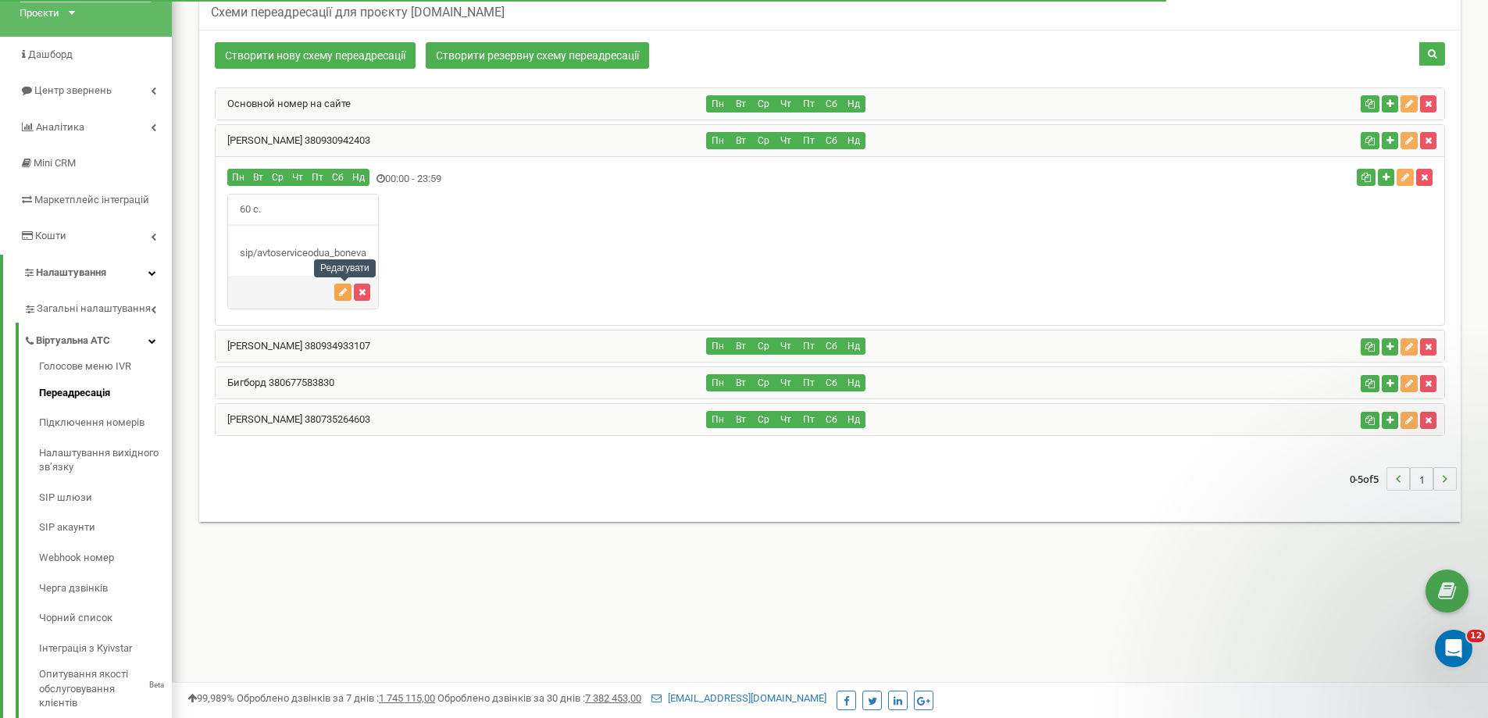
click at [347, 295] on icon "button" at bounding box center [343, 292] width 8 height 9
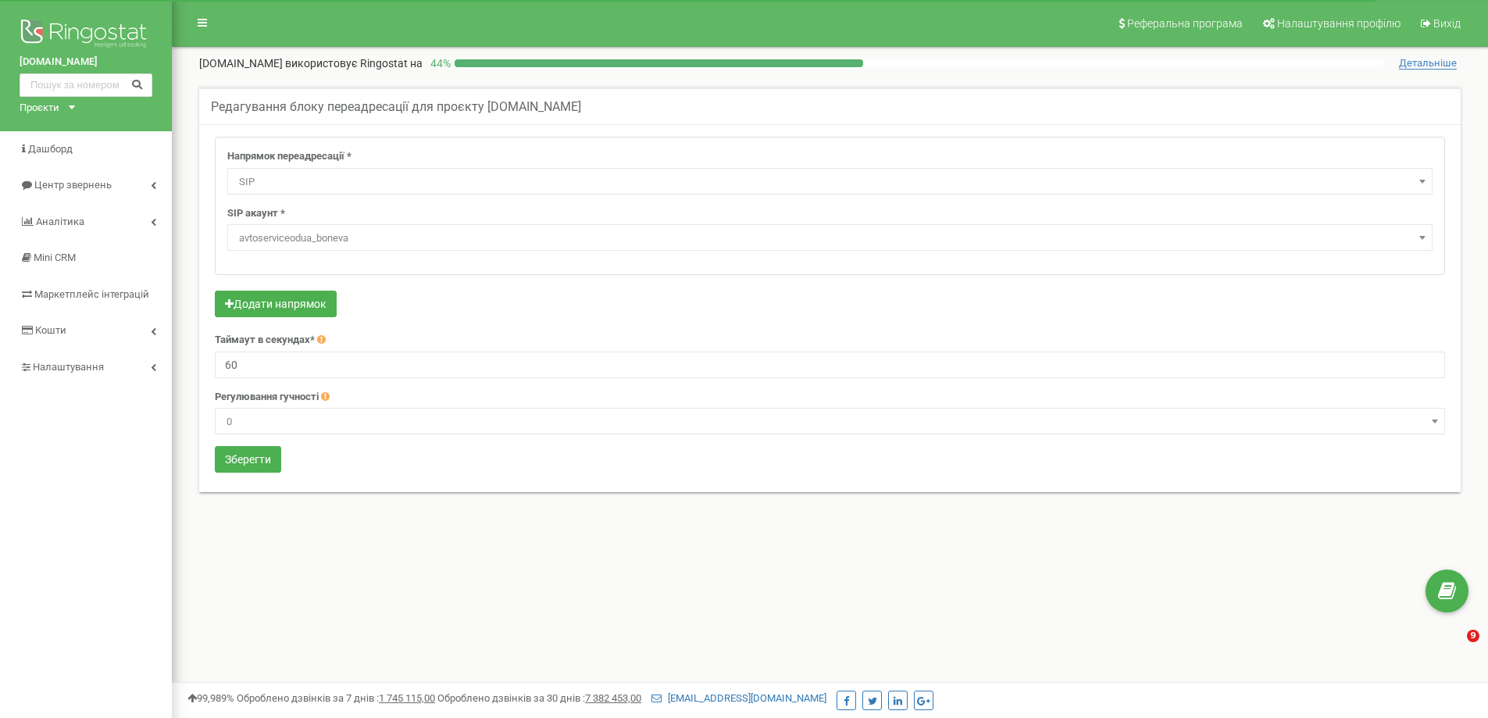
select select "SIP"
select select "avtoserviceodua_boneva"
click at [324, 305] on button "Додати напрямок" at bounding box center [276, 304] width 122 height 27
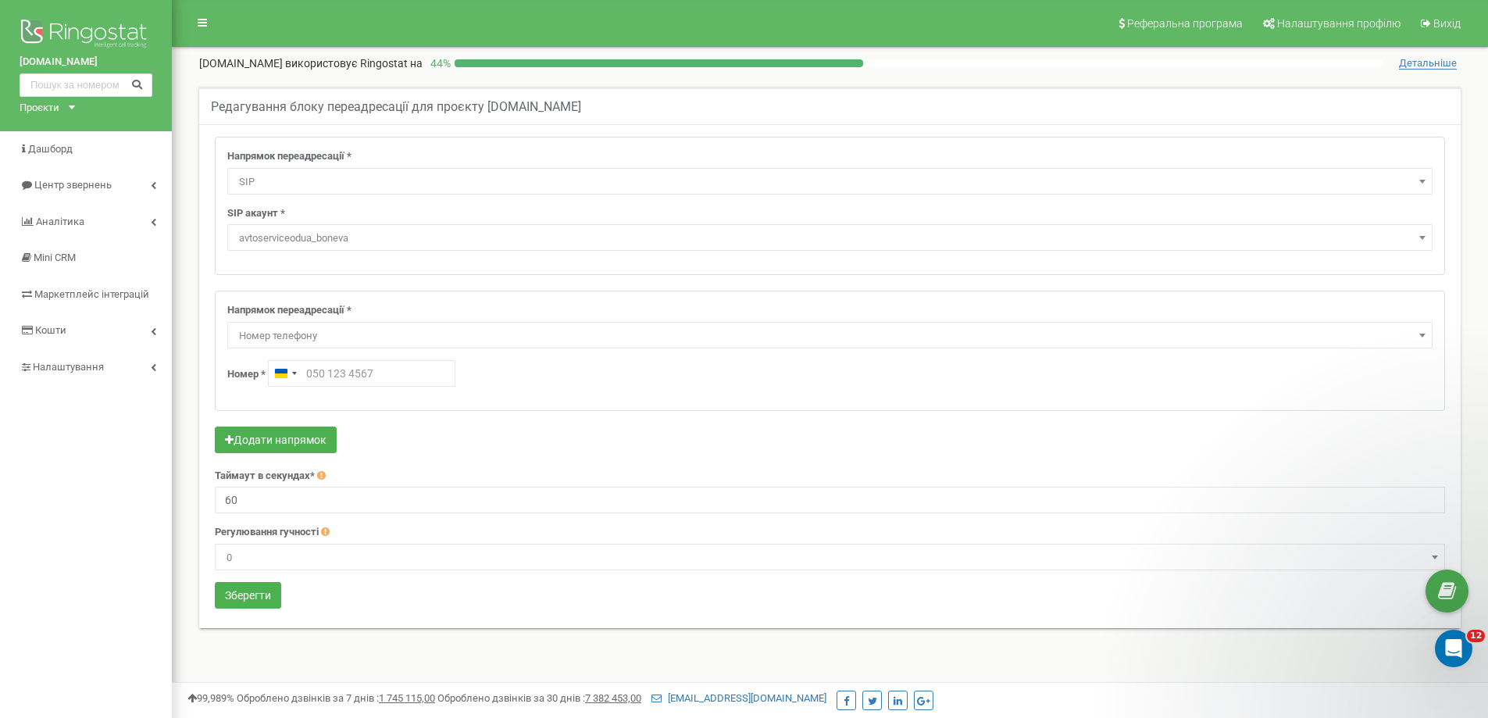
click at [400, 332] on span "Номер телефону" at bounding box center [830, 336] width 1195 height 22
click at [561, 291] on div "Напрямок переадресації * Не використовувати Голосова пошта IVR Webhook номер пе…" at bounding box center [830, 351] width 1231 height 120
click at [313, 438] on button "Додати напрямок" at bounding box center [276, 440] width 122 height 27
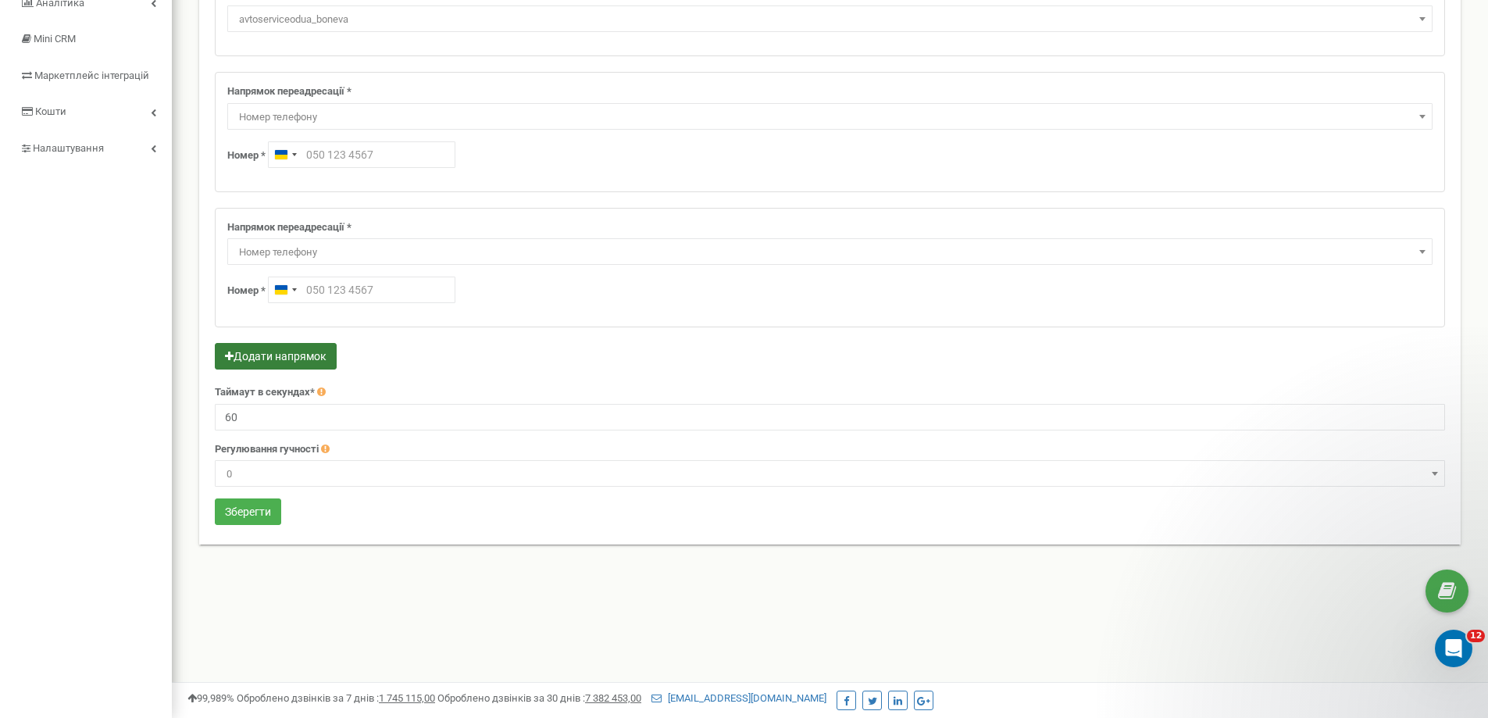
scroll to position [220, 0]
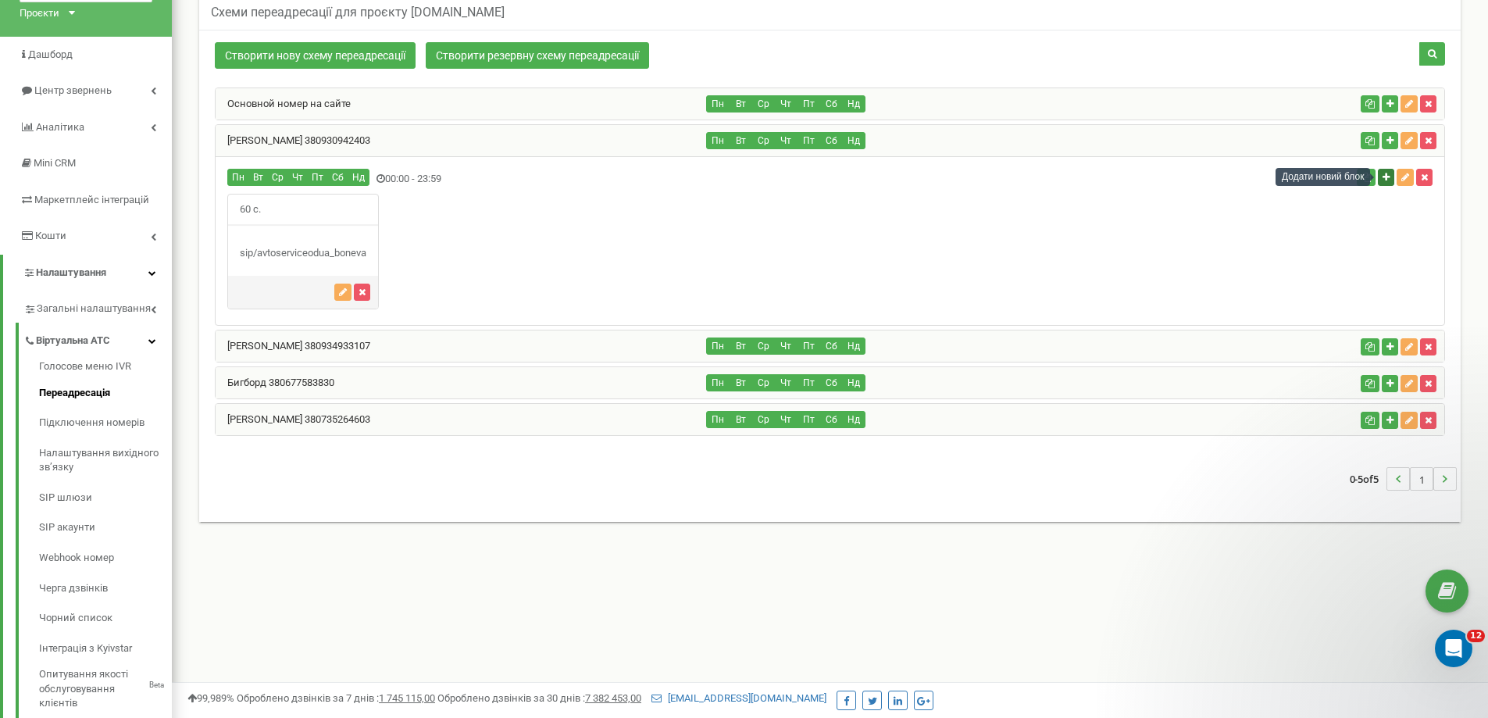
click at [1387, 177] on icon "button" at bounding box center [1386, 177] width 7 height 9
click at [429, 349] on div "Ставинська Анна 380934933107" at bounding box center [461, 345] width 491 height 31
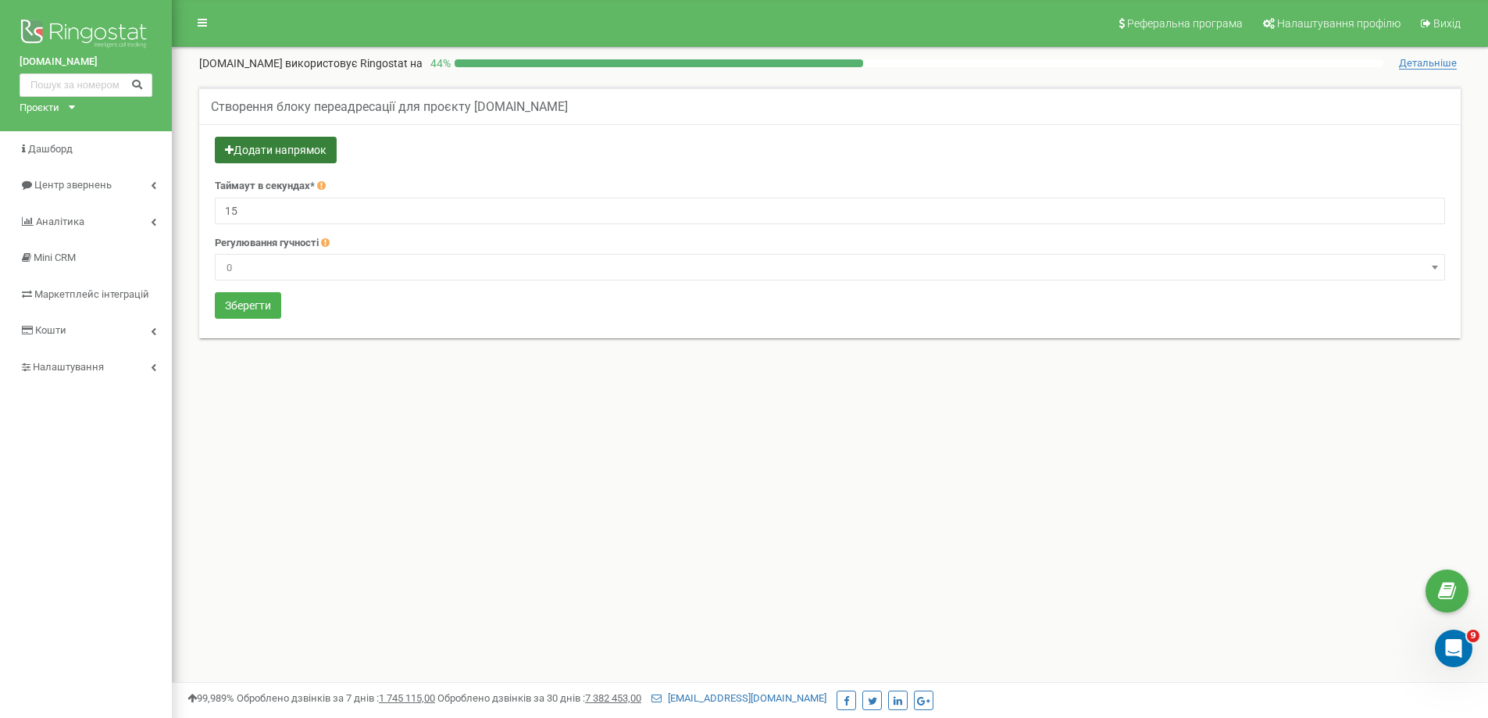
click at [309, 154] on button "Додати напрямок" at bounding box center [276, 150] width 122 height 27
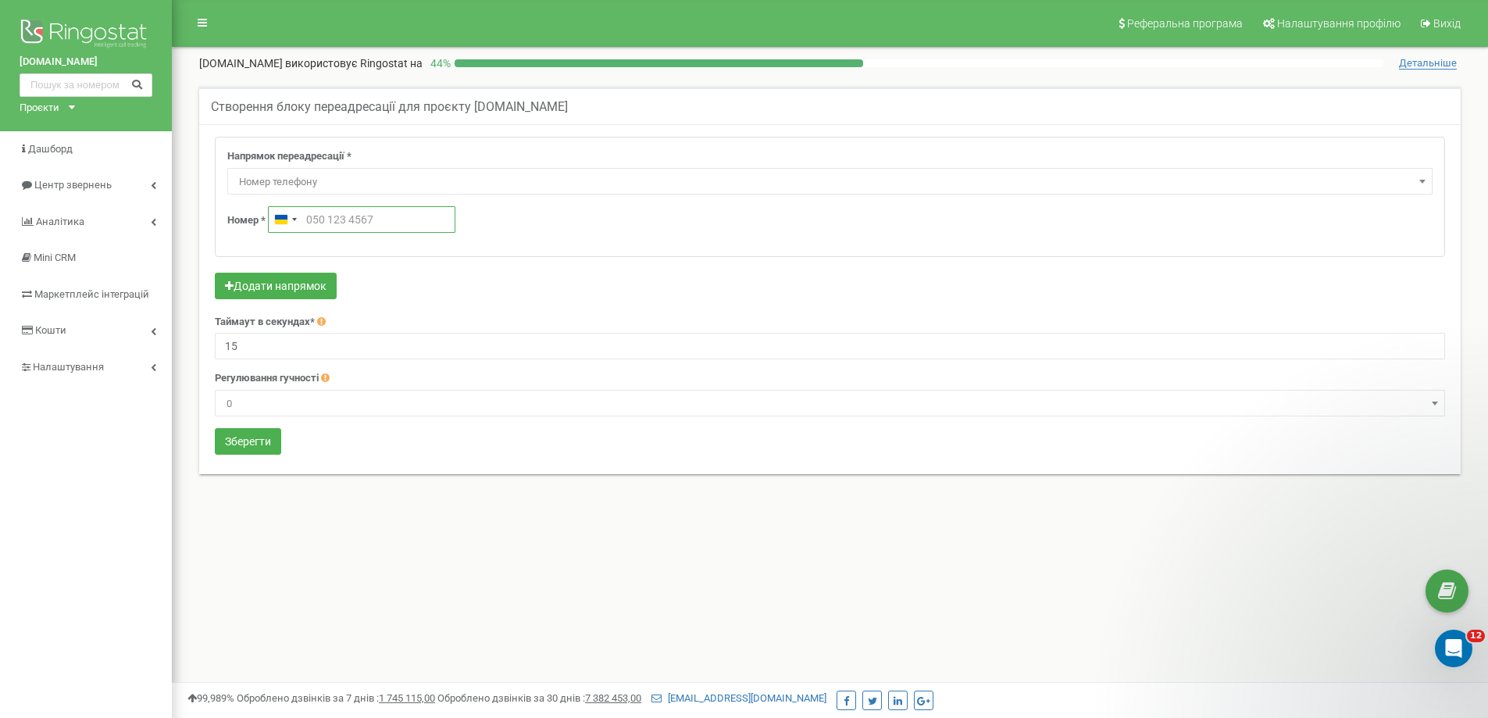
click at [324, 219] on input "text" at bounding box center [362, 219] width 188 height 27
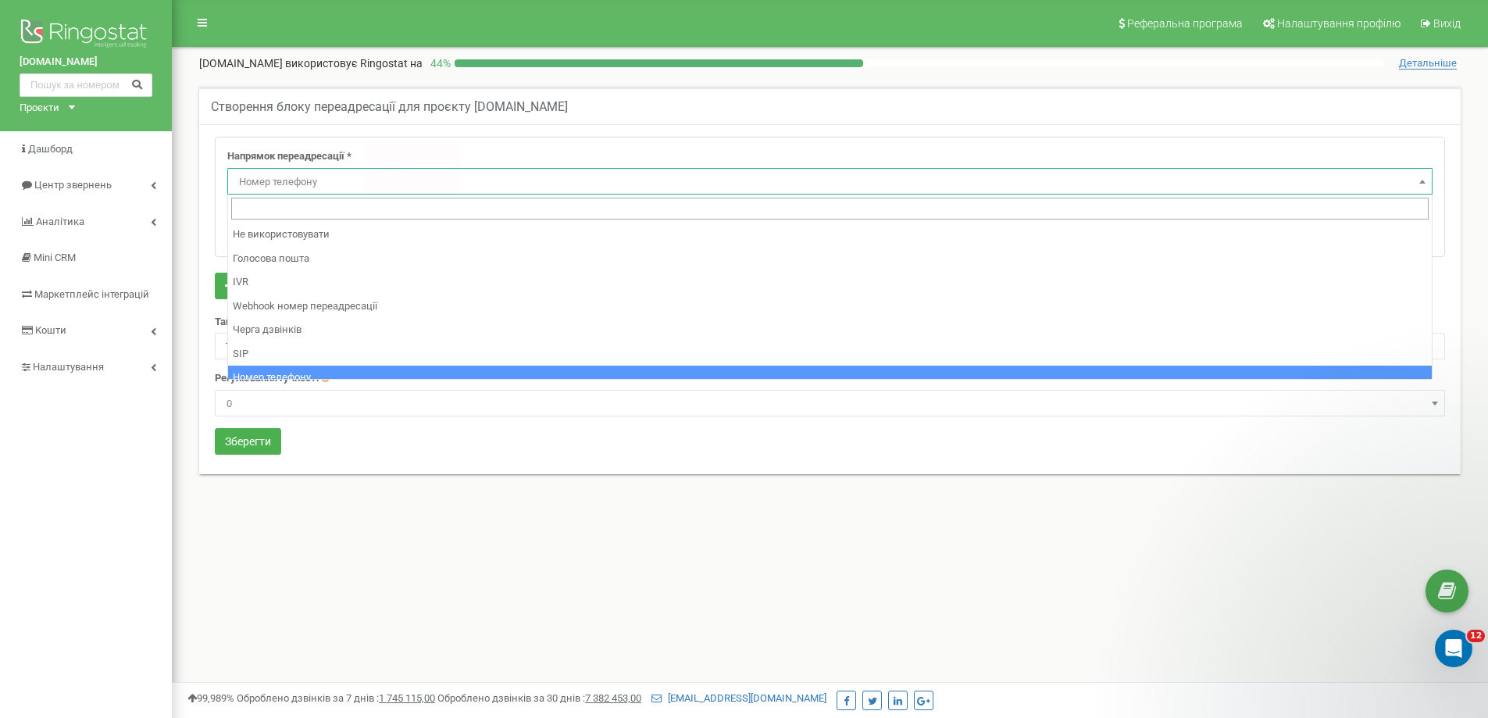
click at [321, 185] on span "Номер телефону" at bounding box center [830, 182] width 1195 height 22
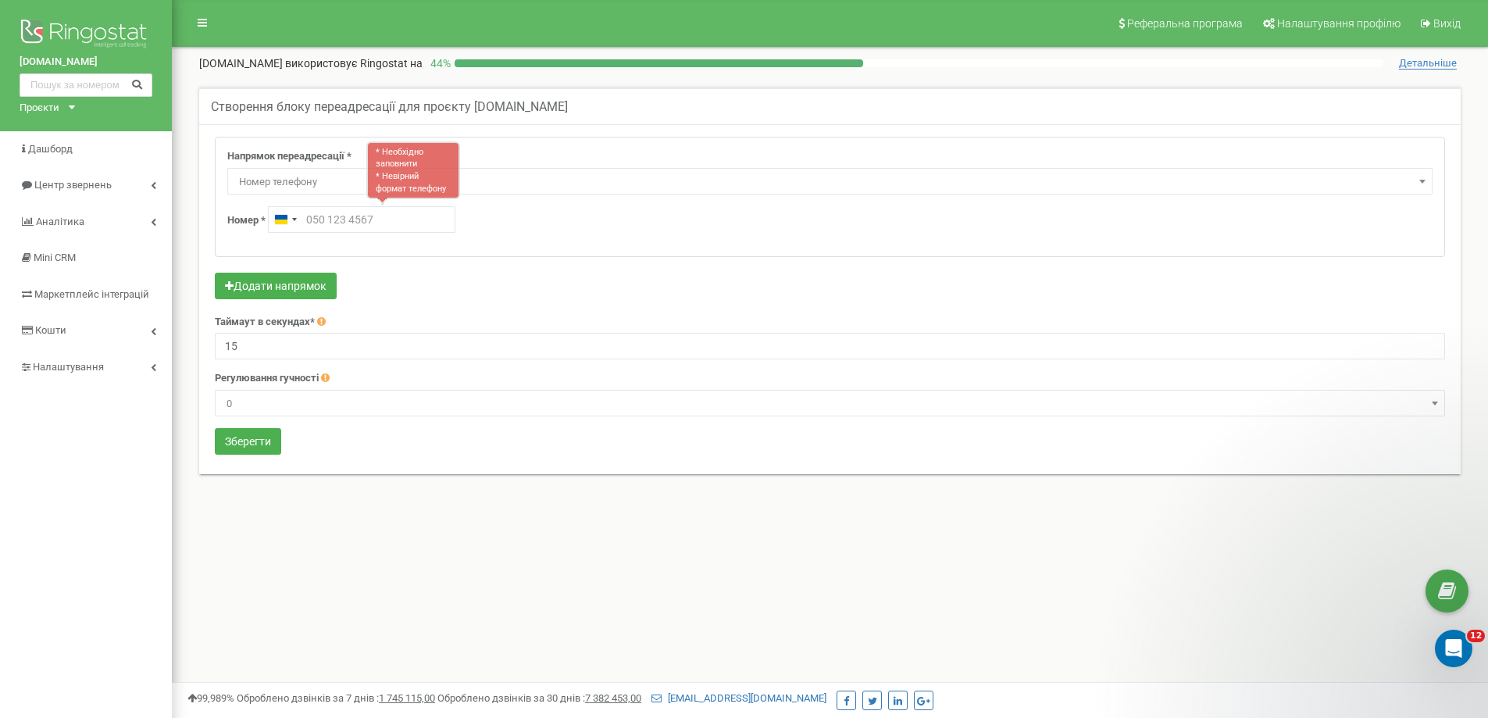
click at [323, 186] on span "Номер телефону" at bounding box center [830, 182] width 1195 height 22
click at [347, 206] on input "text" at bounding box center [362, 219] width 188 height 27
paste input "380671741035"
type input "380671741035"
click at [264, 441] on button "Зберегти" at bounding box center [248, 441] width 66 height 27
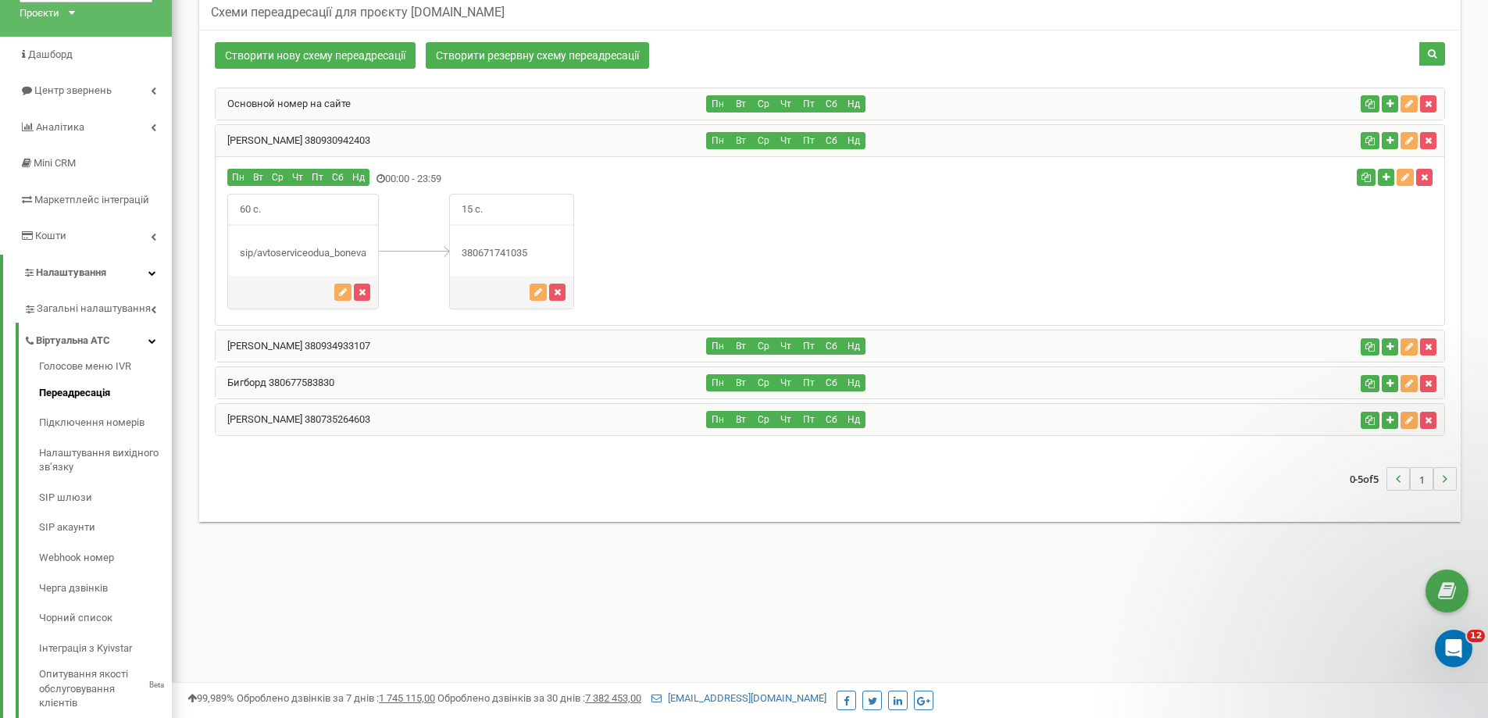
click at [383, 341] on div "[PERSON_NAME] 380934933107" at bounding box center [461, 345] width 491 height 31
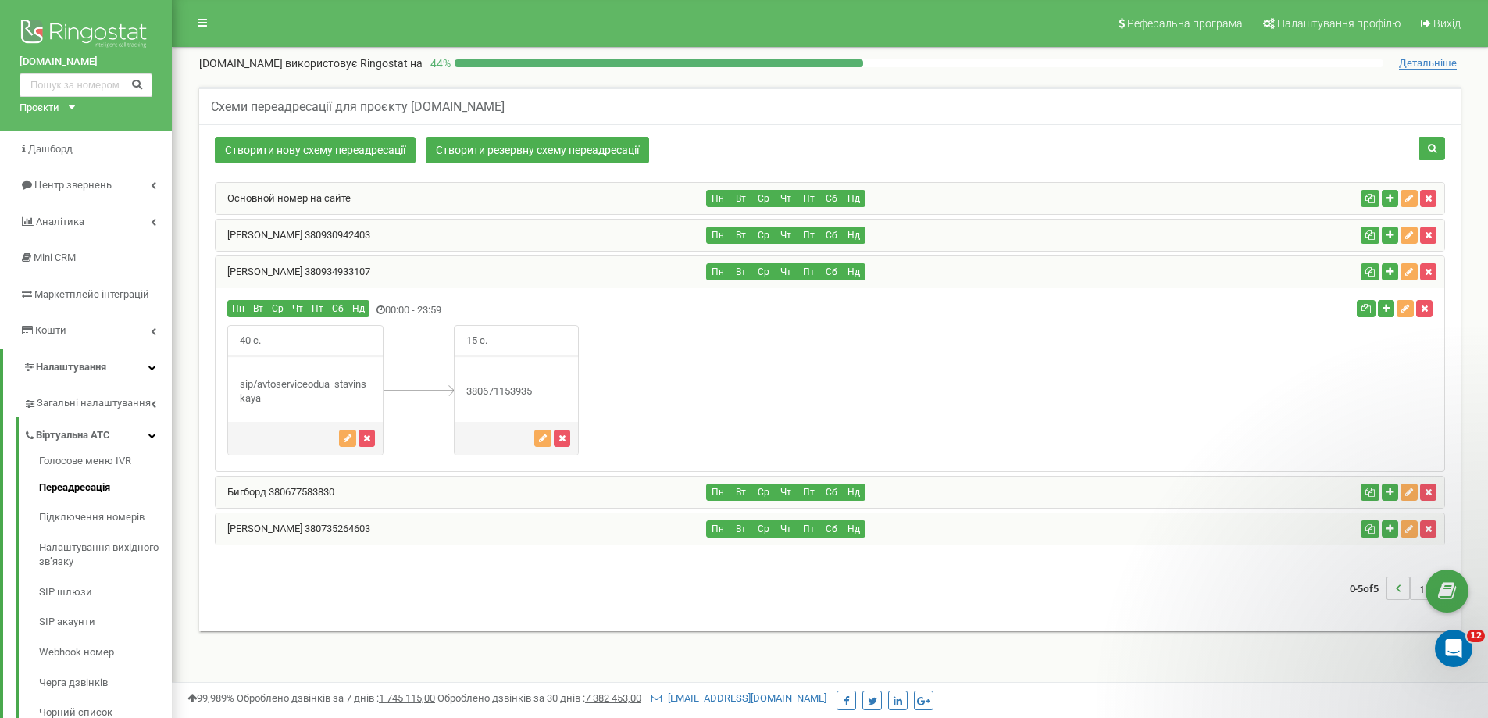
click at [483, 240] on div "[PERSON_NAME] 380930942403" at bounding box center [461, 235] width 491 height 31
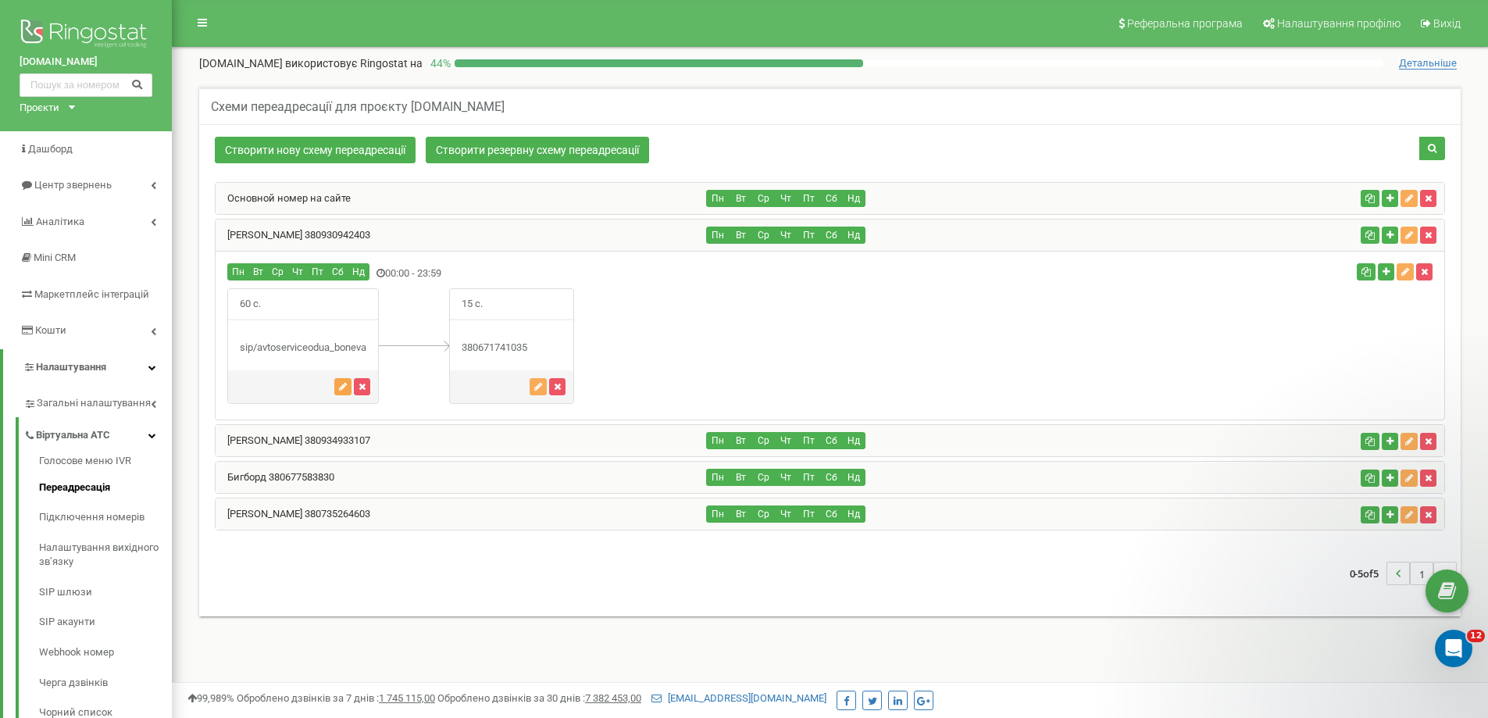
click at [341, 388] on icon "button" at bounding box center [343, 386] width 8 height 9
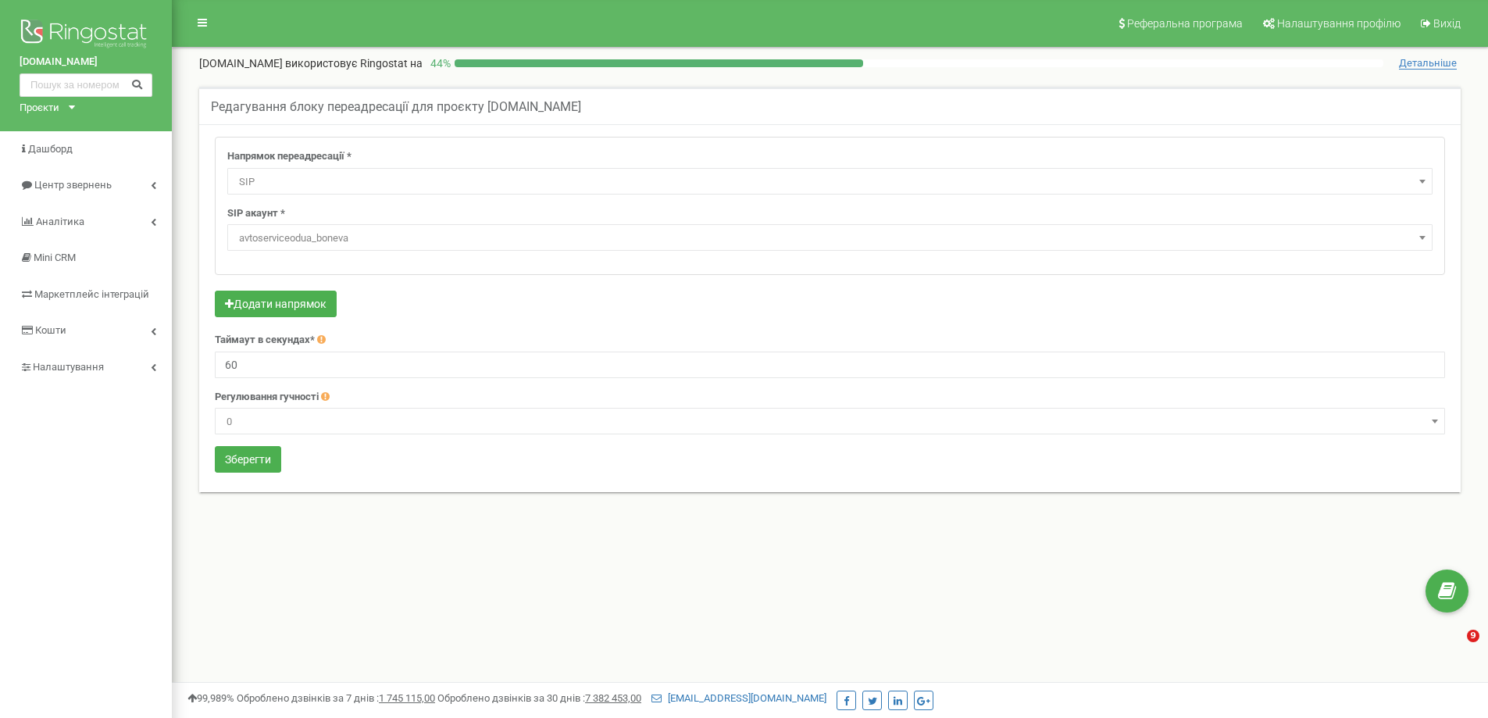
select select "SIP"
select select "avtoserviceodua_boneva"
drag, startPoint x: 0, startPoint y: 0, endPoint x: 223, endPoint y: 365, distance: 427.4
click at [223, 365] on input "60" at bounding box center [830, 365] width 1231 height 27
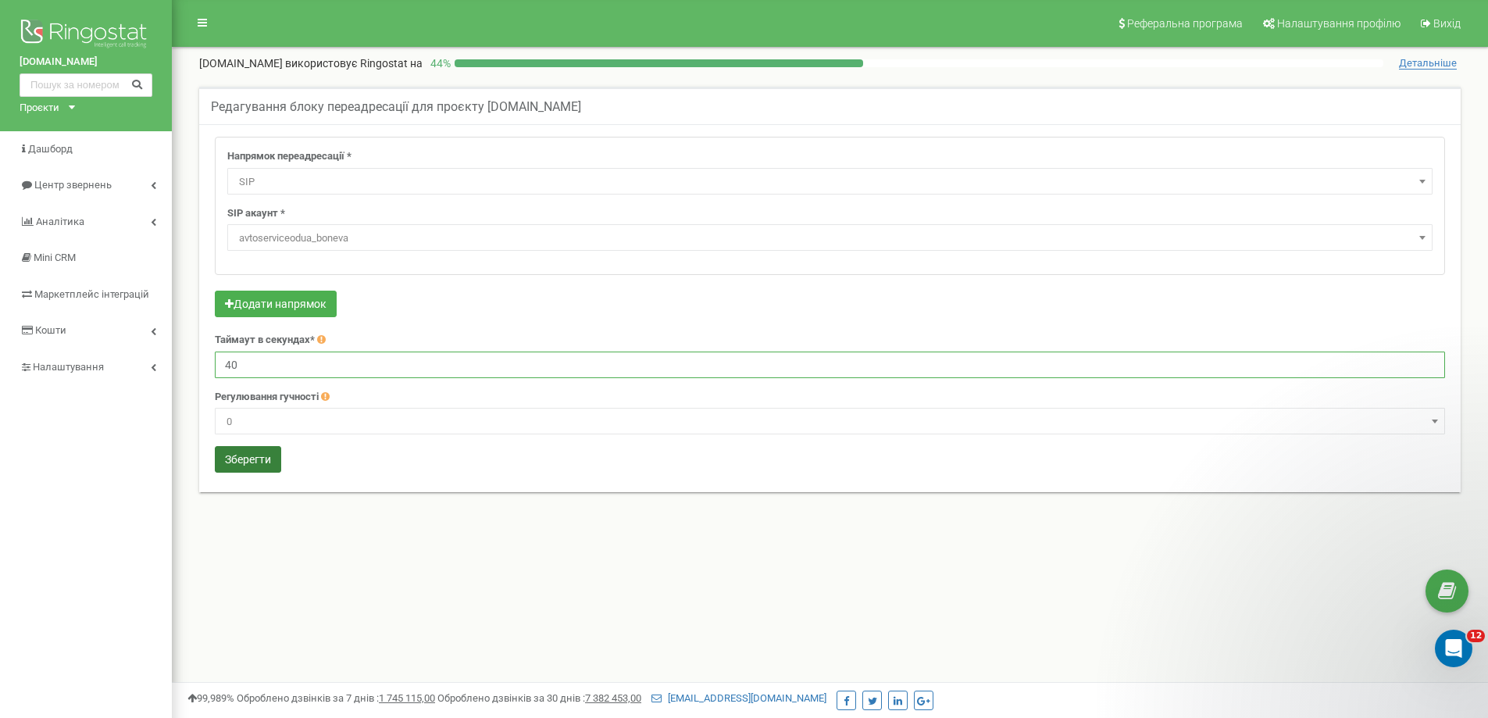
type input "40"
click at [243, 455] on button "Зберегти" at bounding box center [248, 459] width 66 height 27
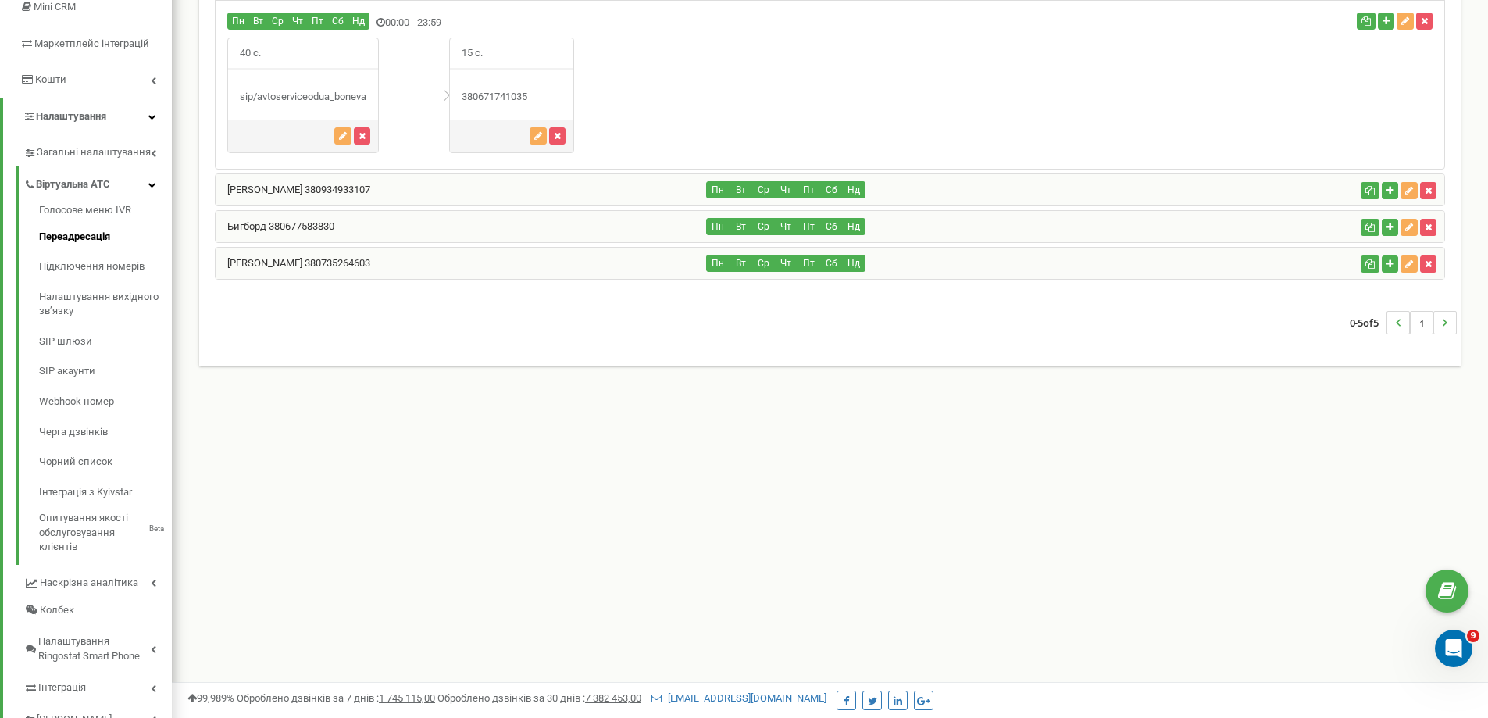
click at [469, 259] on div "Шаповалова Татьяна 380735264603" at bounding box center [461, 263] width 491 height 31
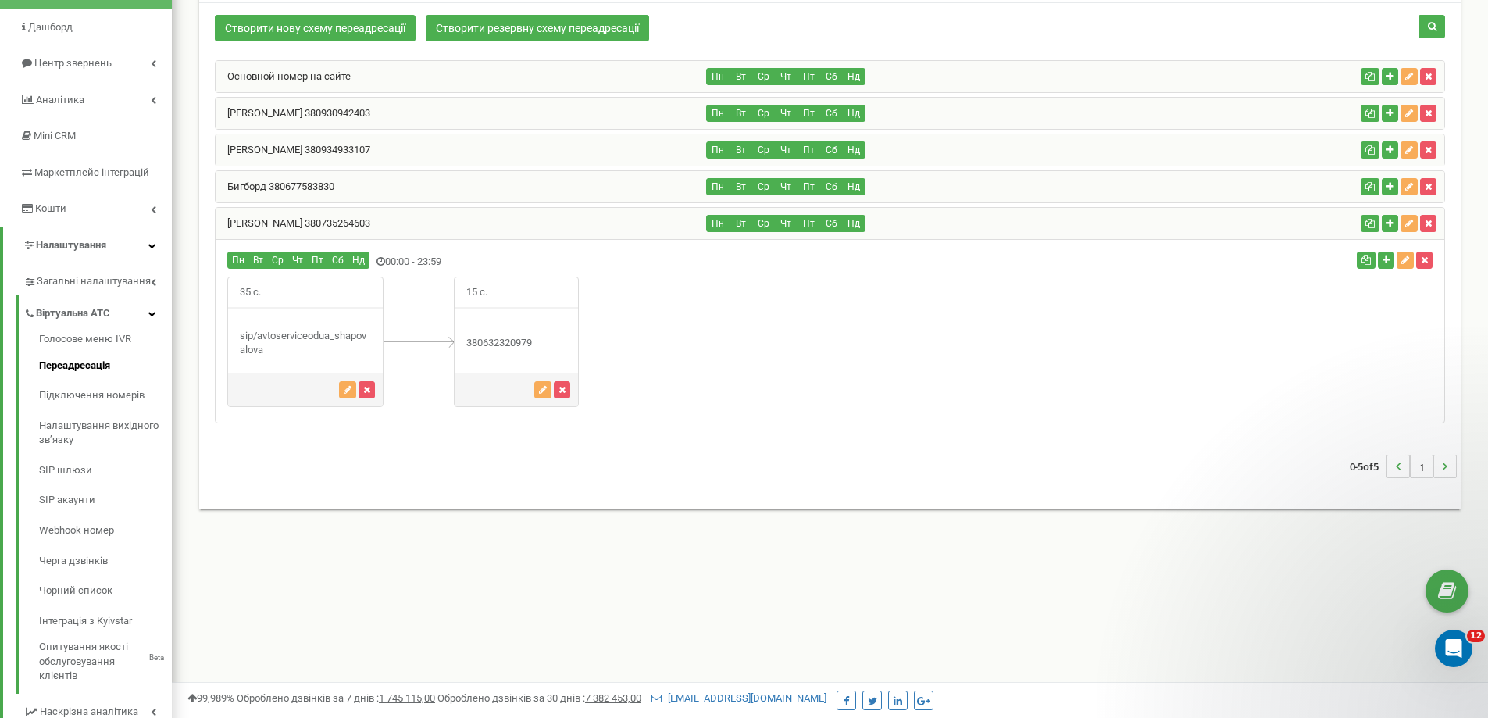
scroll to position [95, 0]
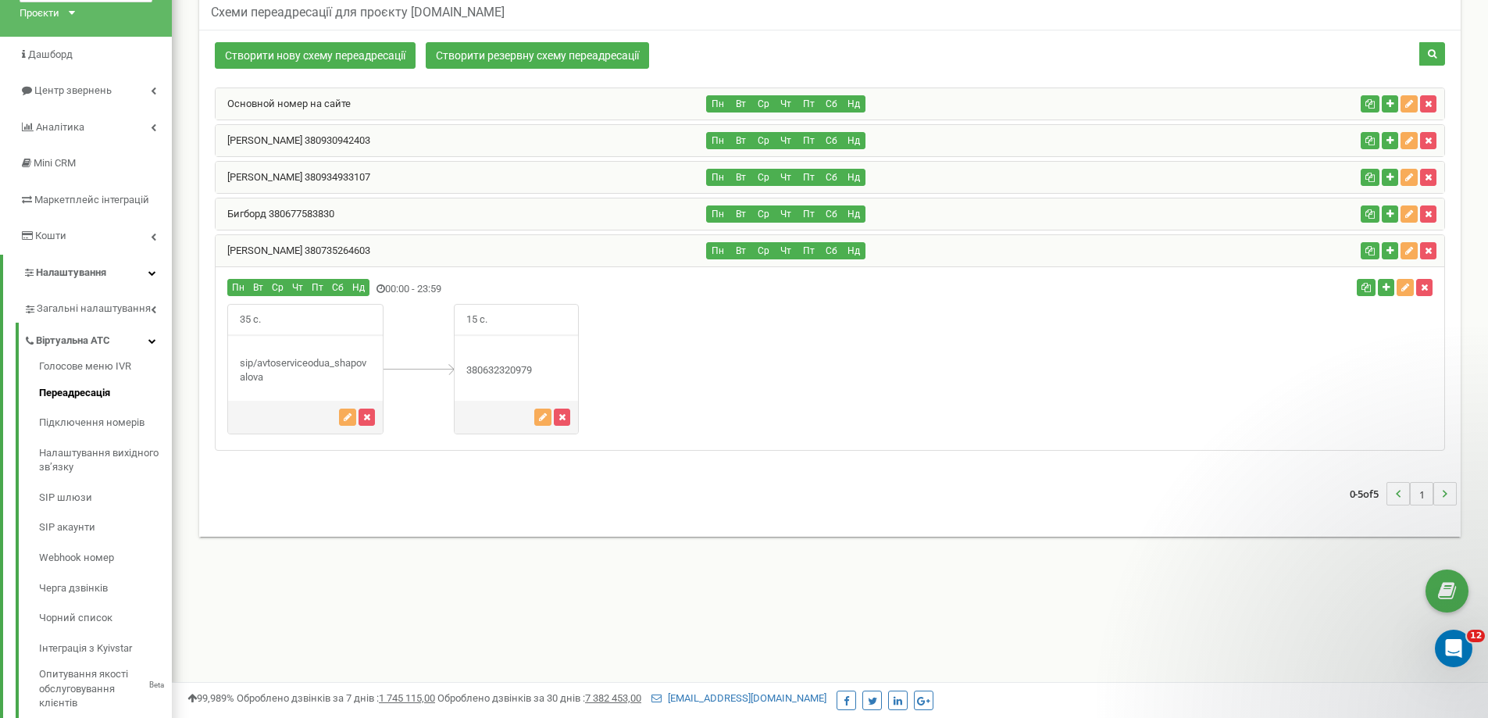
click at [433, 216] on div "Бигборд 380677583830" at bounding box center [461, 213] width 491 height 31
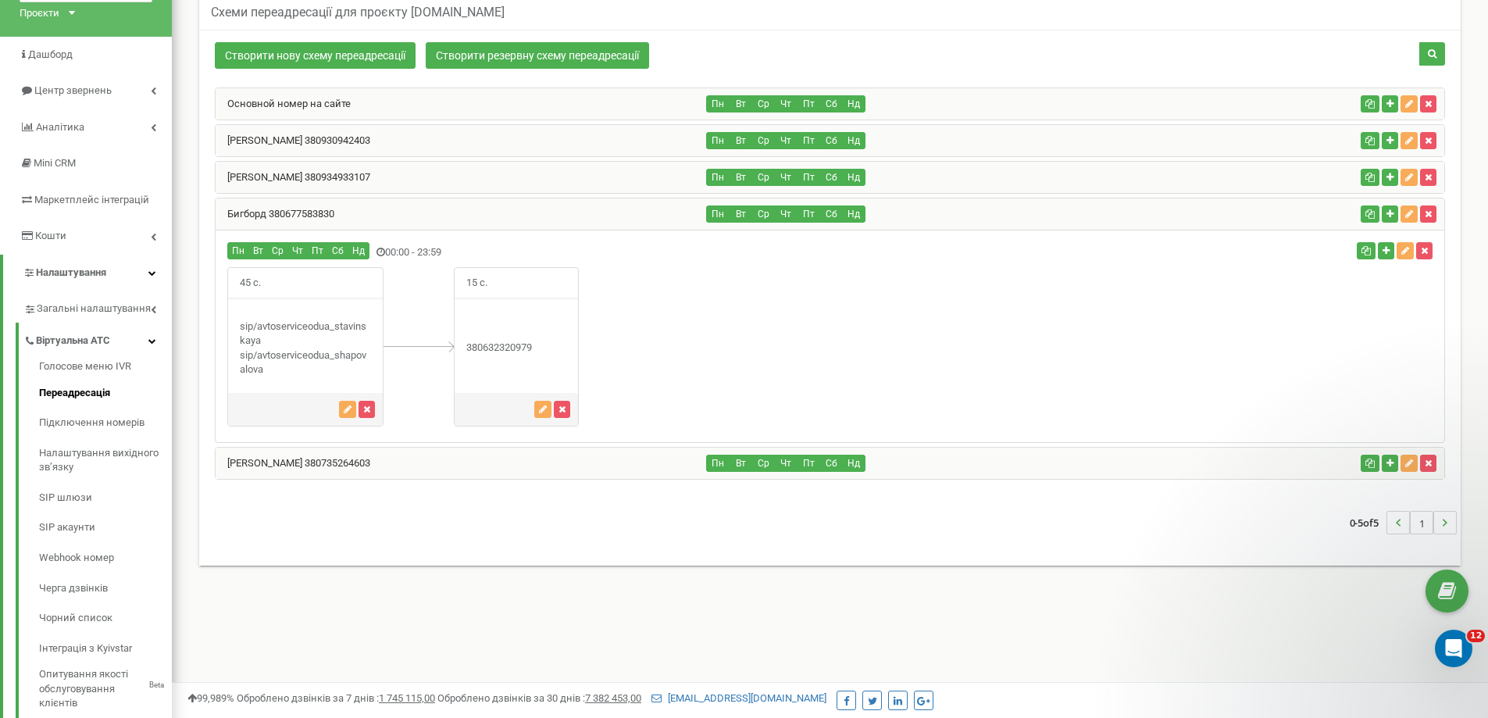
click at [398, 175] on div "Ставинська Анна 380934933107" at bounding box center [461, 177] width 491 height 31
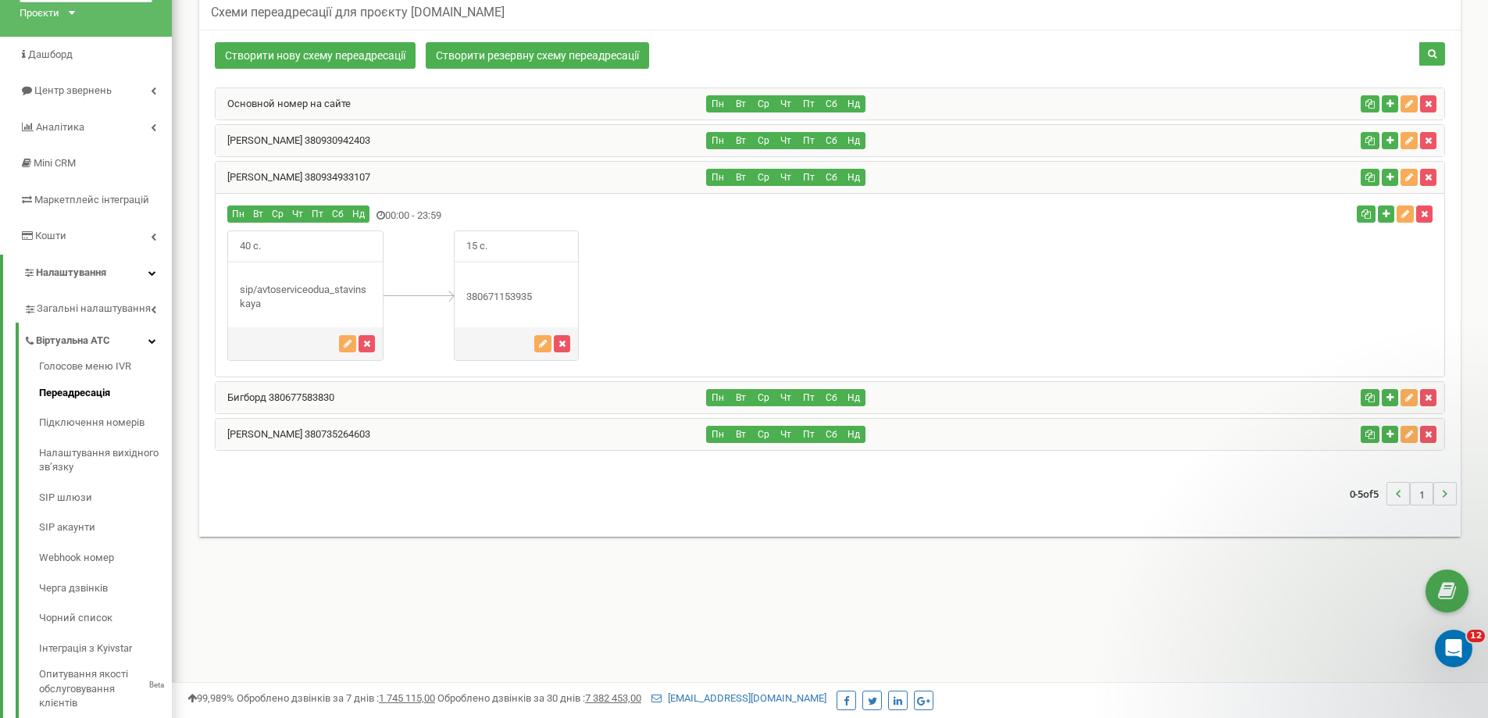
click at [417, 140] on div "Бонєва Людмила 380930942403" at bounding box center [461, 140] width 491 height 31
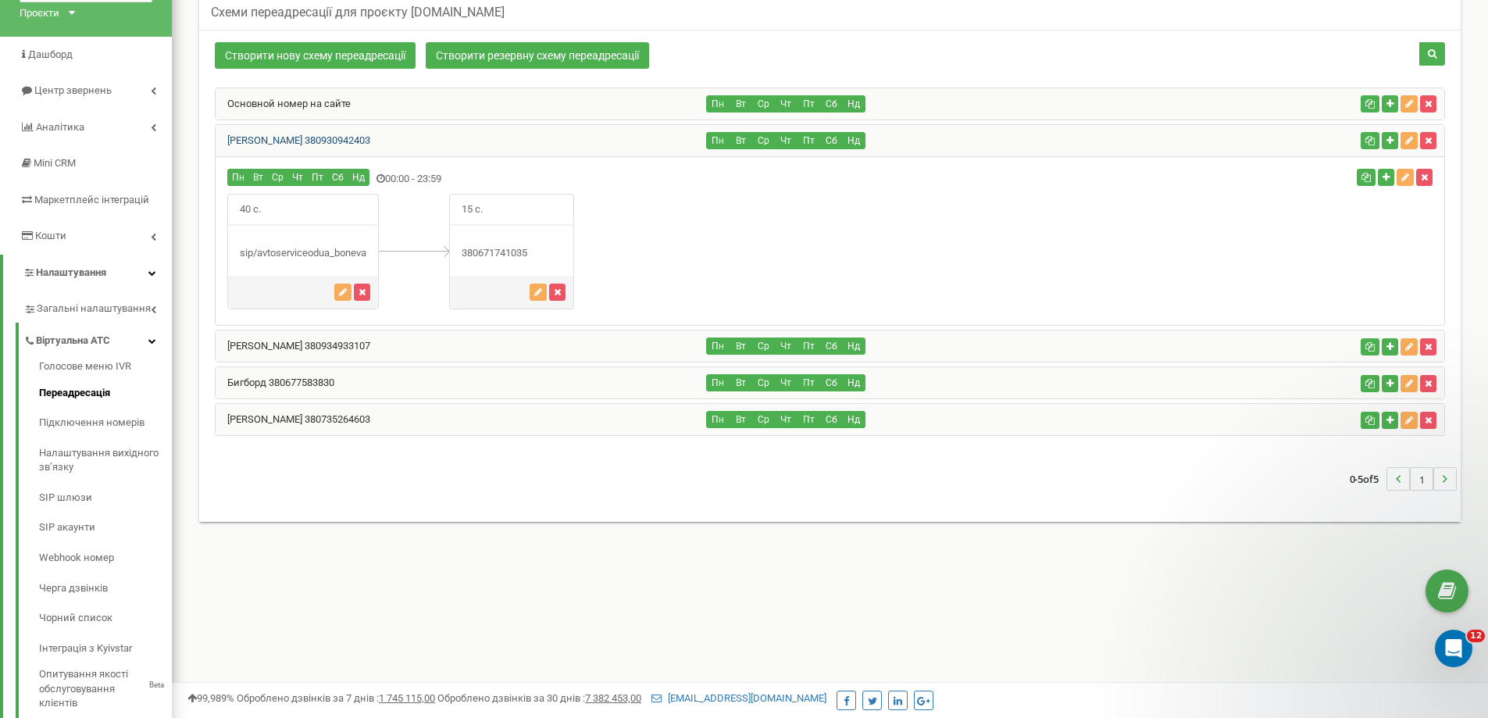
drag, startPoint x: 383, startPoint y: 142, endPoint x: 330, endPoint y: 145, distance: 53.2
click at [330, 145] on div "Бонєва Людмила 380930942403" at bounding box center [461, 140] width 491 height 31
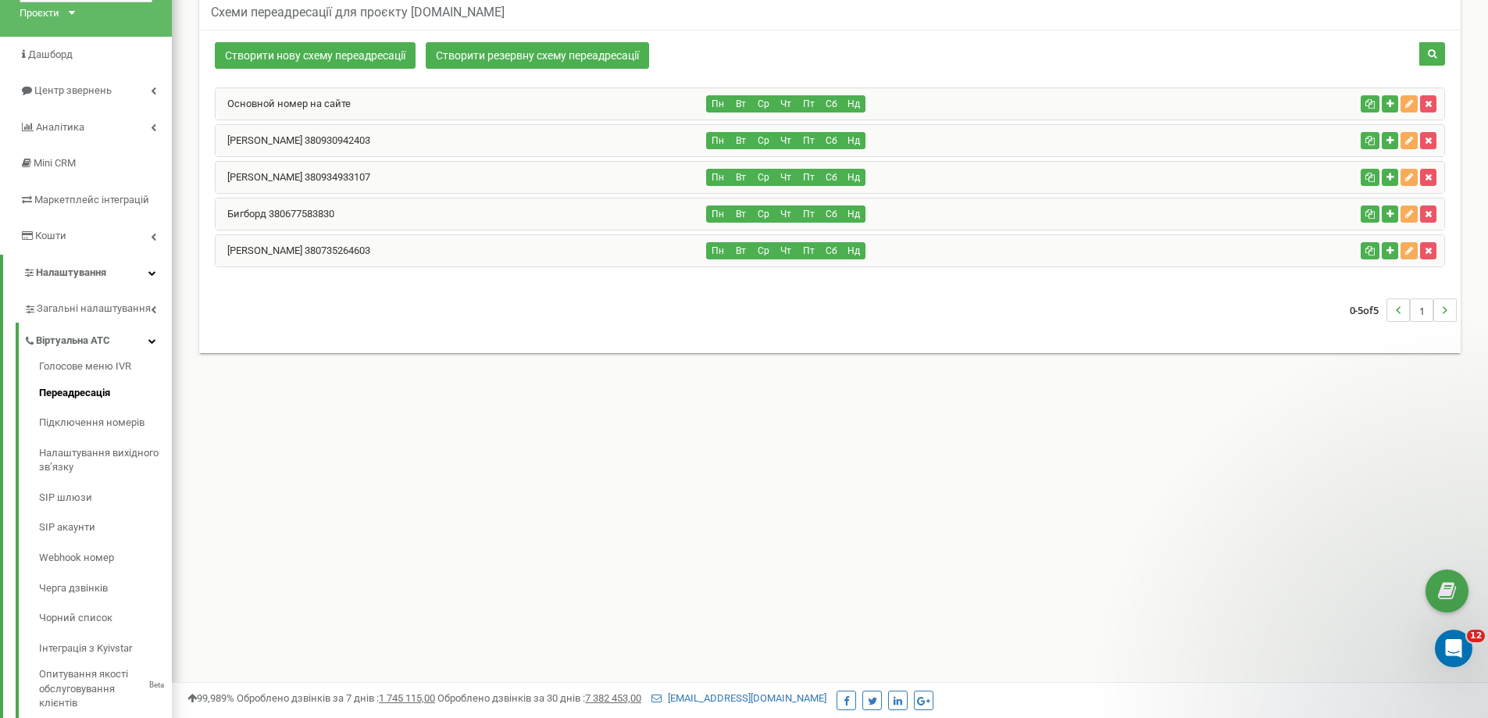
copy link "930942403"
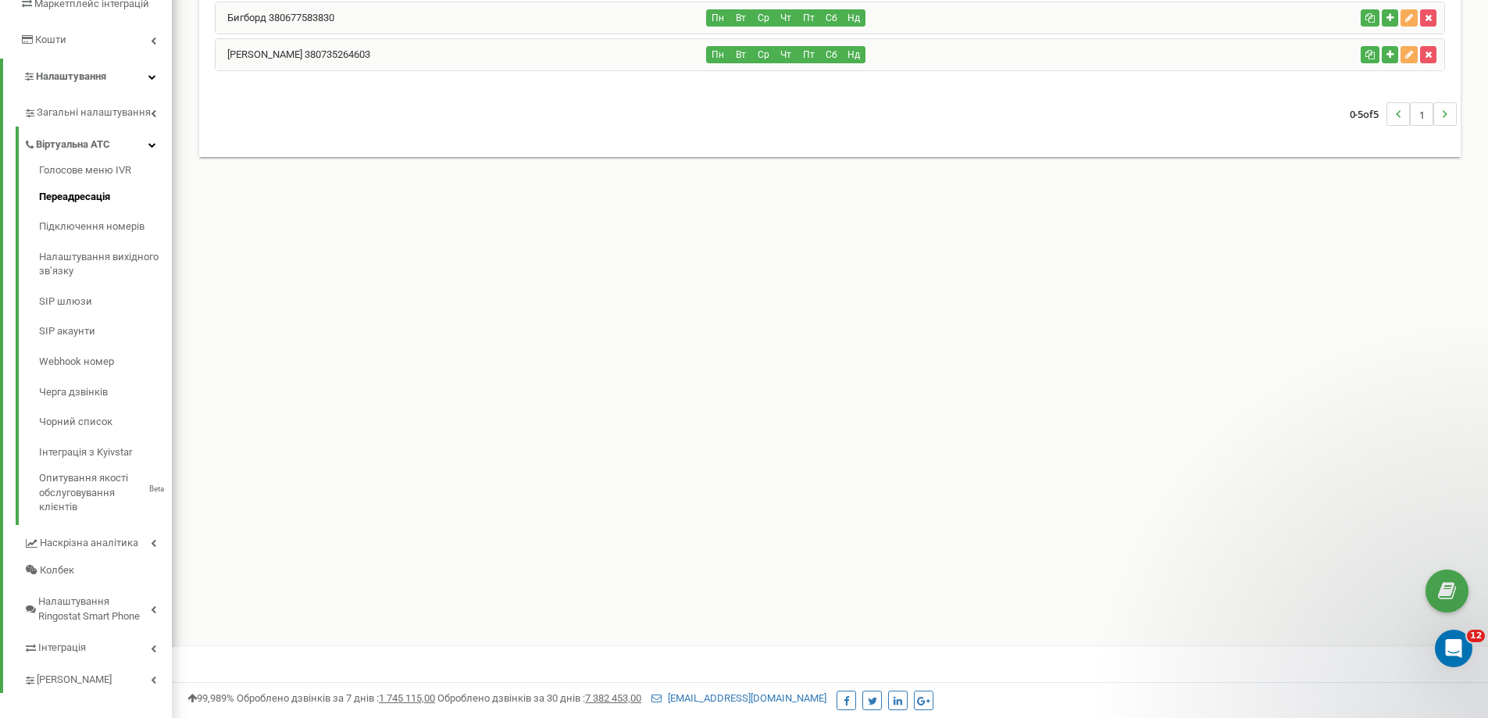
scroll to position [305, 0]
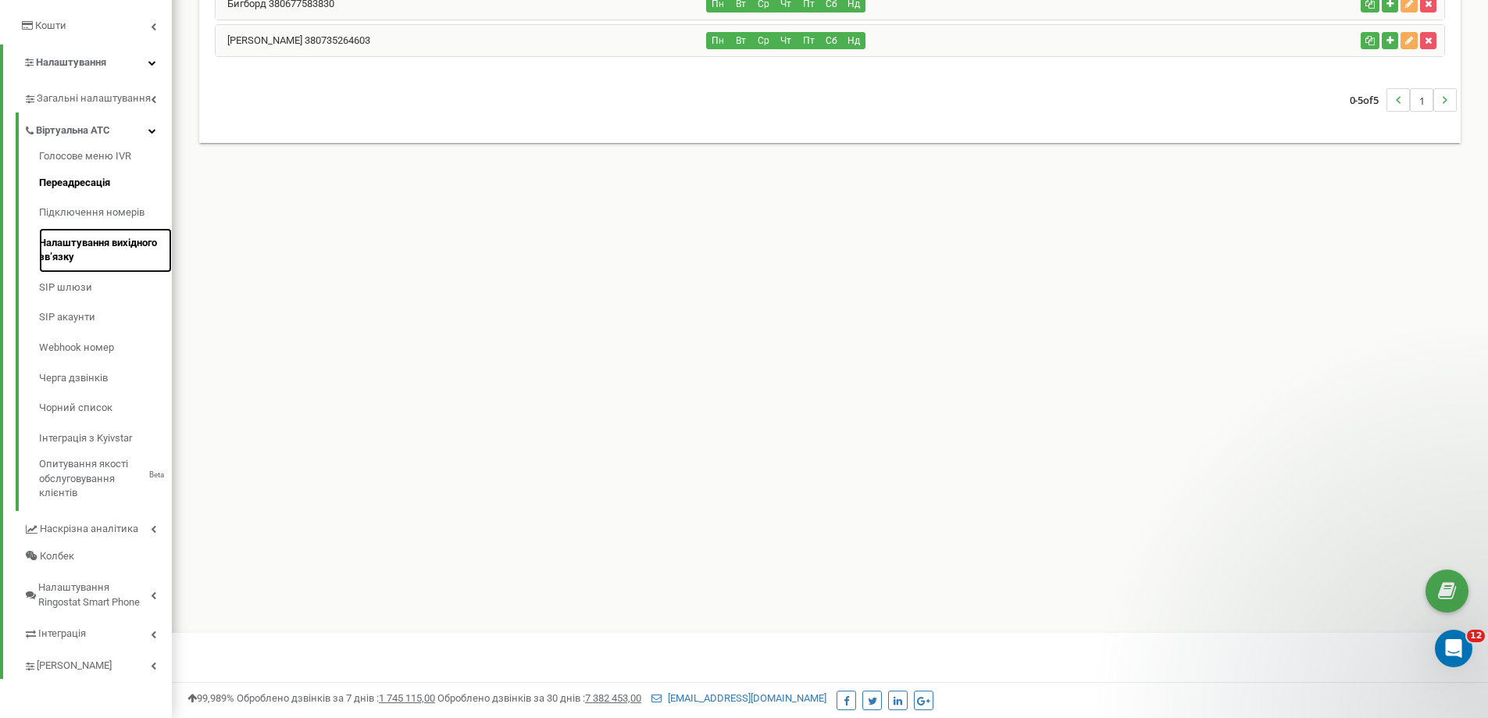
click at [134, 245] on link "Налаштування вихідного зв’язку" at bounding box center [105, 250] width 133 height 45
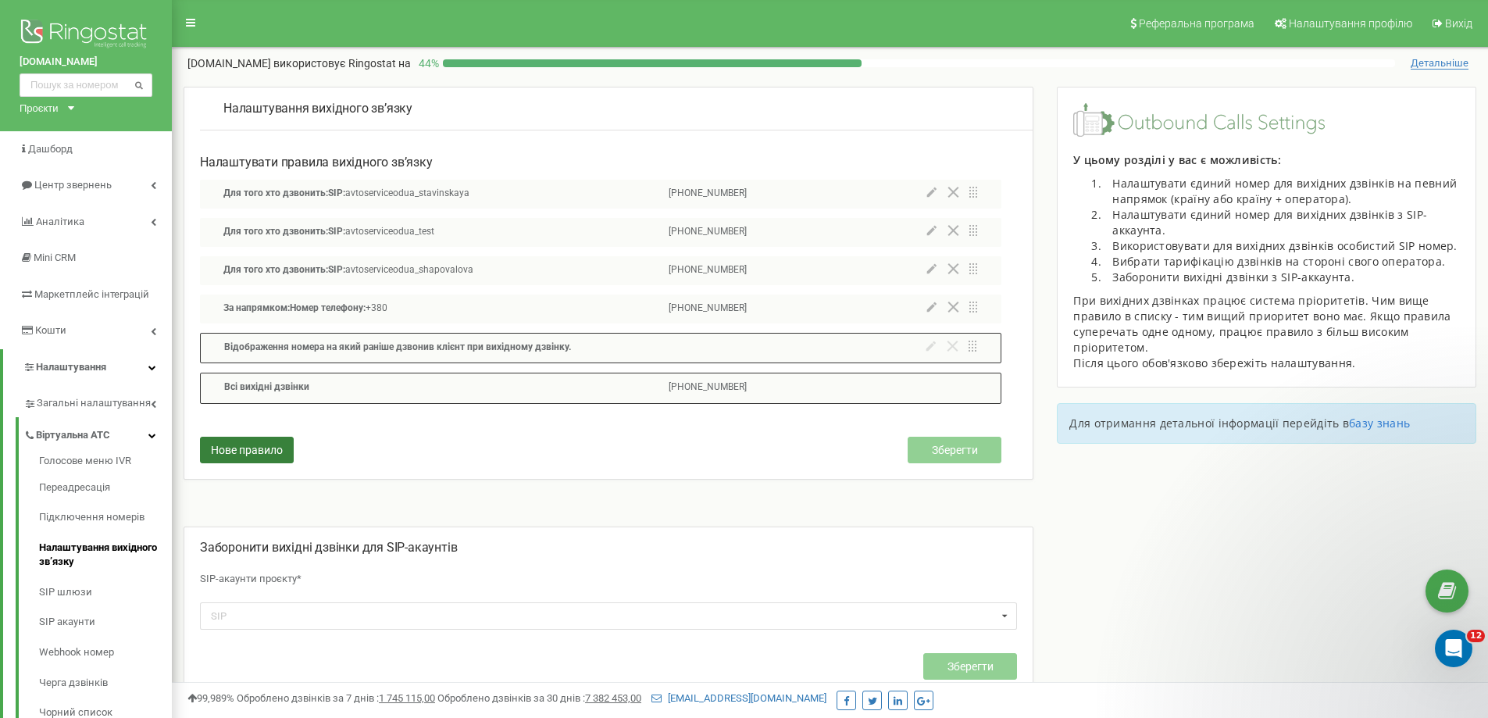
click at [259, 448] on span "Нове правило" at bounding box center [247, 450] width 72 height 13
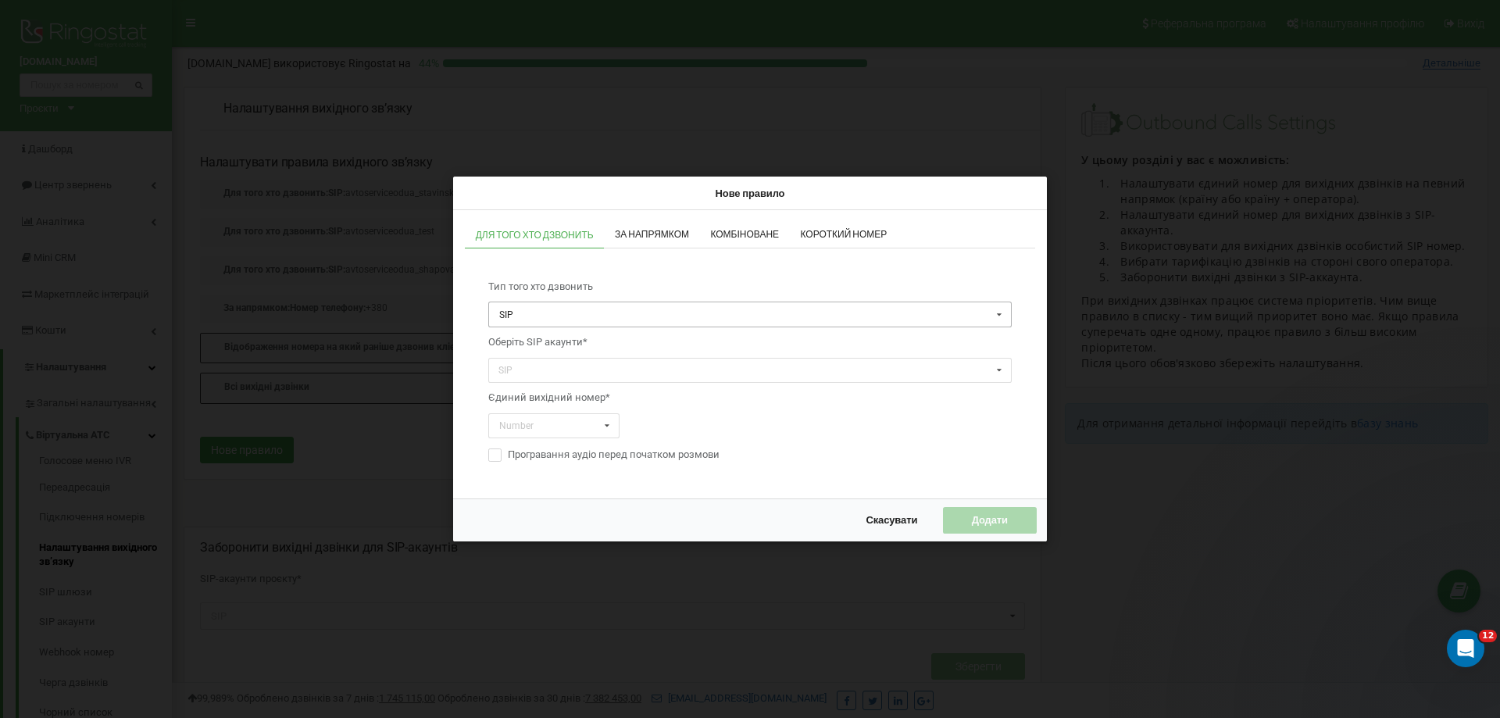
click at [589, 308] on input "text" at bounding box center [751, 315] width 522 height 24
click at [560, 271] on div "Тип того хто дзвонить [PERSON_NAME] Відділ Співробітник Оберіть SIP акаунти* SI…" at bounding box center [750, 372] width 555 height 215
click at [567, 375] on div "SIP avtoserviceodua_test avtoserviceodua_stavinskaya avtoserviceodua_shapovalov…" at bounding box center [749, 371] width 523 height 26
click at [613, 457] on div "avtoserviceodua_boneva" at bounding box center [750, 459] width 522 height 22
click at [733, 502] on div "Скасувати Додати" at bounding box center [750, 519] width 594 height 42
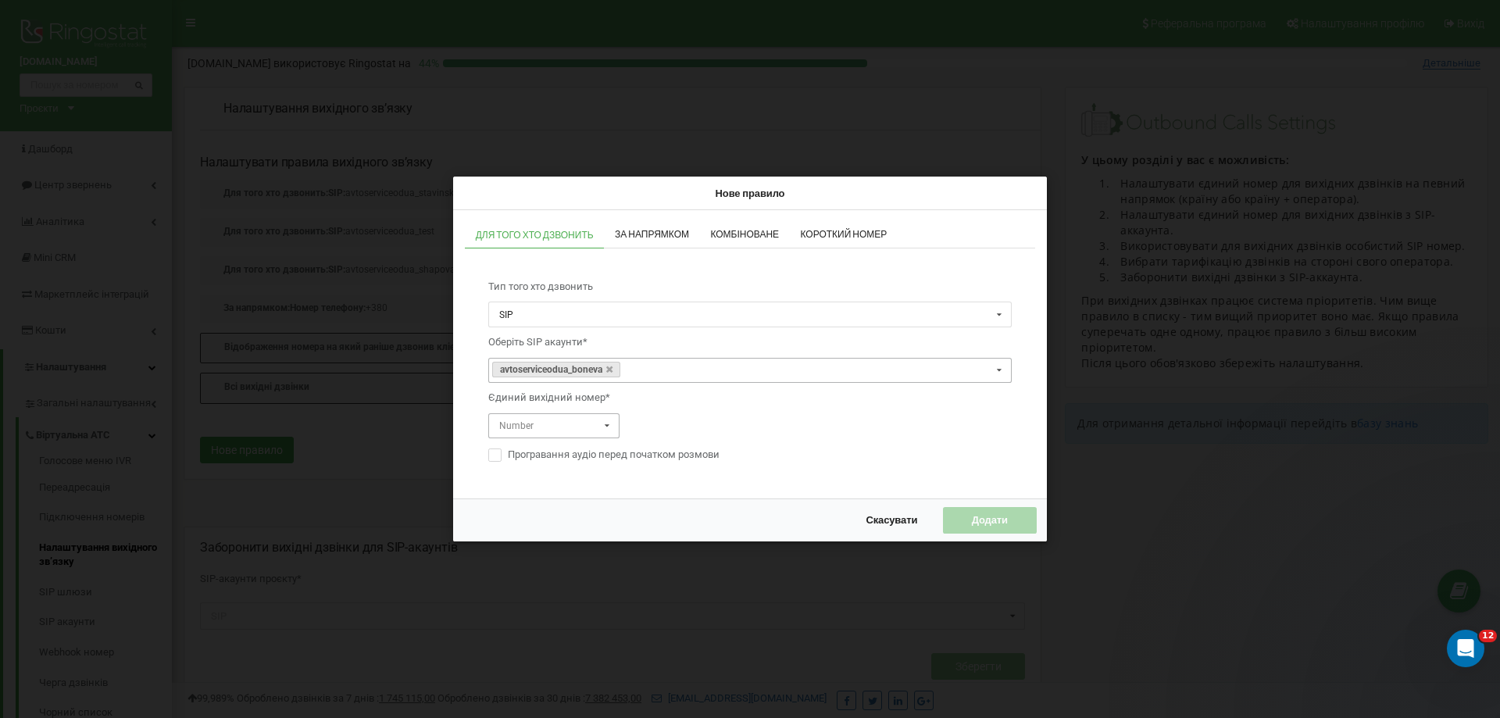
click at [578, 424] on input "text" at bounding box center [555, 426] width 130 height 24
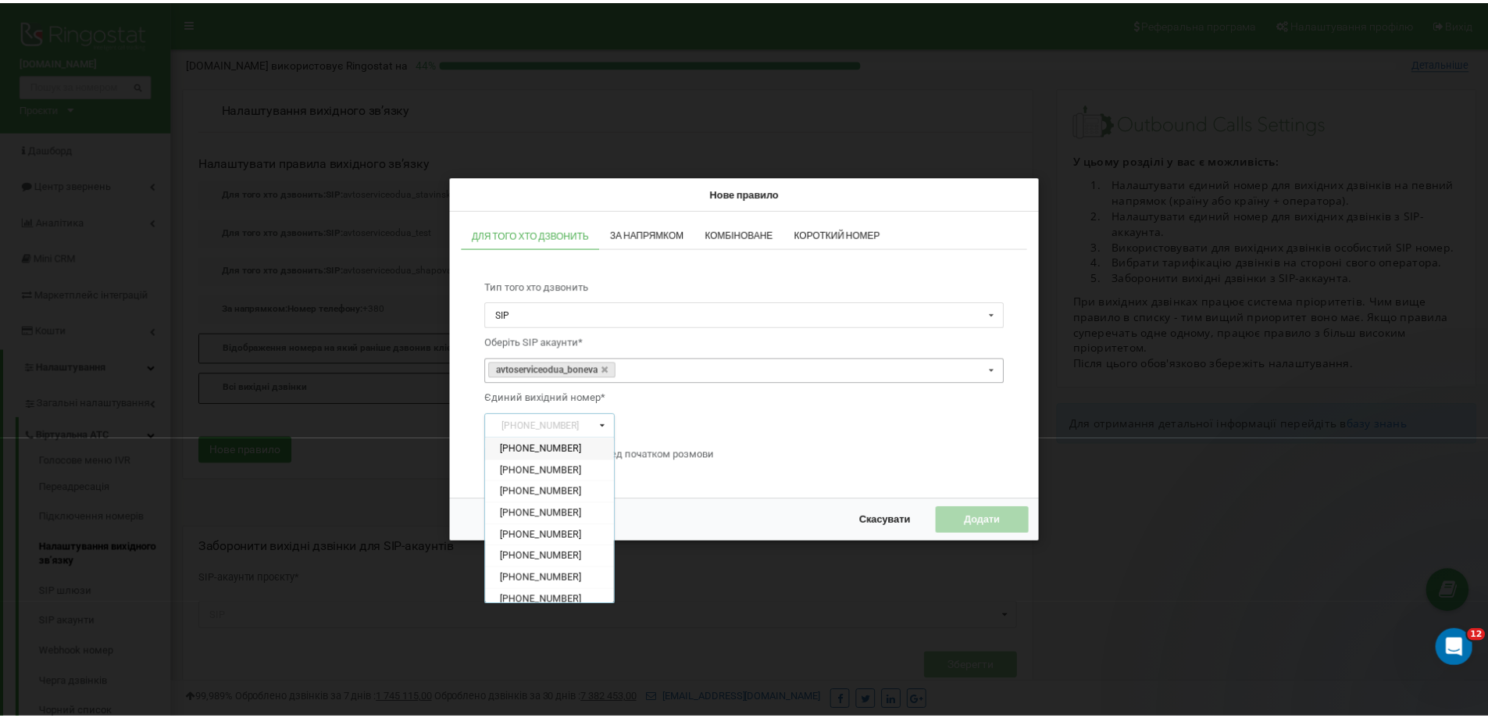
scroll to position [230, 0]
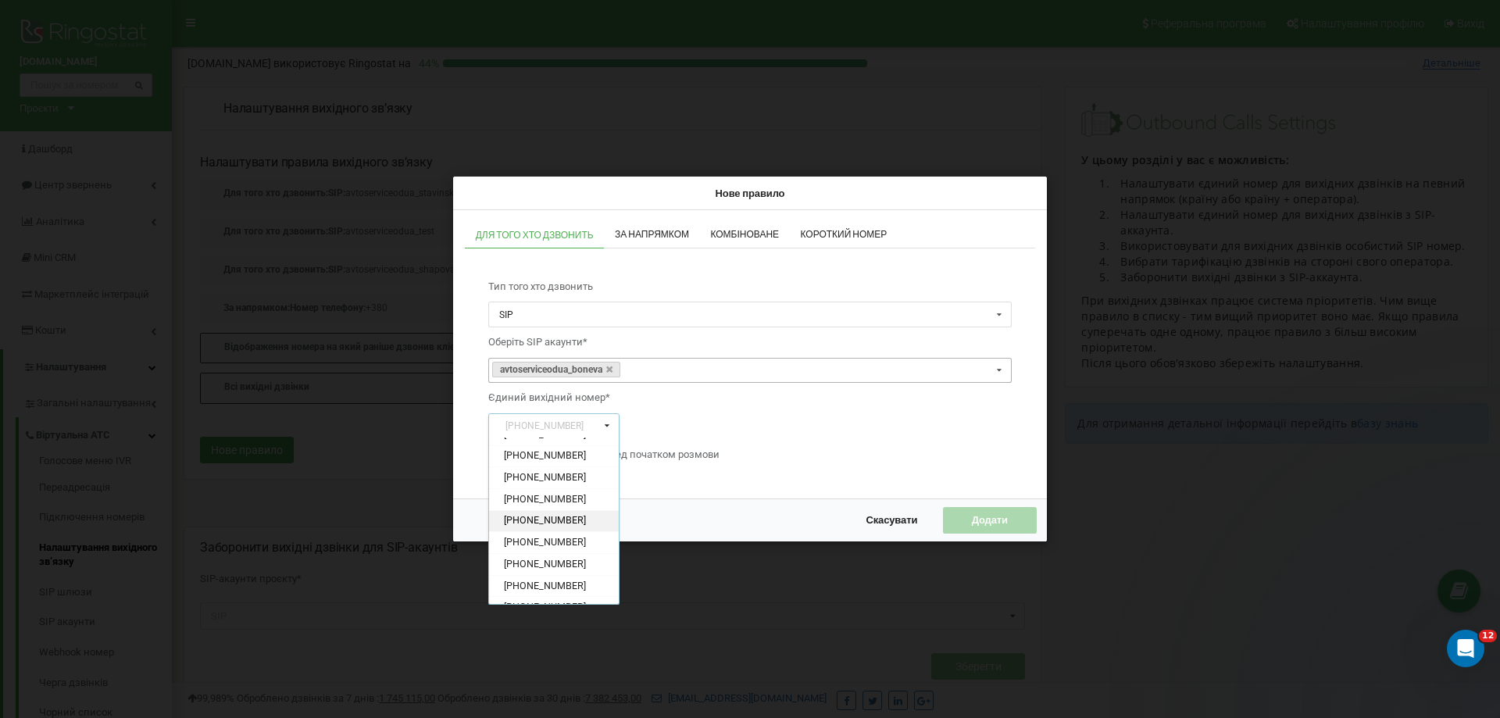
click at [544, 516] on span "+380930942403" at bounding box center [545, 521] width 82 height 12
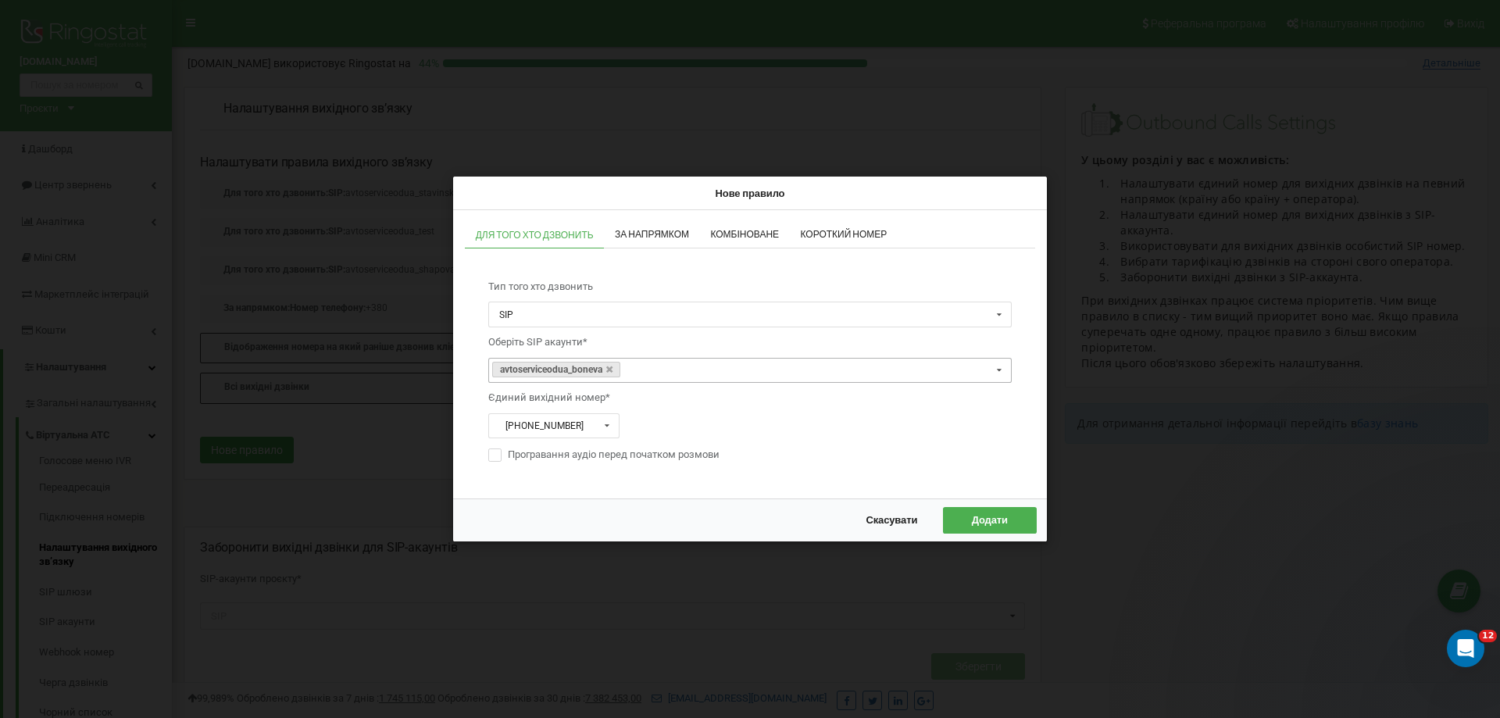
click at [981, 520] on span "Додати" at bounding box center [990, 520] width 36 height 13
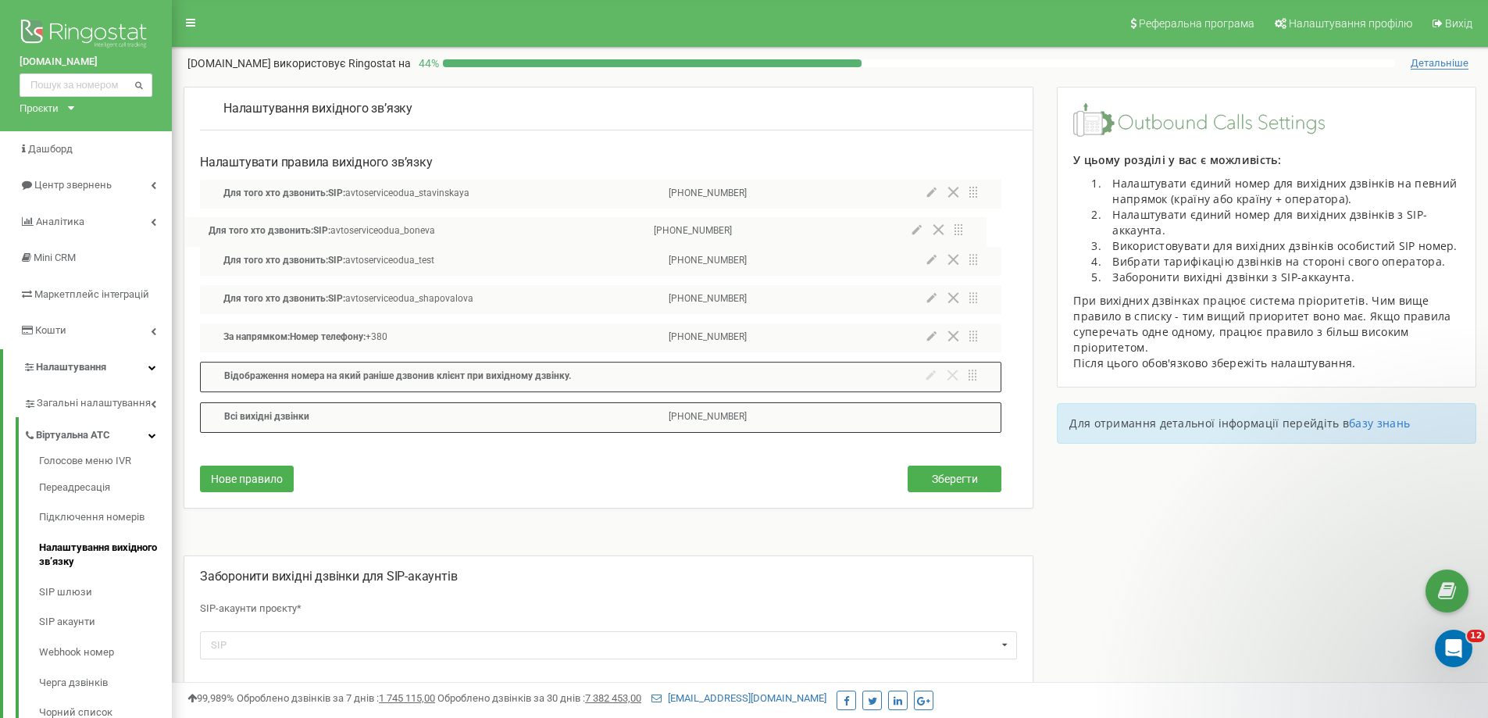
drag, startPoint x: 496, startPoint y: 391, endPoint x: 483, endPoint y: 231, distance: 160.7
click at [483, 231] on div "Для того хто дзвонить: SIP: avtoserviceodua_stavinskaya +380934933107 Для того …" at bounding box center [601, 291] width 802 height 223
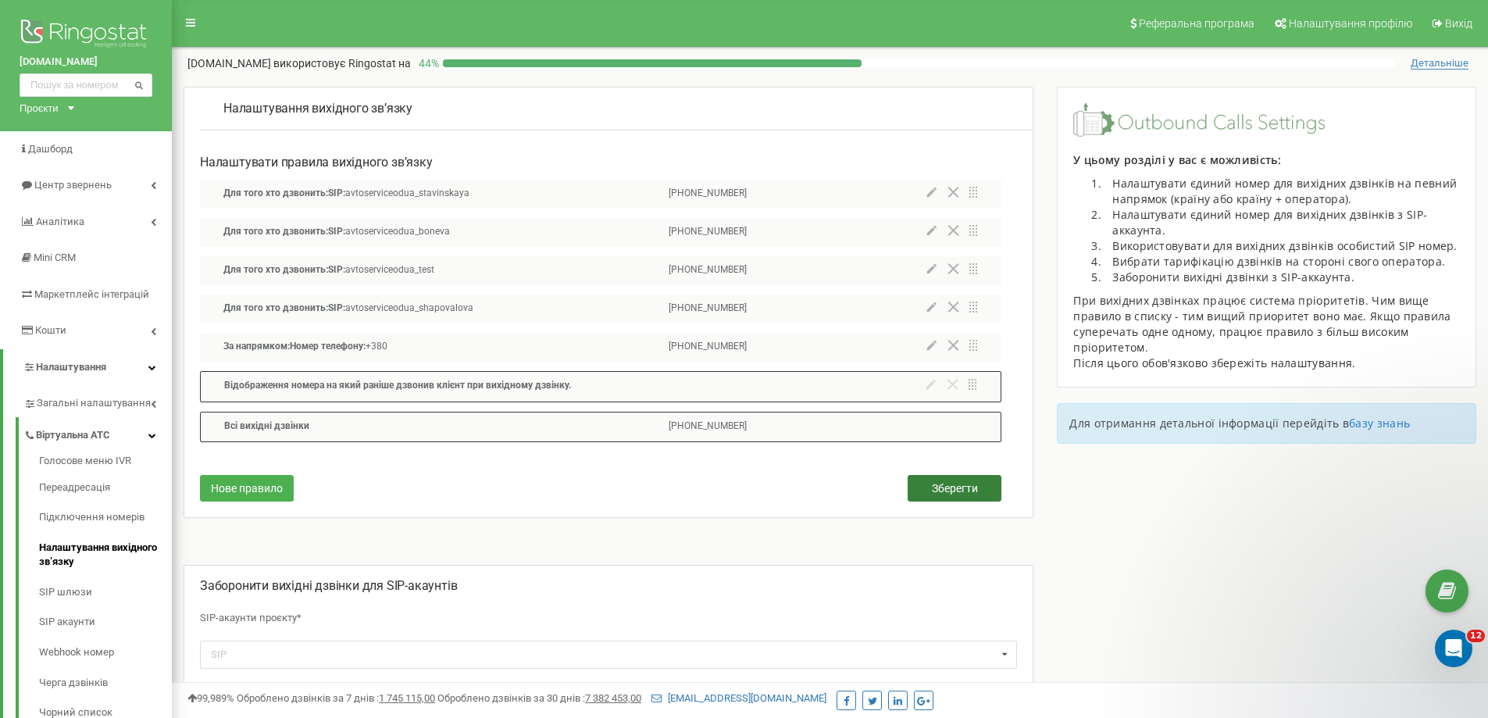
click at [942, 490] on span "Зберегти" at bounding box center [955, 488] width 46 height 13
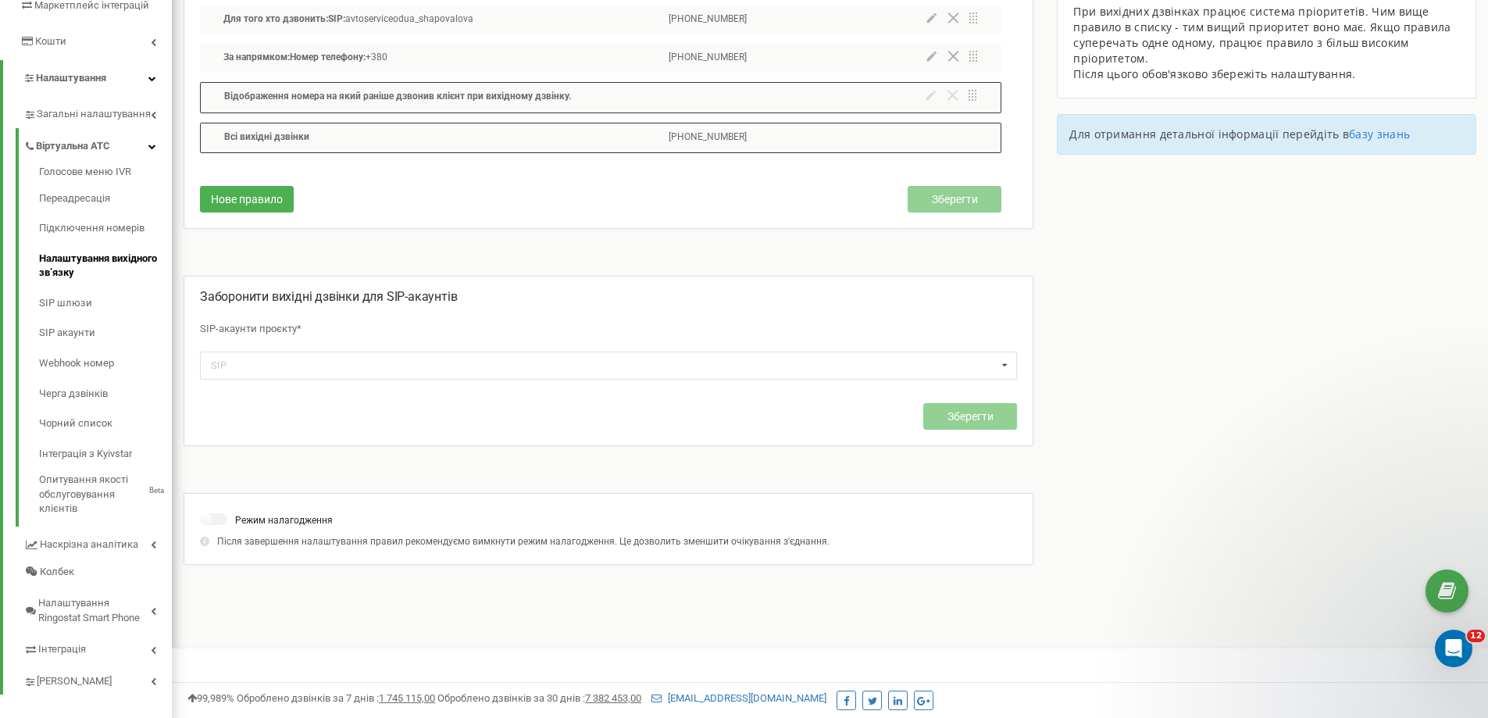
scroll to position [305, 0]
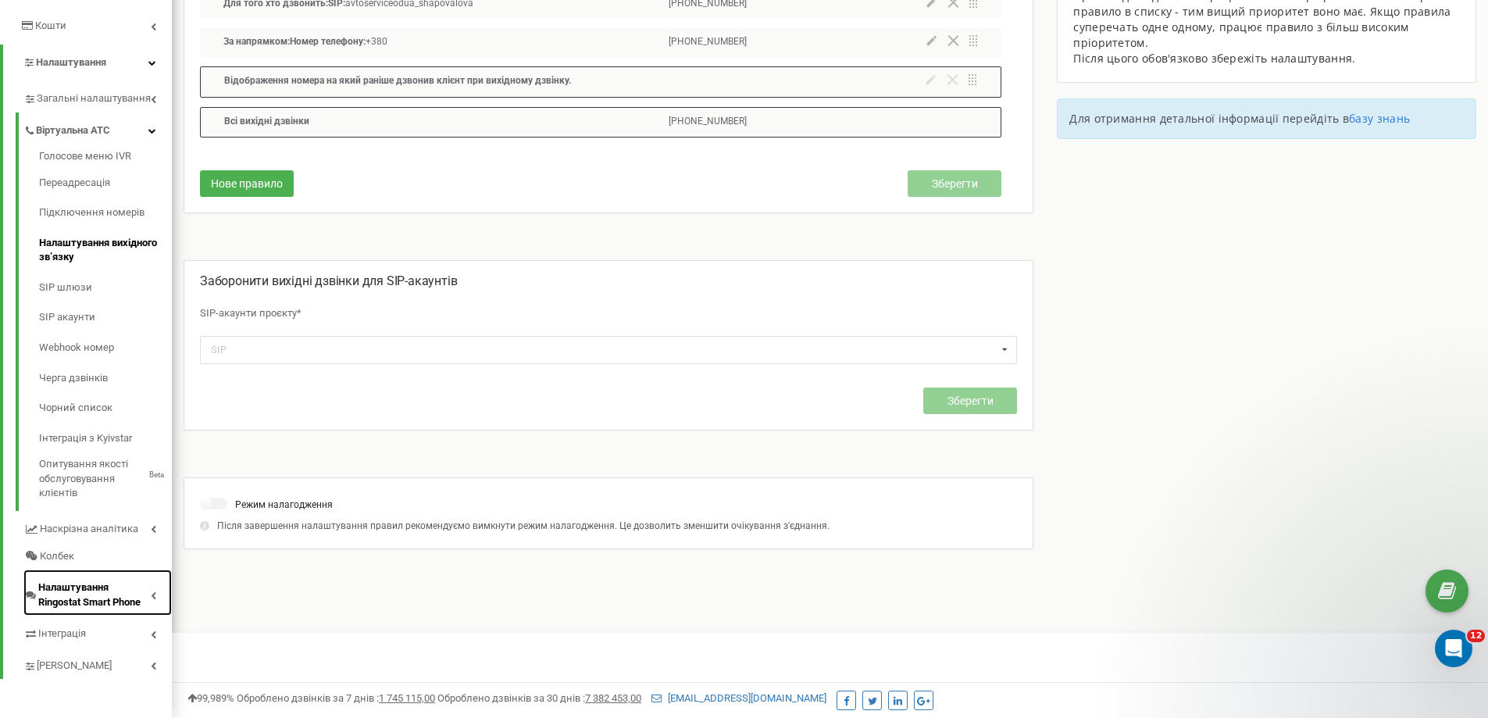
click at [67, 588] on span "Налаштування Ringostat Smart Phone" at bounding box center [94, 594] width 113 height 29
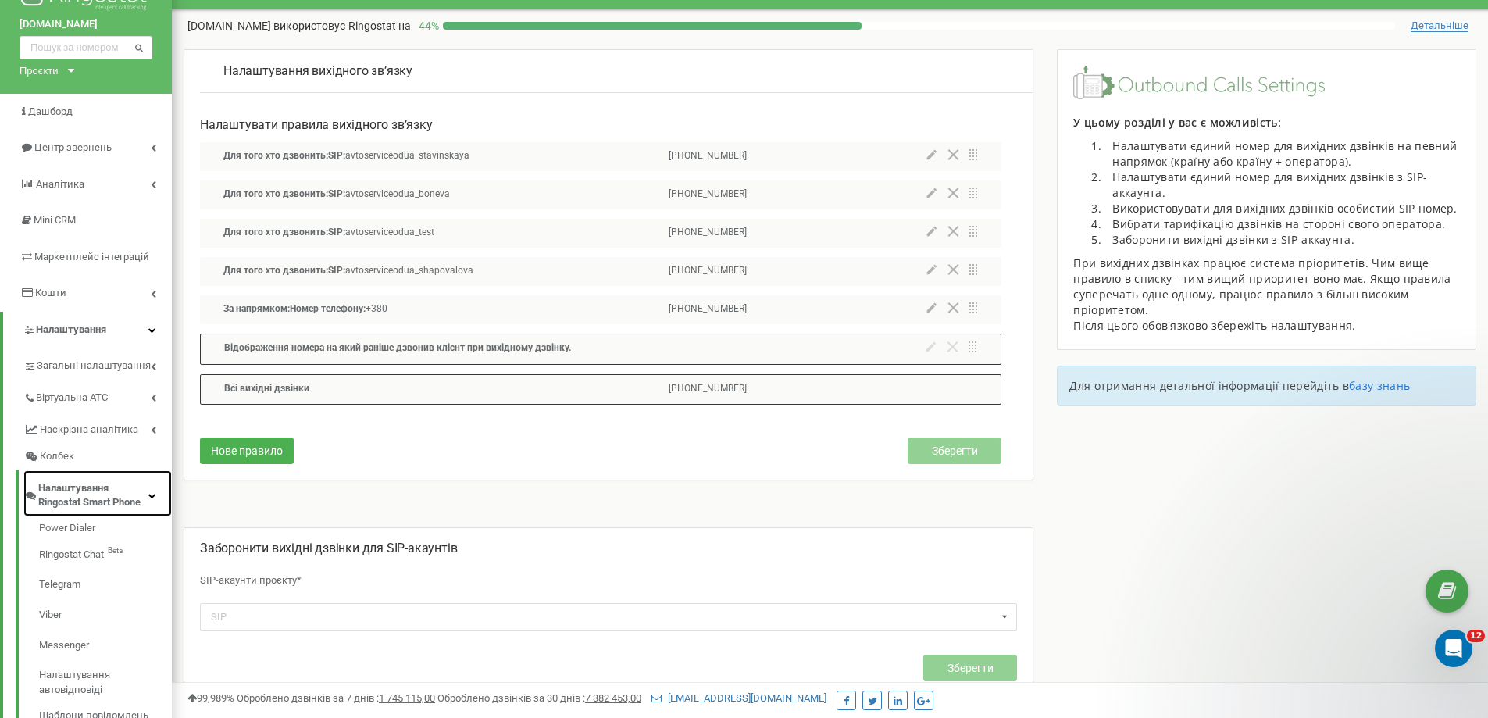
scroll to position [220, 0]
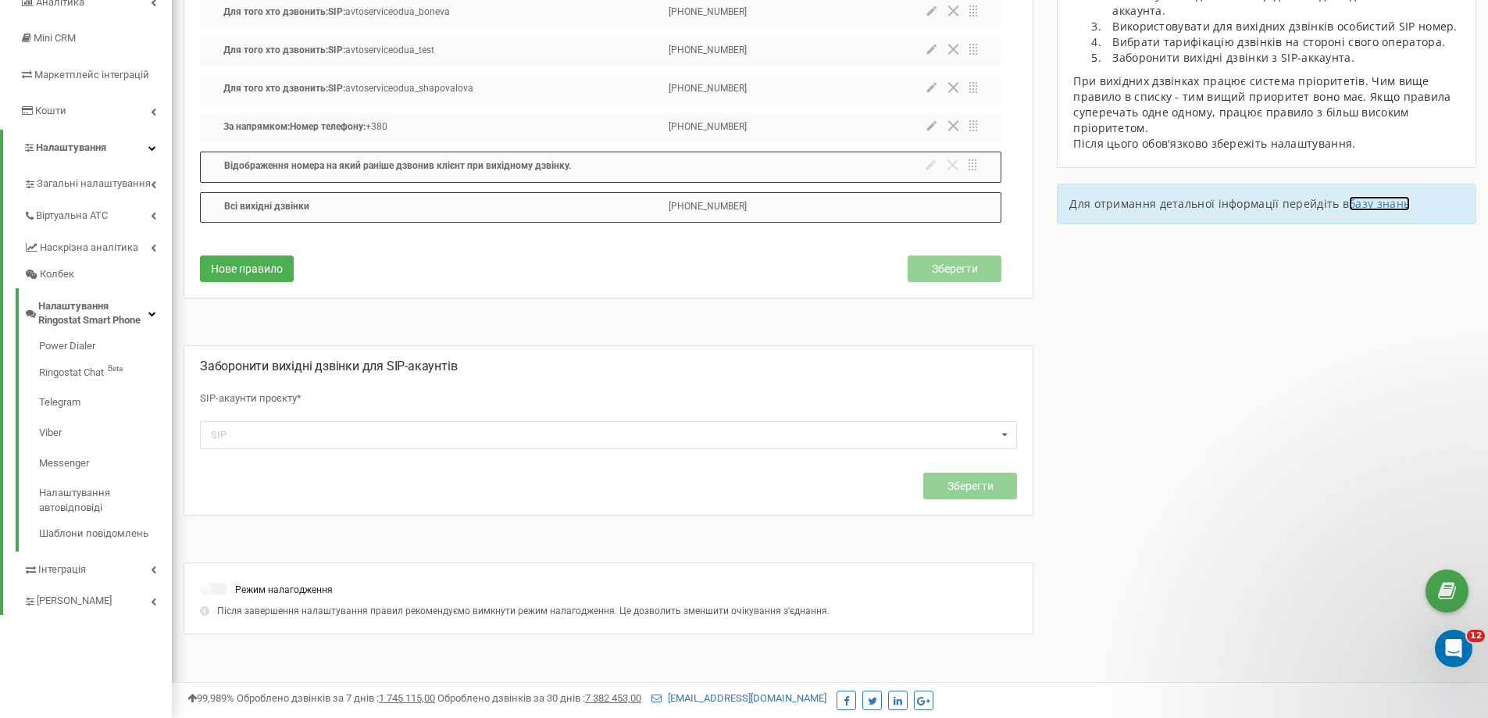
click at [1389, 205] on link "базу знань" at bounding box center [1379, 203] width 61 height 15
click at [91, 504] on link "Налаштування автовідповіді" at bounding box center [105, 500] width 133 height 45
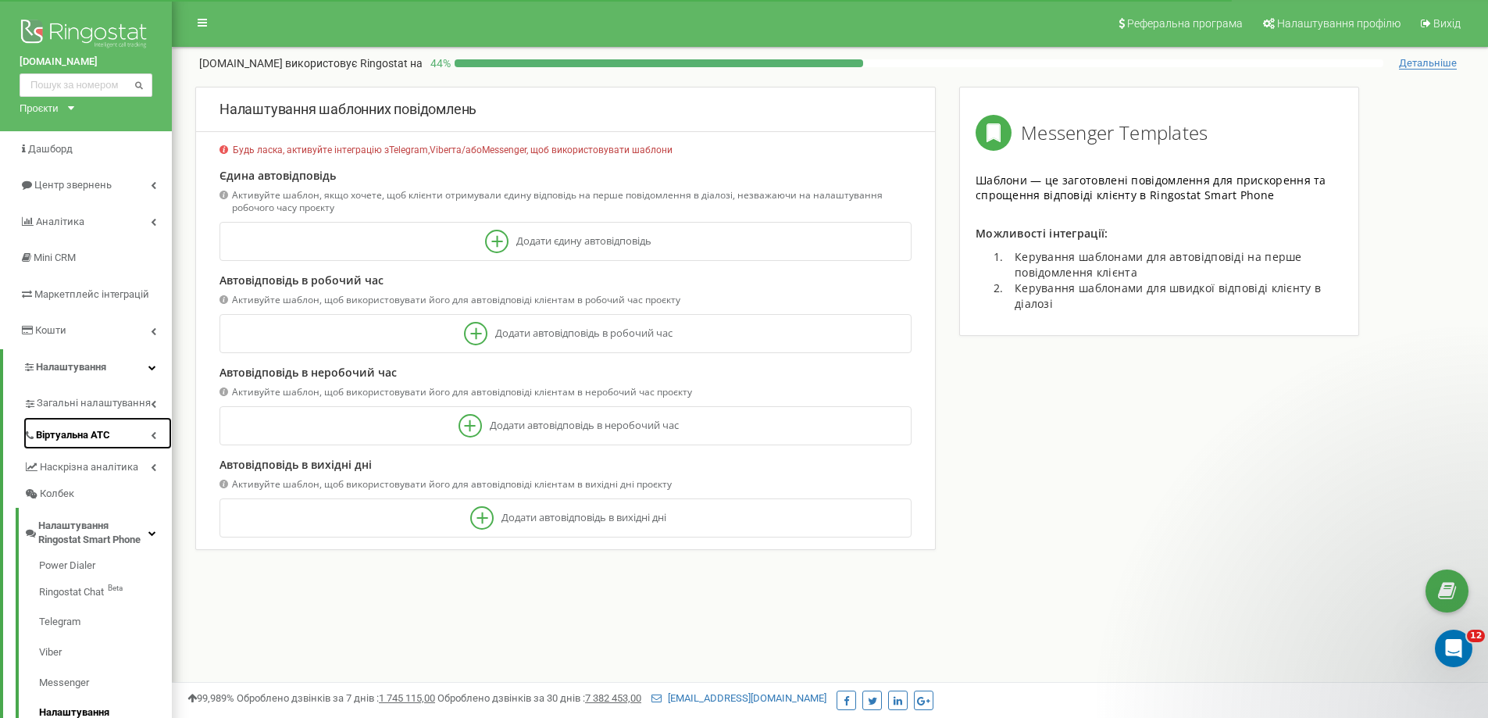
click at [118, 442] on link "Віртуальна АТС" at bounding box center [97, 433] width 148 height 32
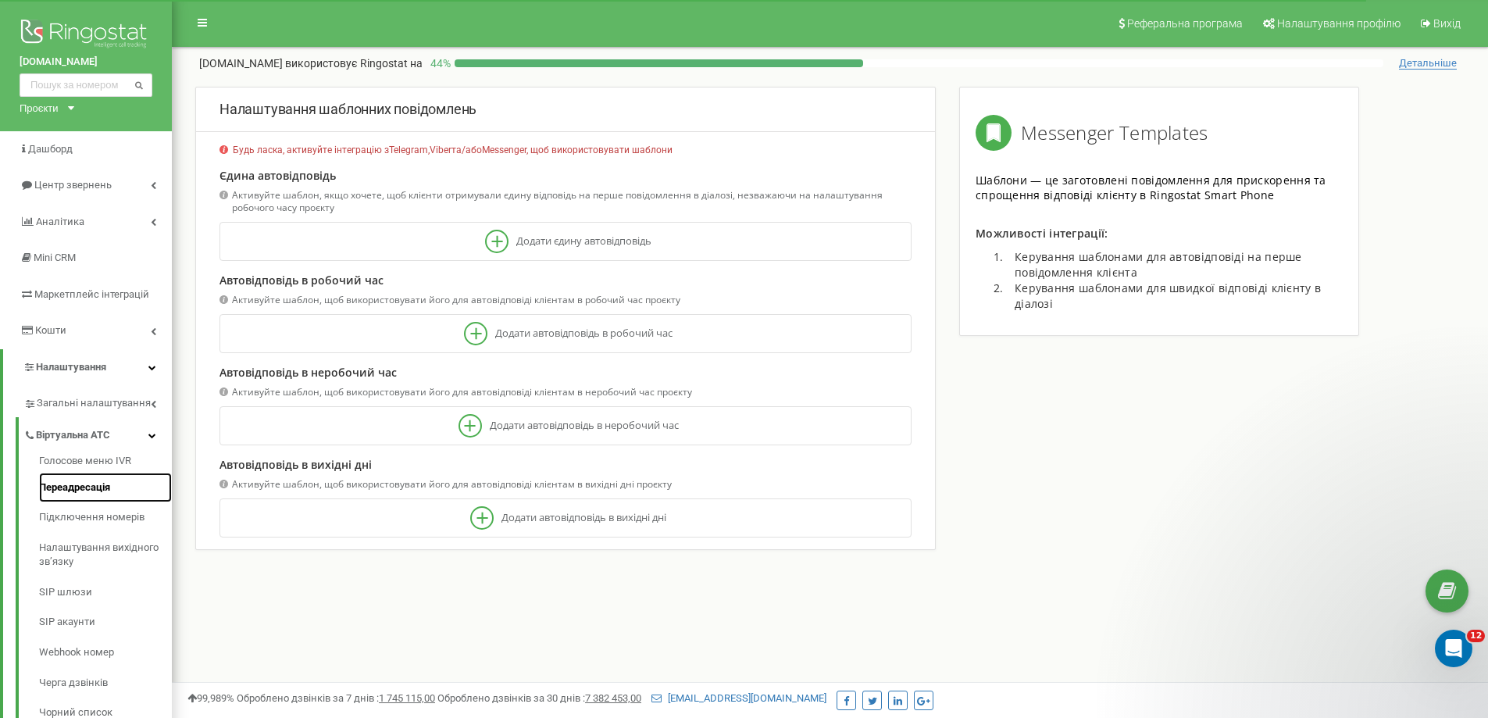
click at [115, 485] on link "Переадресація" at bounding box center [105, 488] width 133 height 30
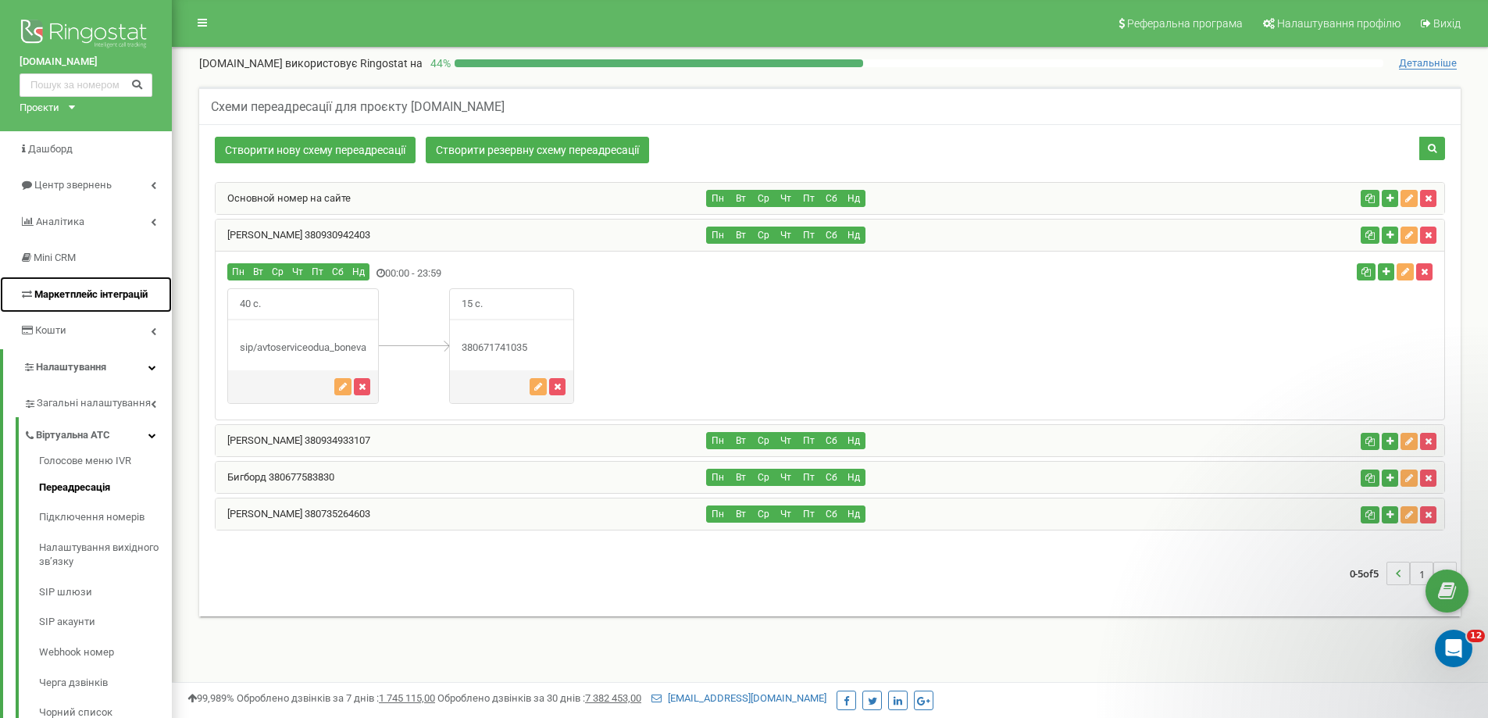
click at [137, 290] on span "Маркетплейс інтеграцій" at bounding box center [90, 294] width 113 height 12
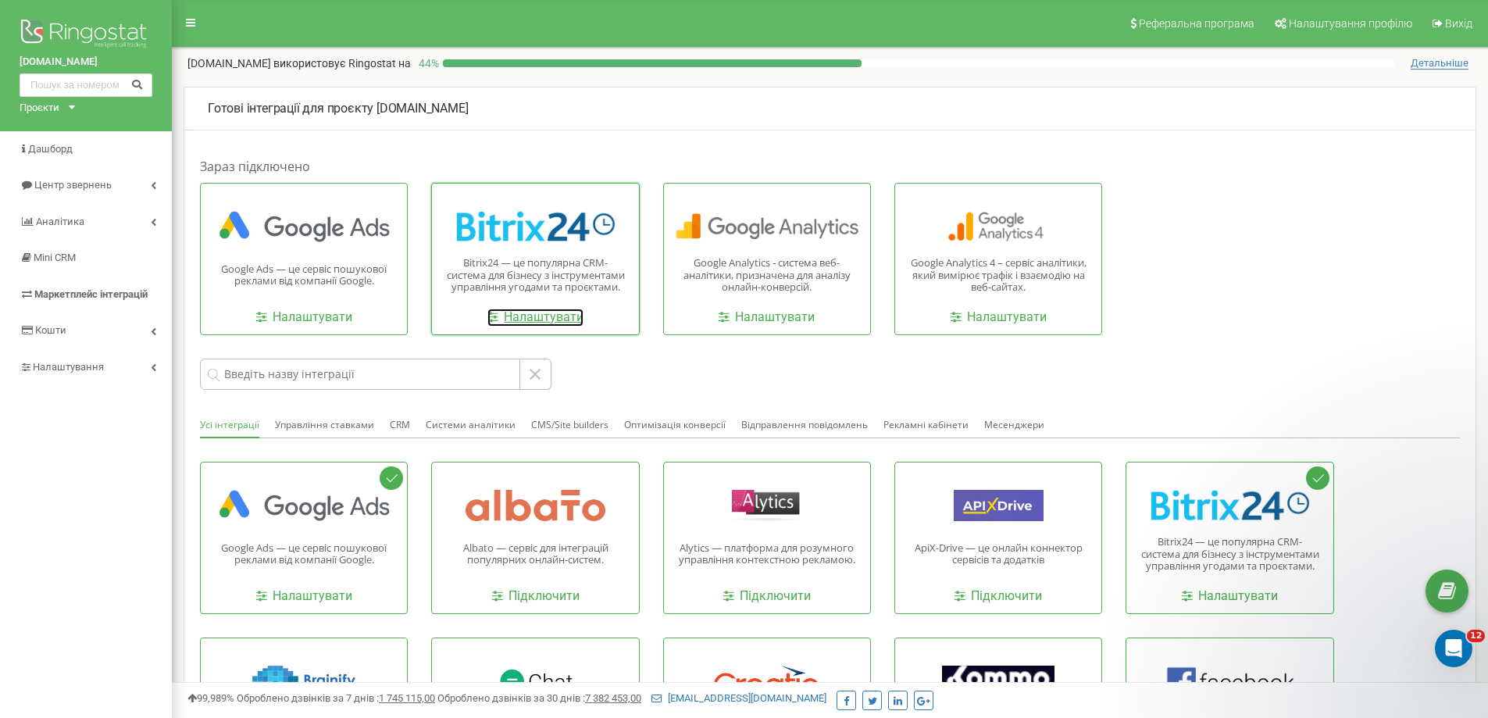
click at [554, 316] on link "Налаштувати" at bounding box center [536, 318] width 96 height 18
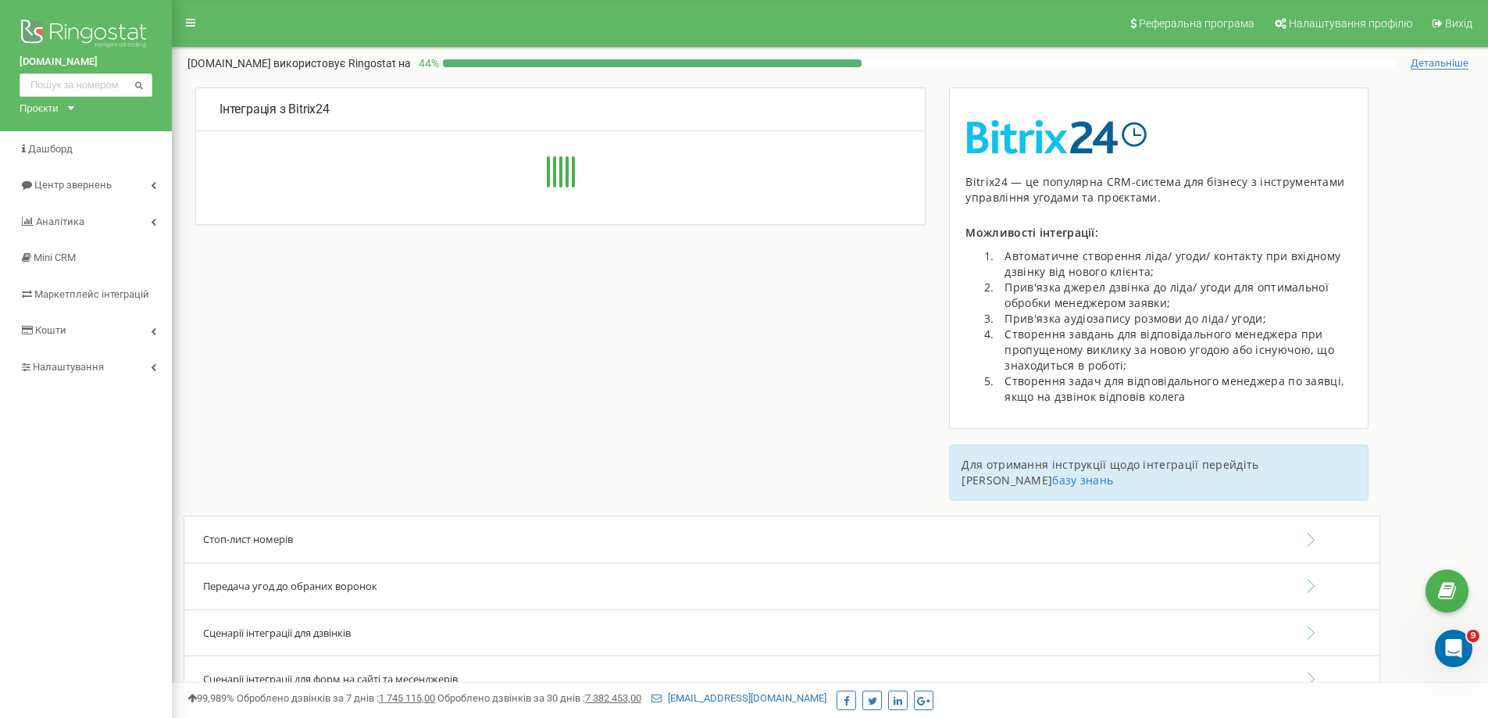
type input "[URL][DOMAIN_NAME]"
type input "84733"
type input "czgurah4on0tjscv"
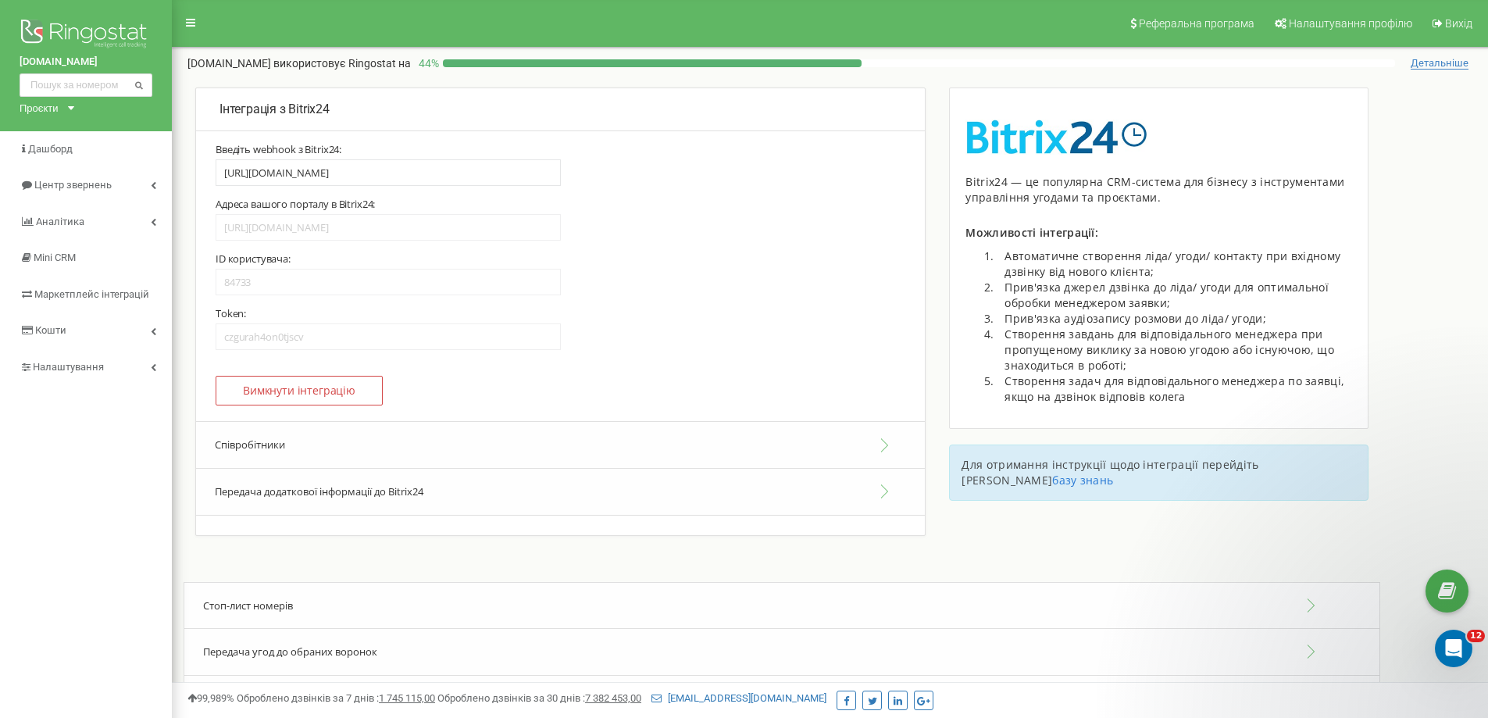
click at [500, 440] on button "Співробітники" at bounding box center [560, 445] width 729 height 48
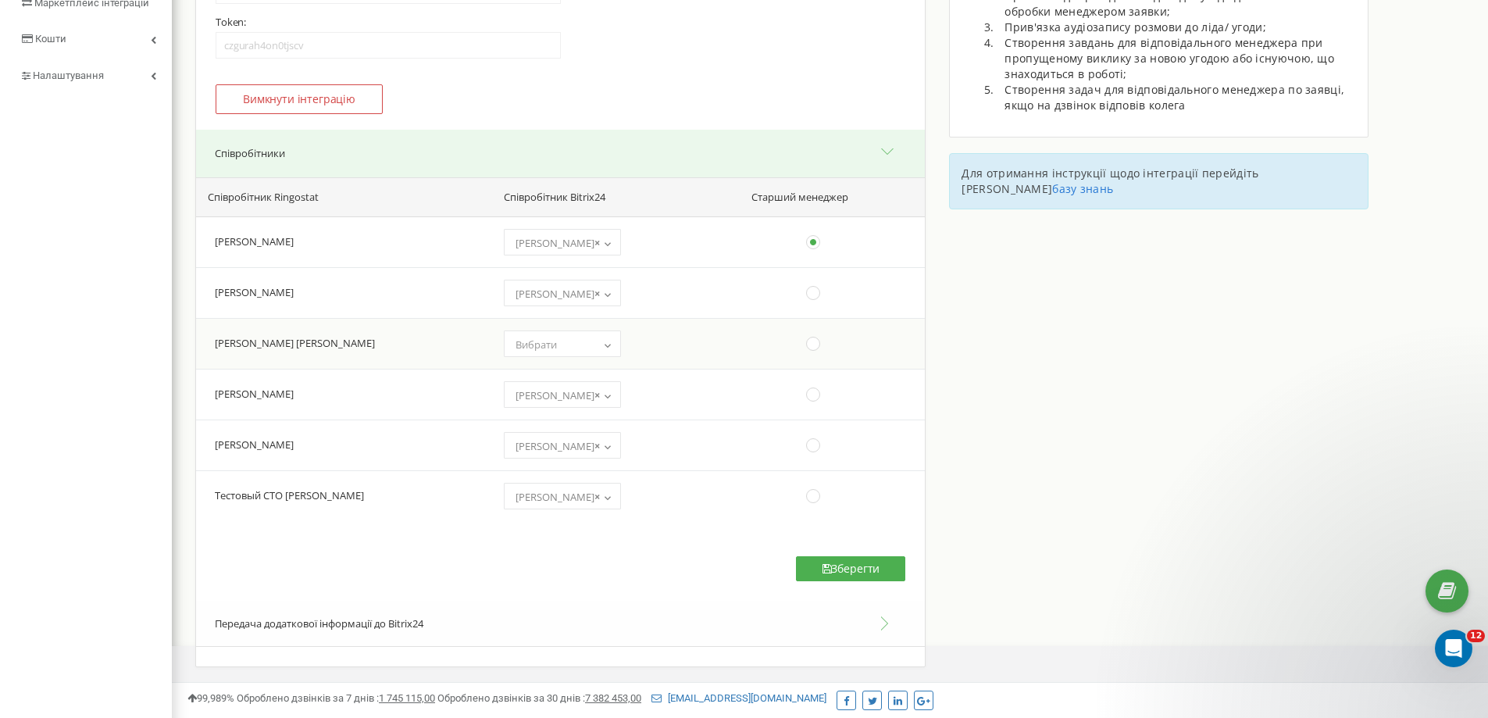
scroll to position [313, 0]
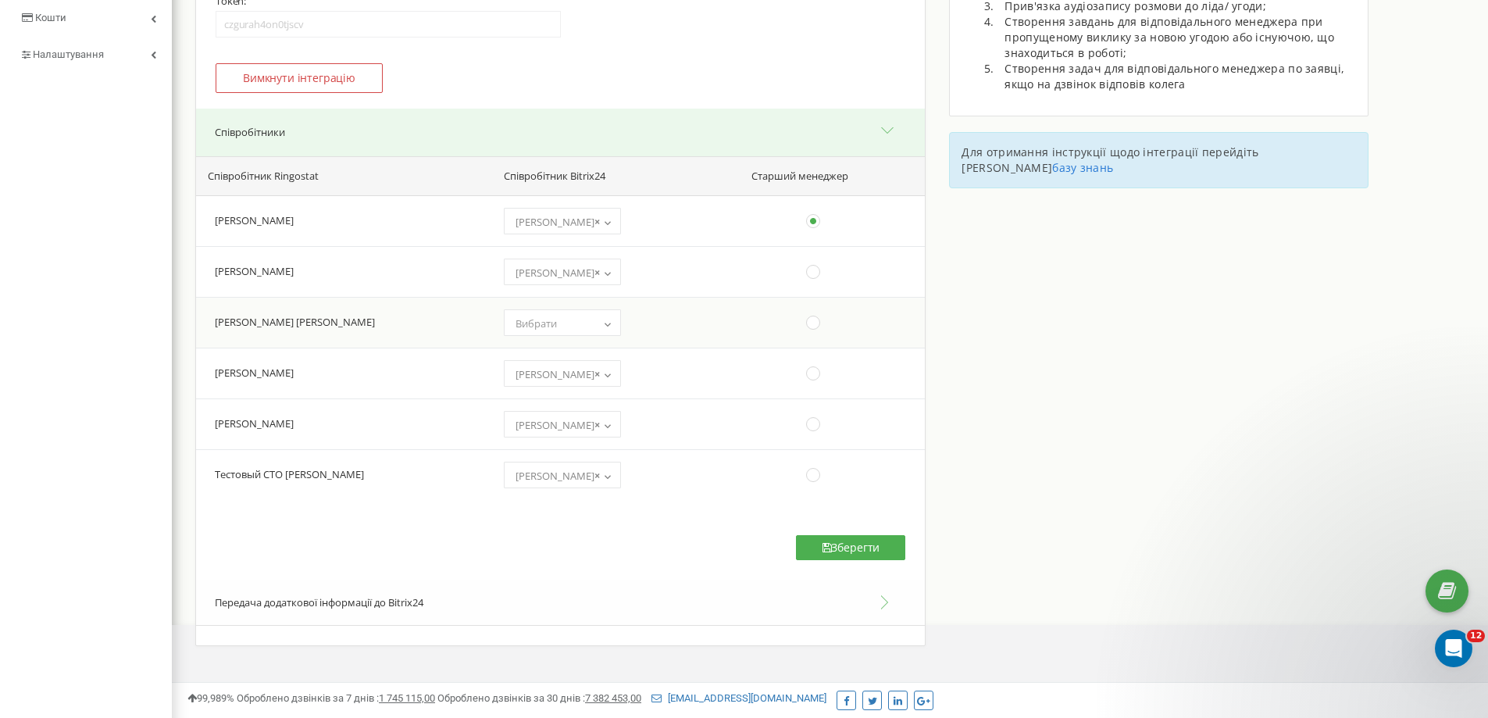
click at [575, 323] on span "Вибрати" at bounding box center [562, 324] width 106 height 22
select select "201959"
click at [823, 549] on icon at bounding box center [827, 547] width 9 height 11
click at [567, 277] on span "× [PERSON_NAME]" at bounding box center [562, 273] width 106 height 22
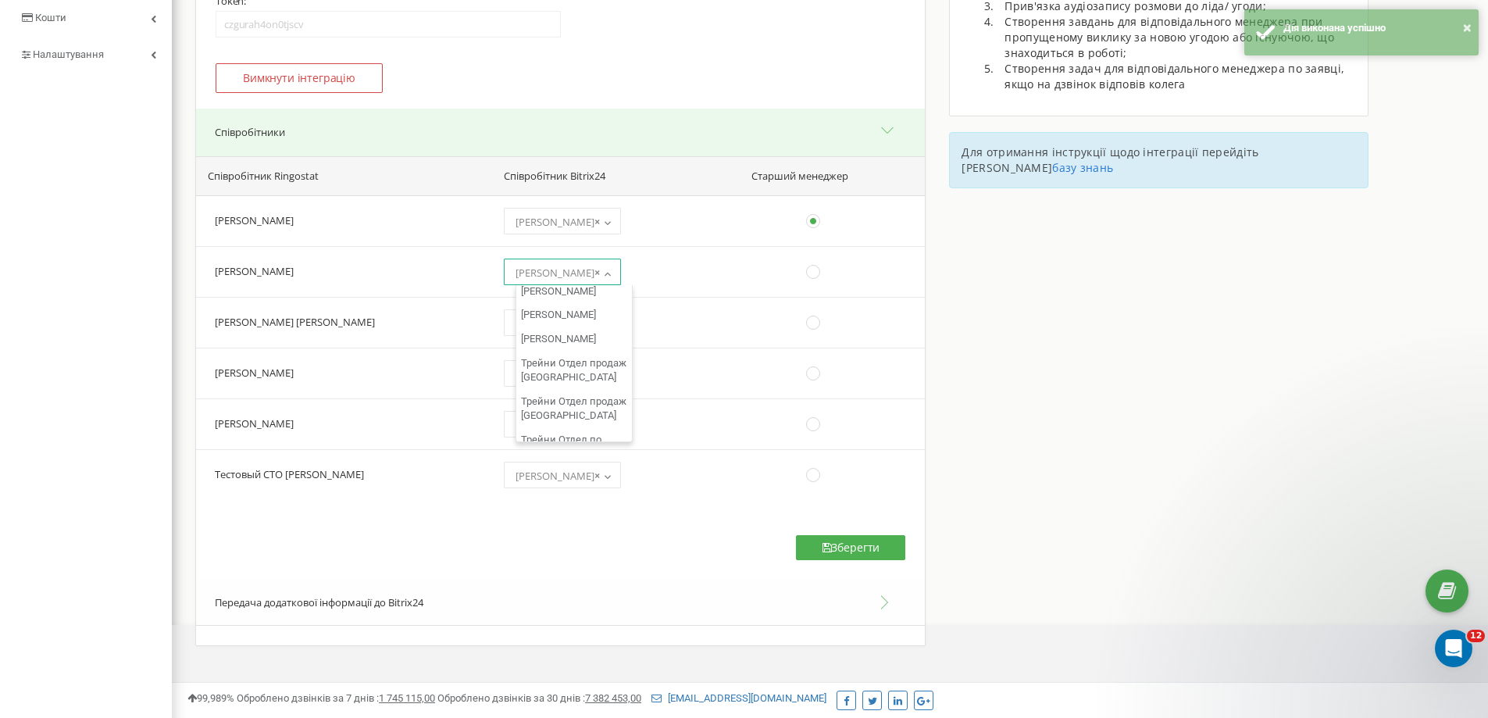
scroll to position [21730, 0]
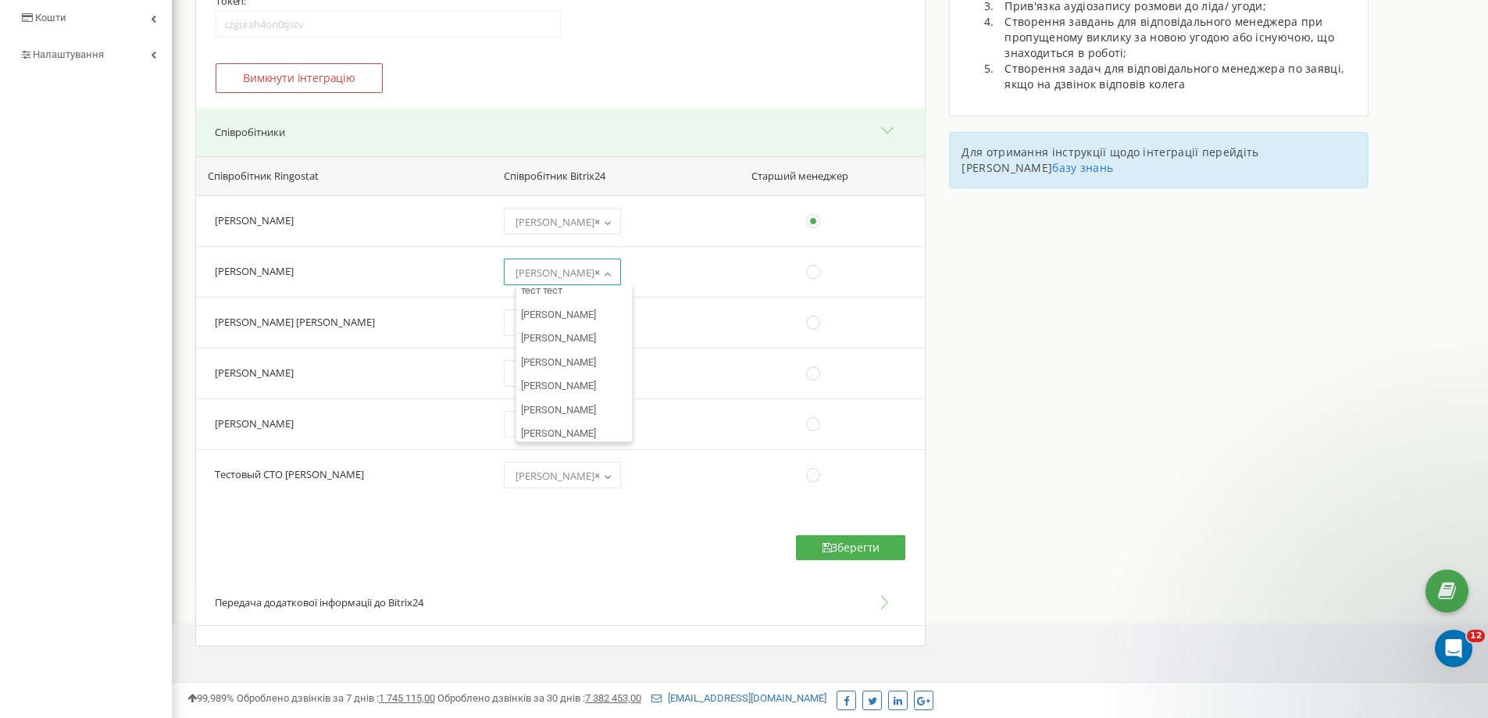
select select "173770"
click at [834, 555] on button "Зберегти" at bounding box center [850, 547] width 109 height 25
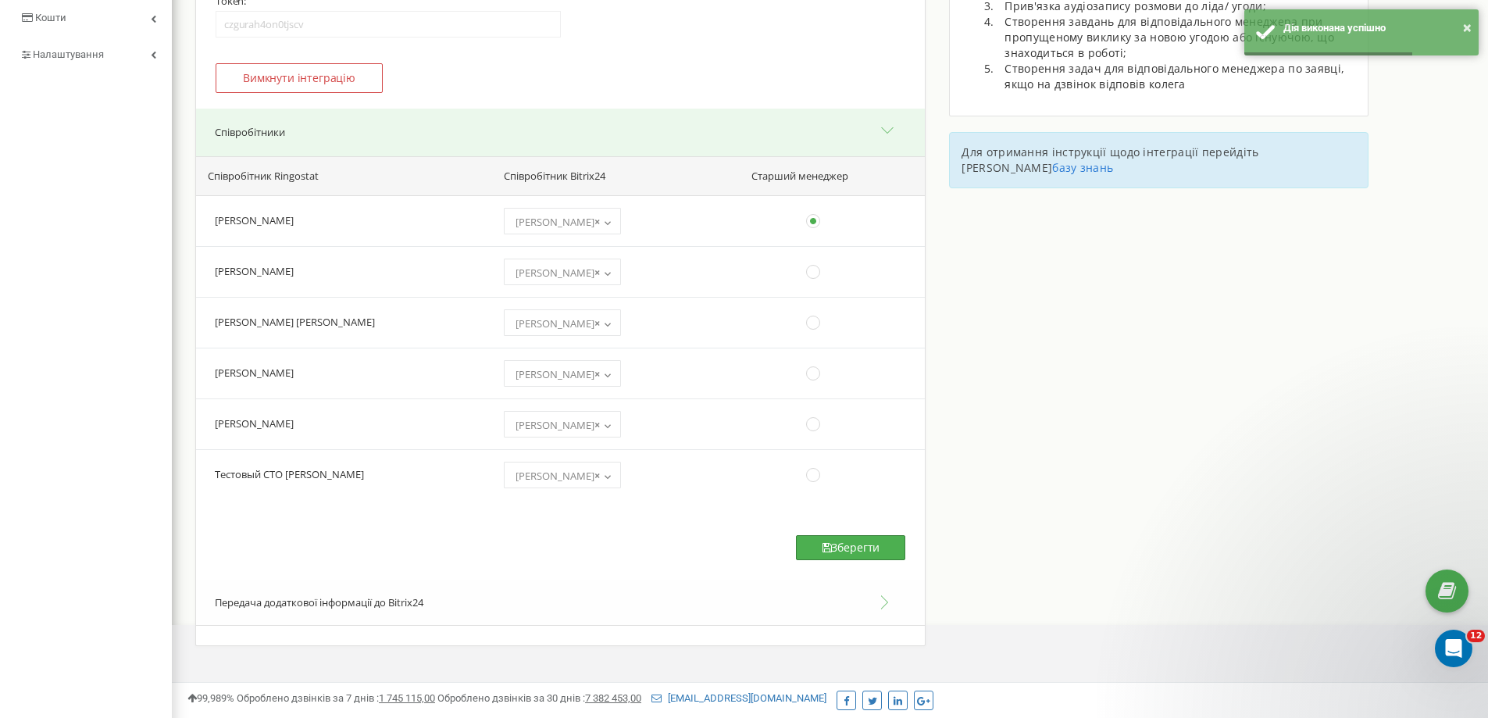
click at [863, 551] on button "Зберегти" at bounding box center [850, 547] width 109 height 25
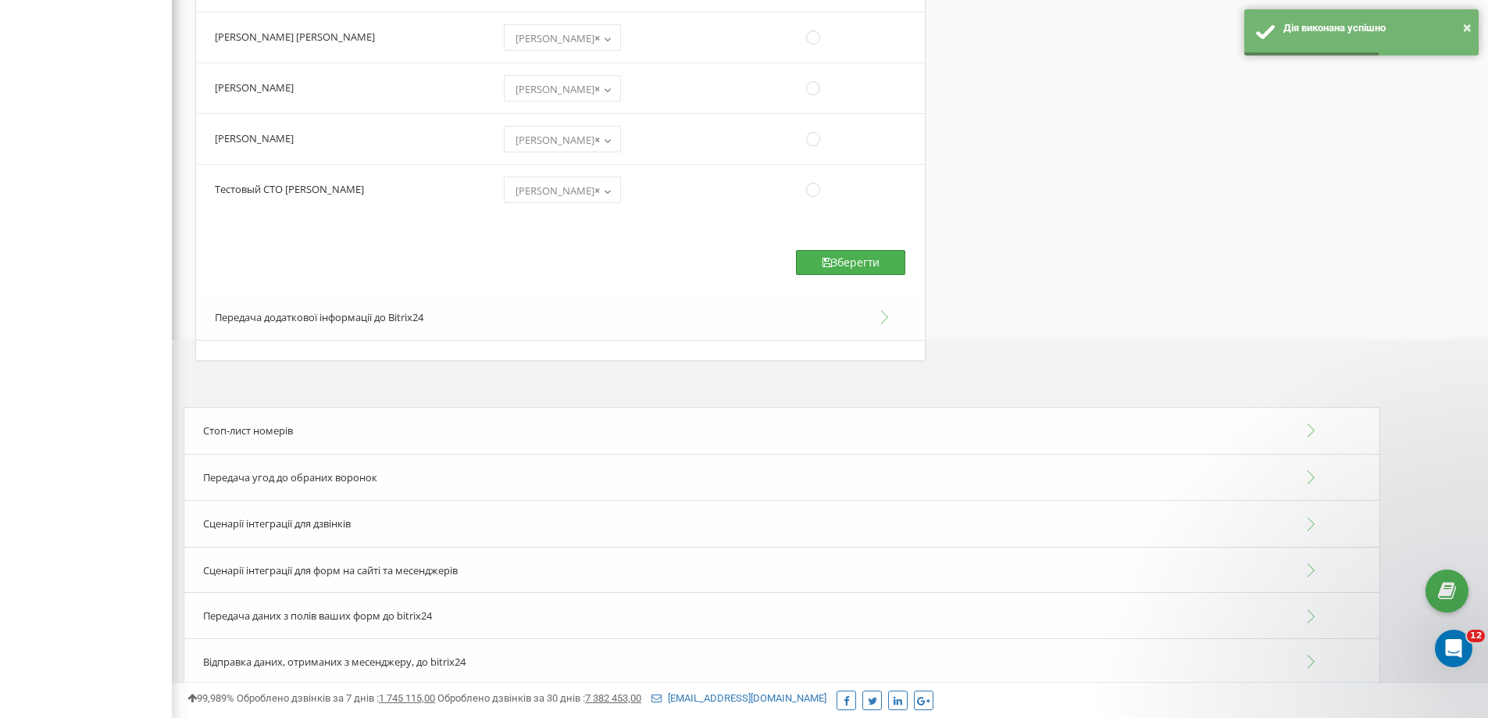
scroll to position [613, 0]
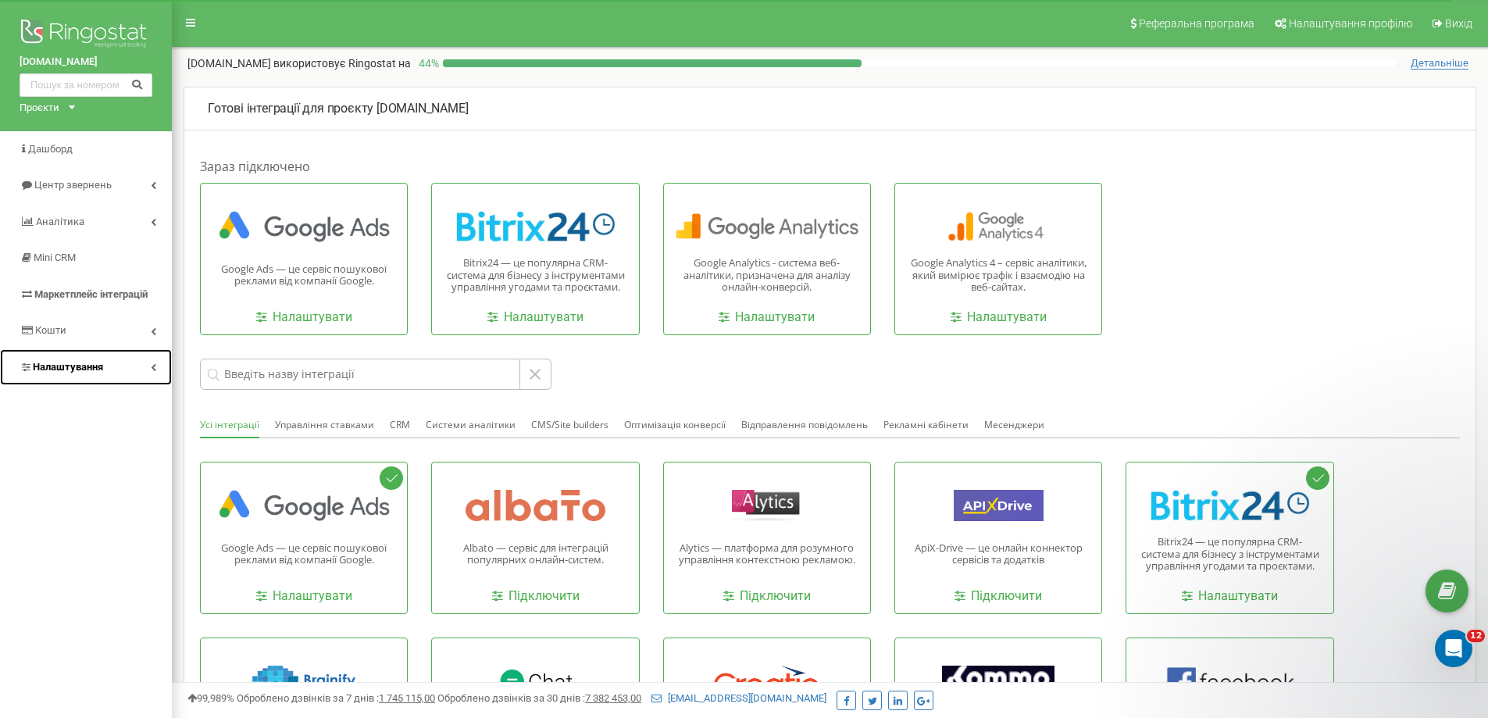
click at [98, 370] on span "Налаштування" at bounding box center [68, 367] width 70 height 12
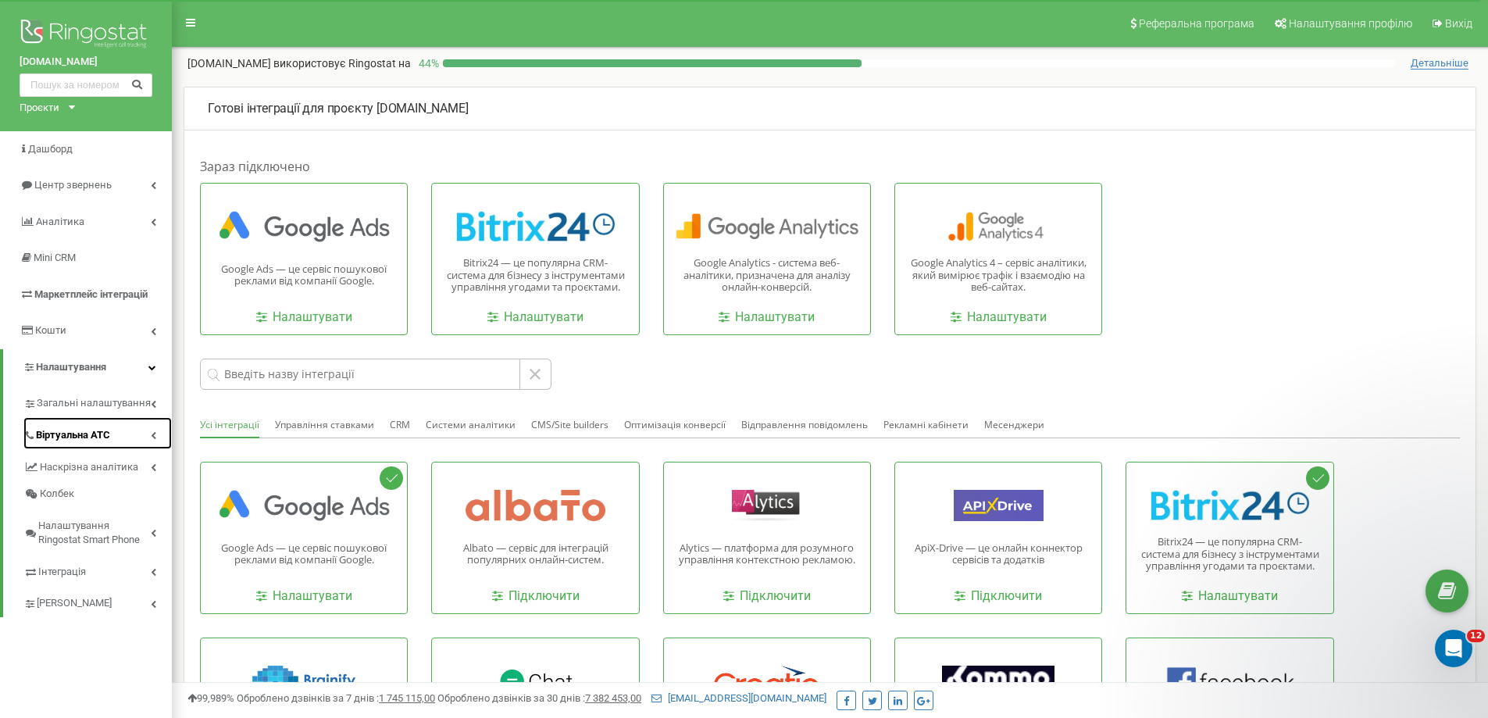
click at [113, 436] on link "Віртуальна АТС" at bounding box center [97, 433] width 148 height 32
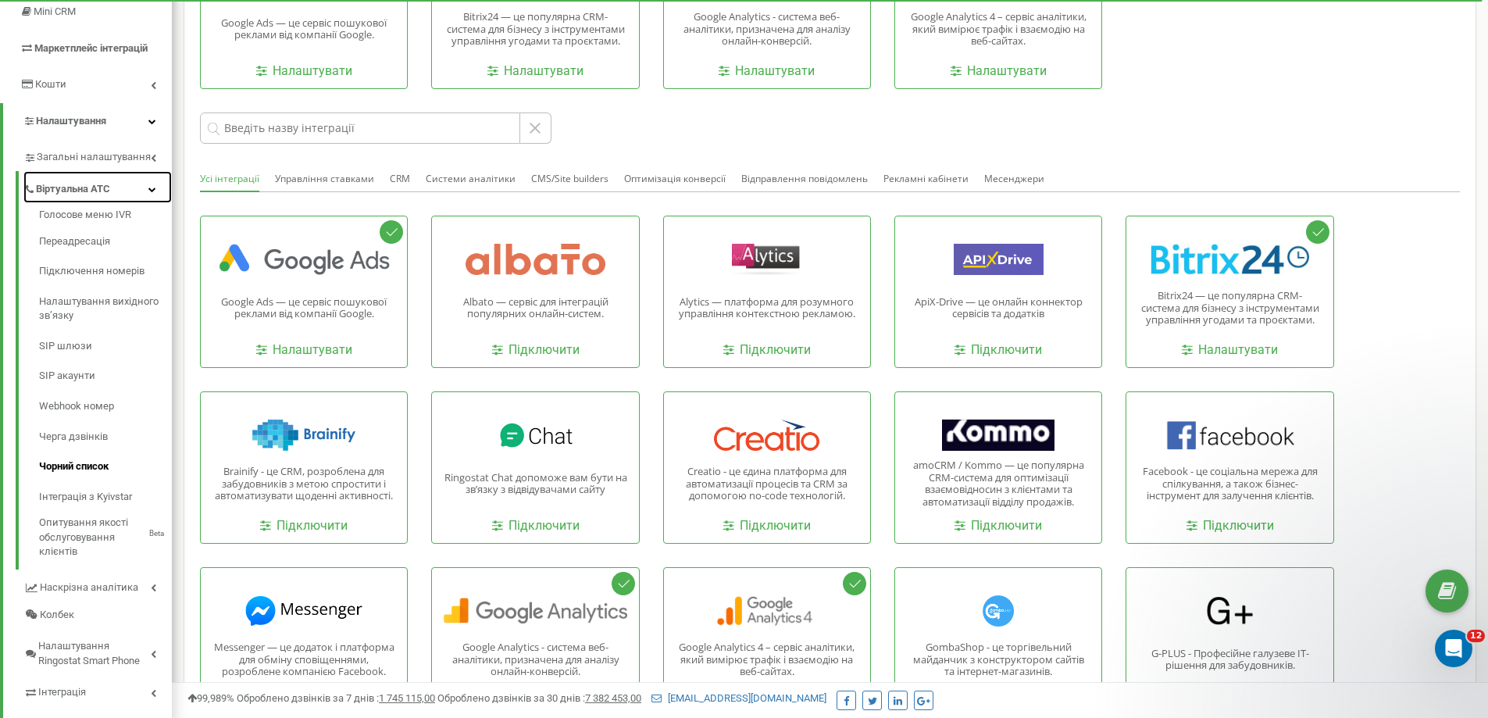
scroll to position [313, 0]
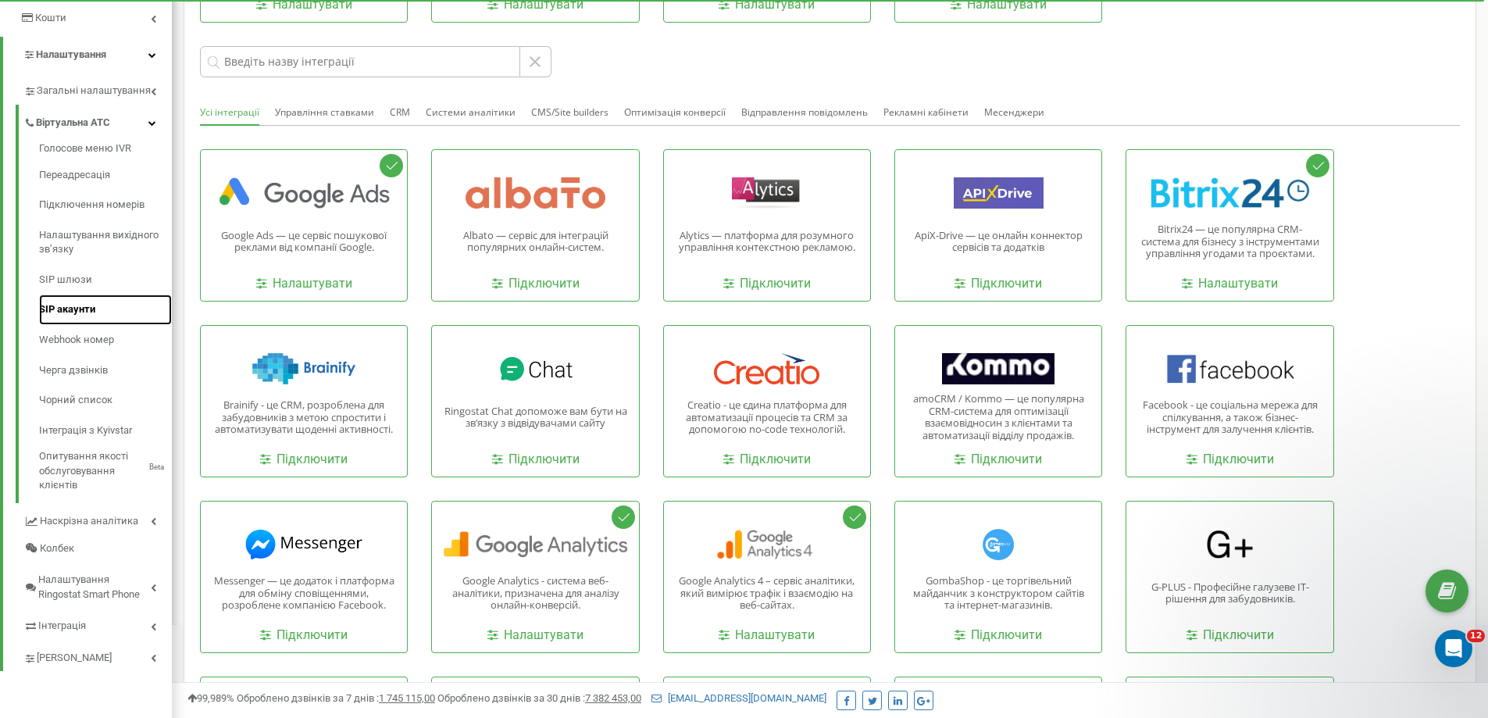
click at [95, 313] on link "SIP акаунти" at bounding box center [105, 310] width 133 height 30
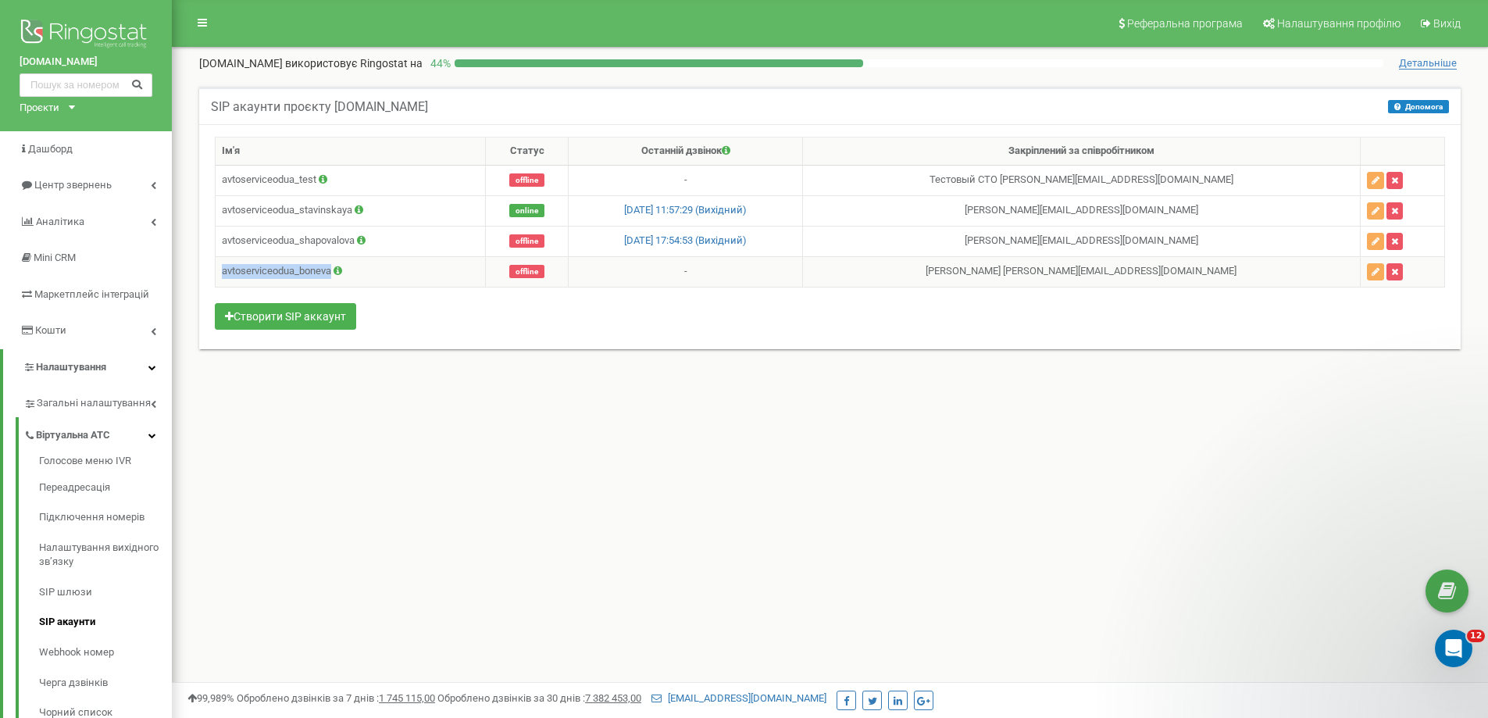
drag, startPoint x: 0, startPoint y: 0, endPoint x: 222, endPoint y: 268, distance: 347.9
click at [222, 268] on td "avtoserviceodua_boneva" at bounding box center [351, 271] width 270 height 30
copy td "avtoserviceodua_boneva"
click at [320, 284] on td "avtoserviceodua_boneva" at bounding box center [351, 271] width 270 height 30
drag, startPoint x: 258, startPoint y: 269, endPoint x: 233, endPoint y: 271, distance: 25.1
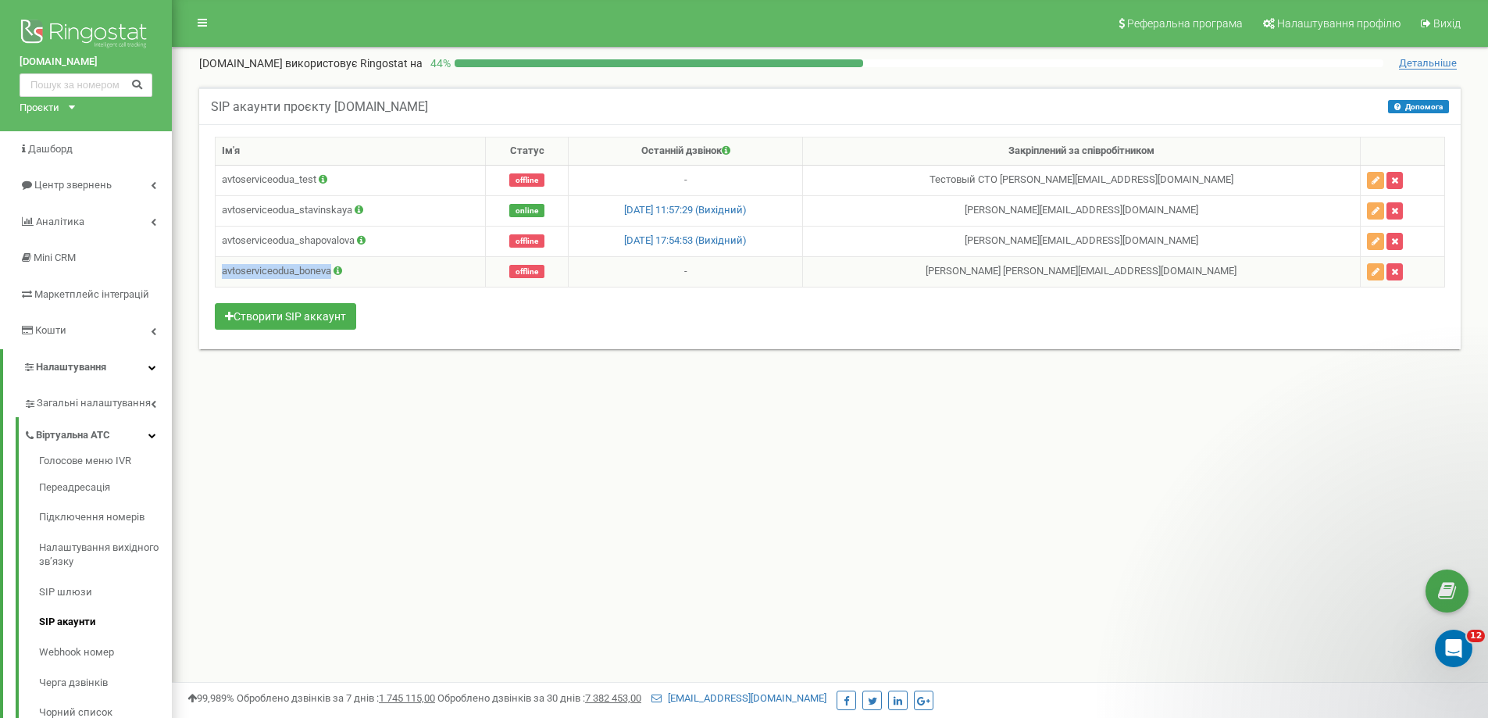
click at [257, 269] on td "avtoserviceodua_boneva" at bounding box center [351, 271] width 270 height 30
click at [227, 270] on td "avtoserviceodua_boneva" at bounding box center [351, 271] width 270 height 30
drag, startPoint x: 224, startPoint y: 270, endPoint x: 332, endPoint y: 271, distance: 107.8
click at [332, 271] on td "avtoserviceodua_boneva" at bounding box center [351, 271] width 270 height 30
copy td "avtoserviceodua_boneva"
